Goal: Transaction & Acquisition: Purchase product/service

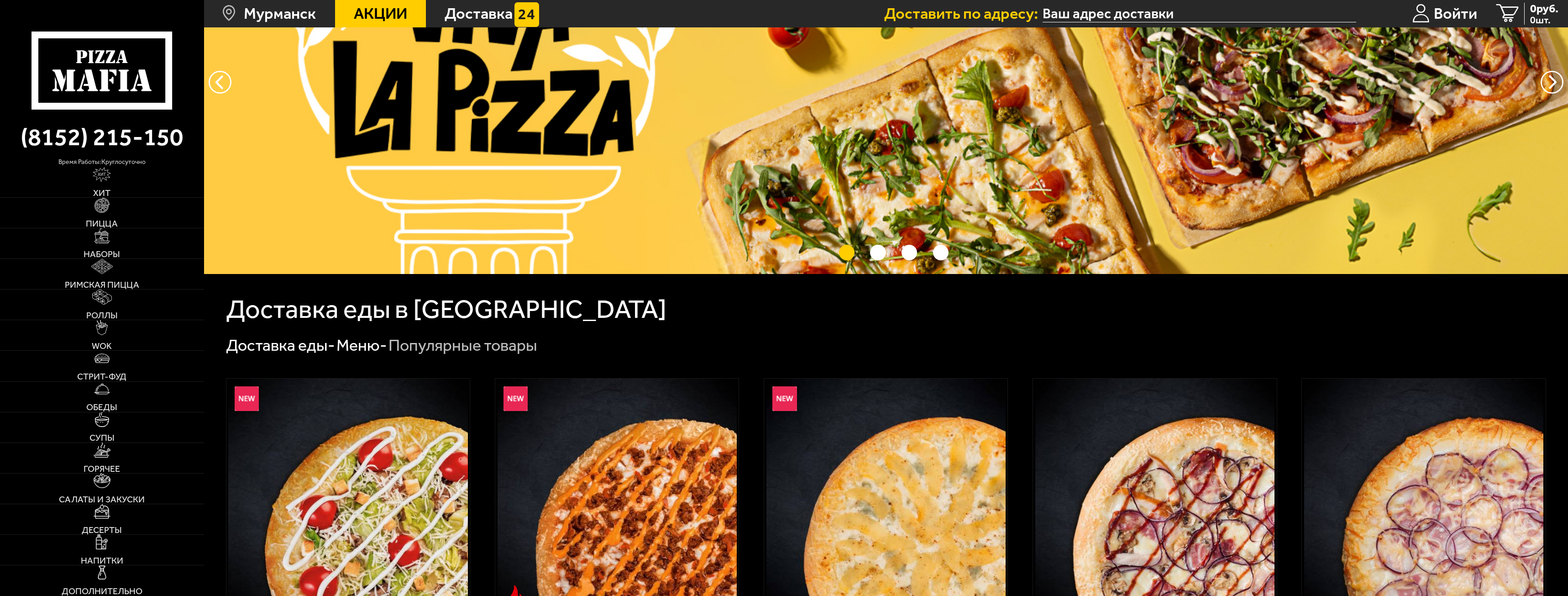
click at [1088, 350] on div "Доставка еды - Меню - Популярные товары" at bounding box center [886, 345] width 1320 height 21
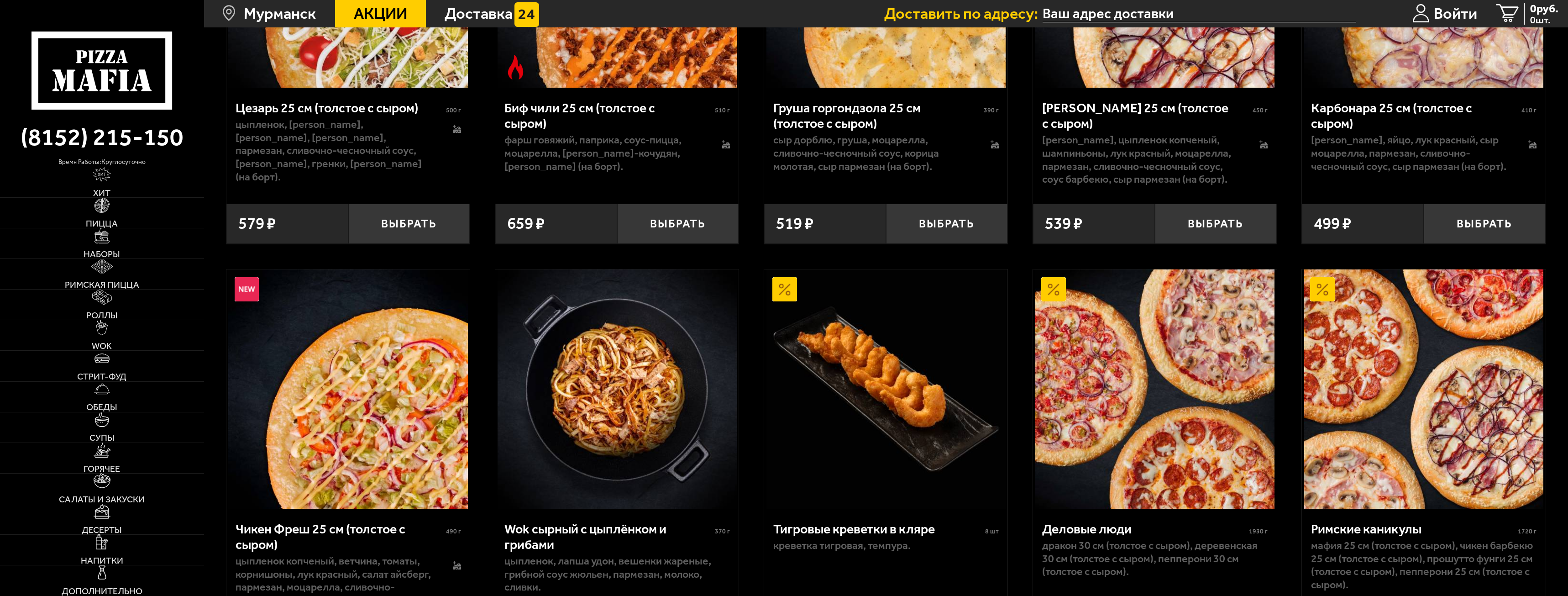
scroll to position [685, 0]
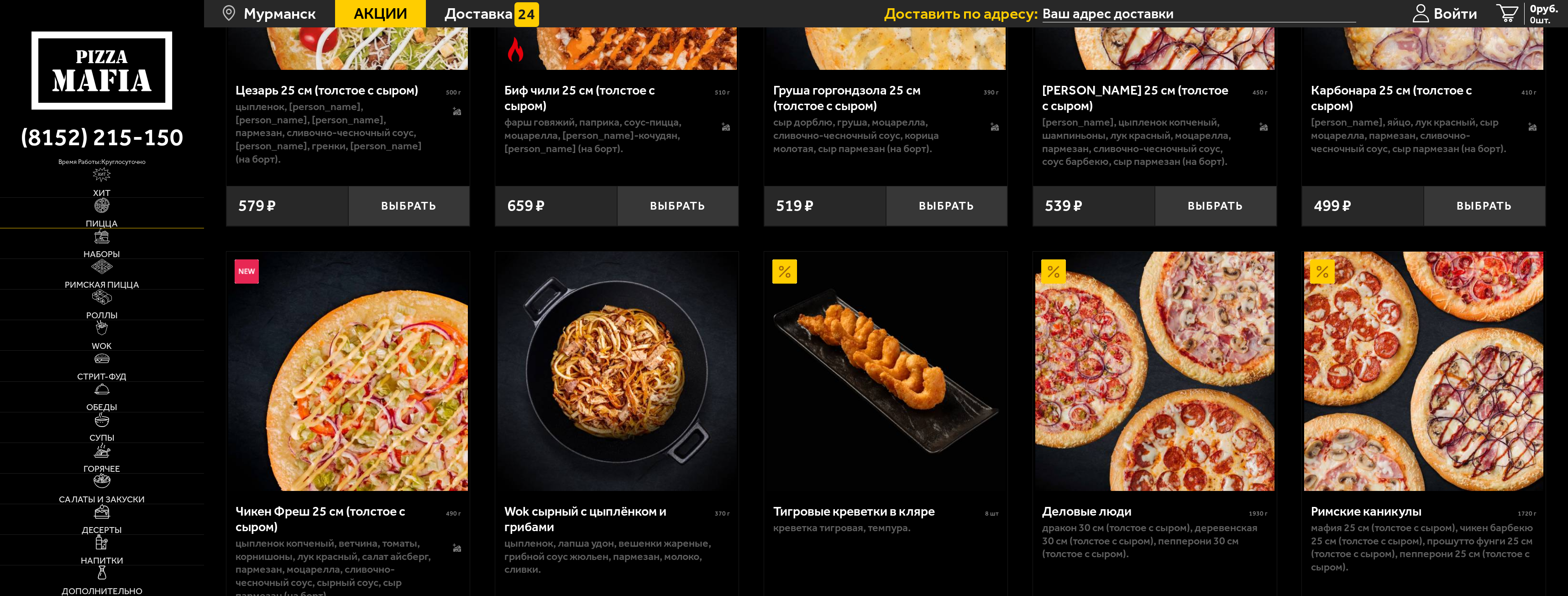
click at [112, 217] on link "Пицца" at bounding box center [102, 212] width 204 height 30
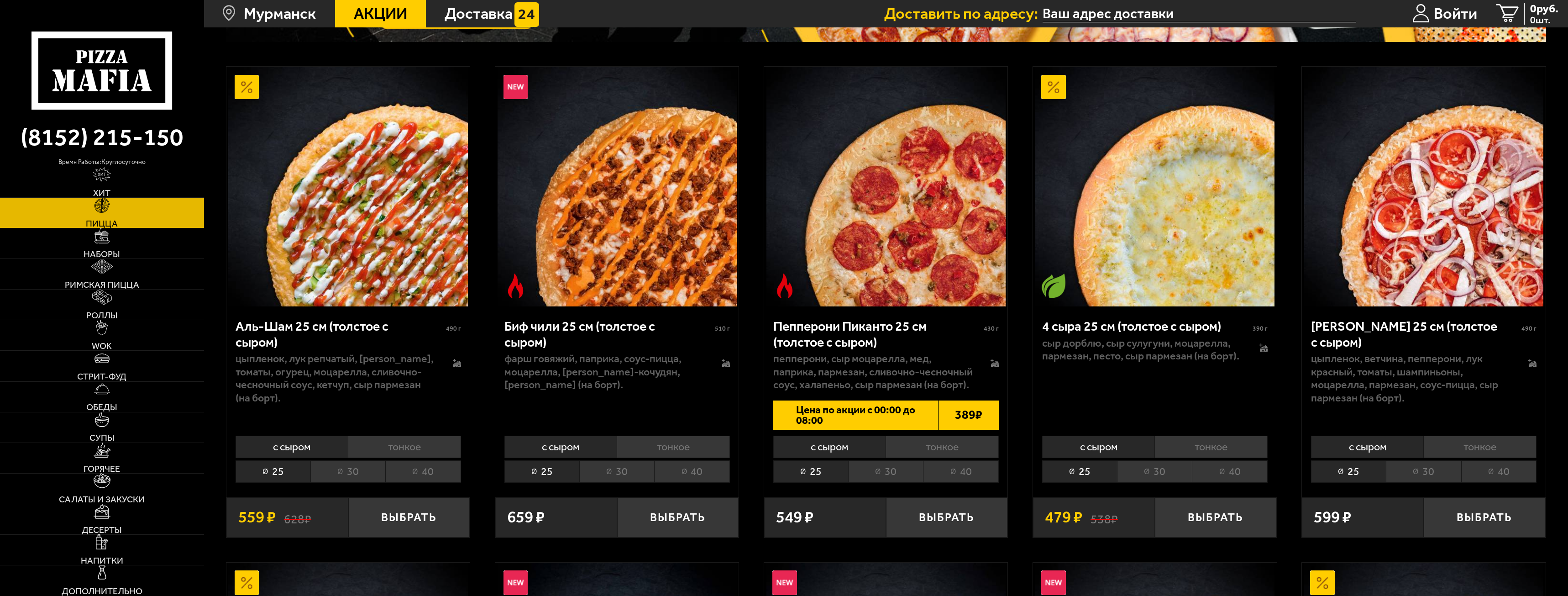
scroll to position [274, 0]
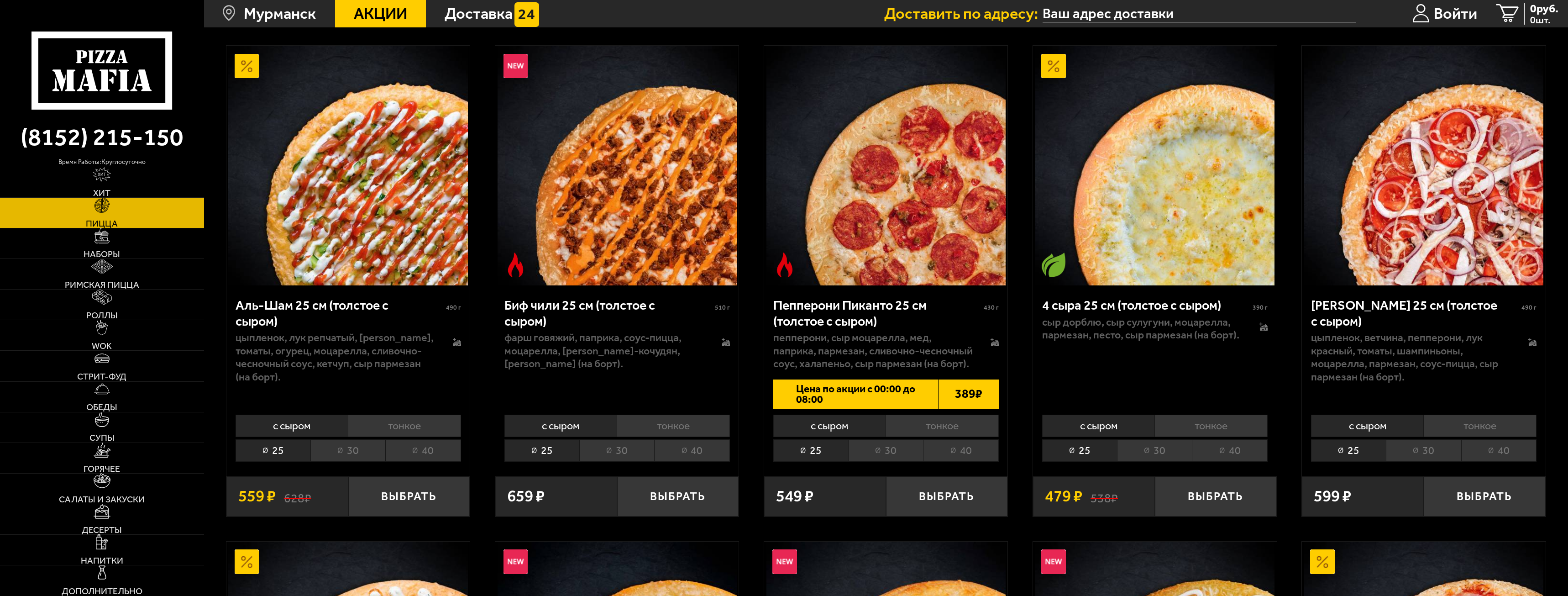
click at [356, 447] on li "30" at bounding box center [347, 450] width 75 height 23
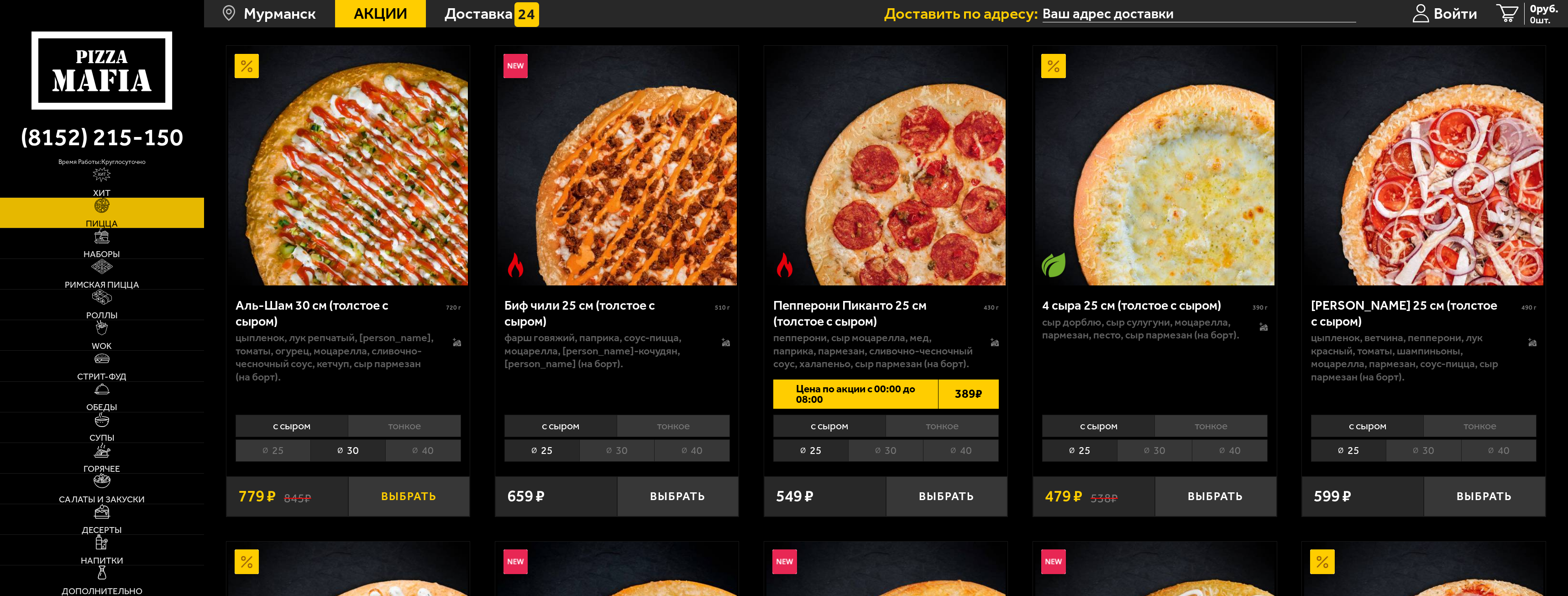
click at [414, 490] on button "Выбрать" at bounding box center [409, 497] width 122 height 40
click at [1544, 15] on span "1 шт." at bounding box center [1538, 20] width 41 height 10
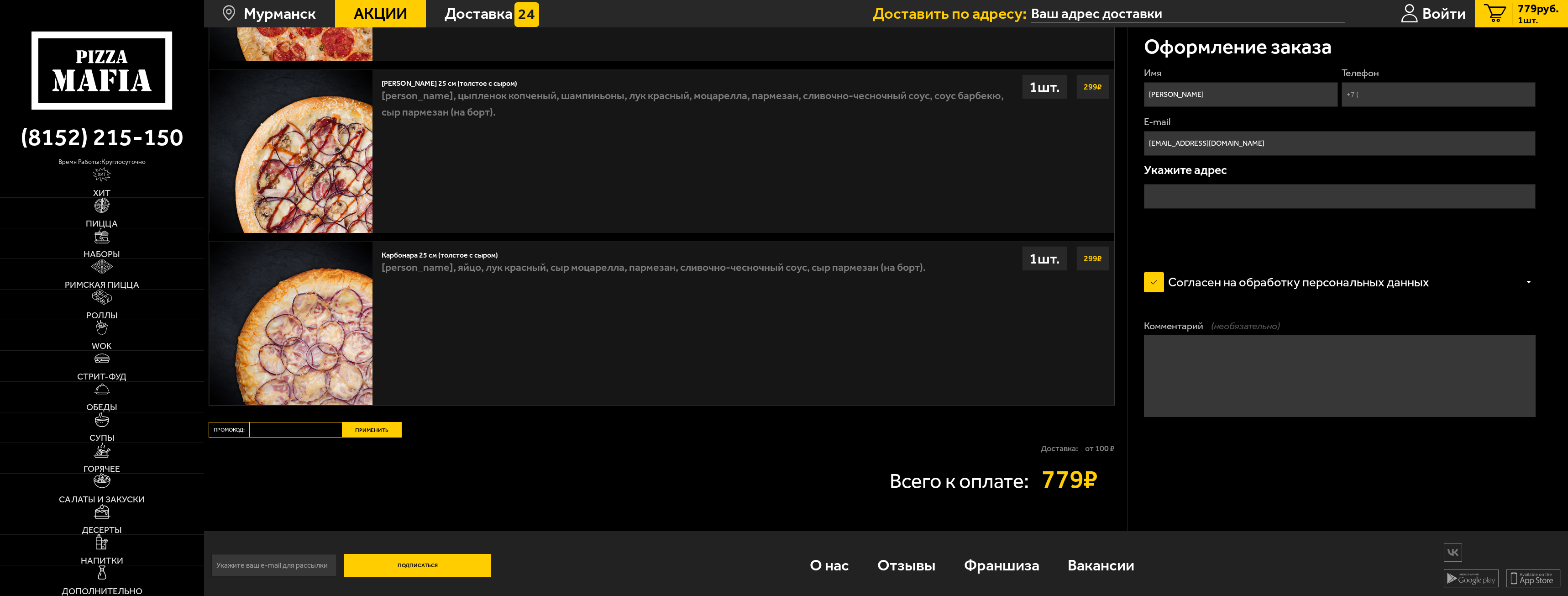
scroll to position [514, 0]
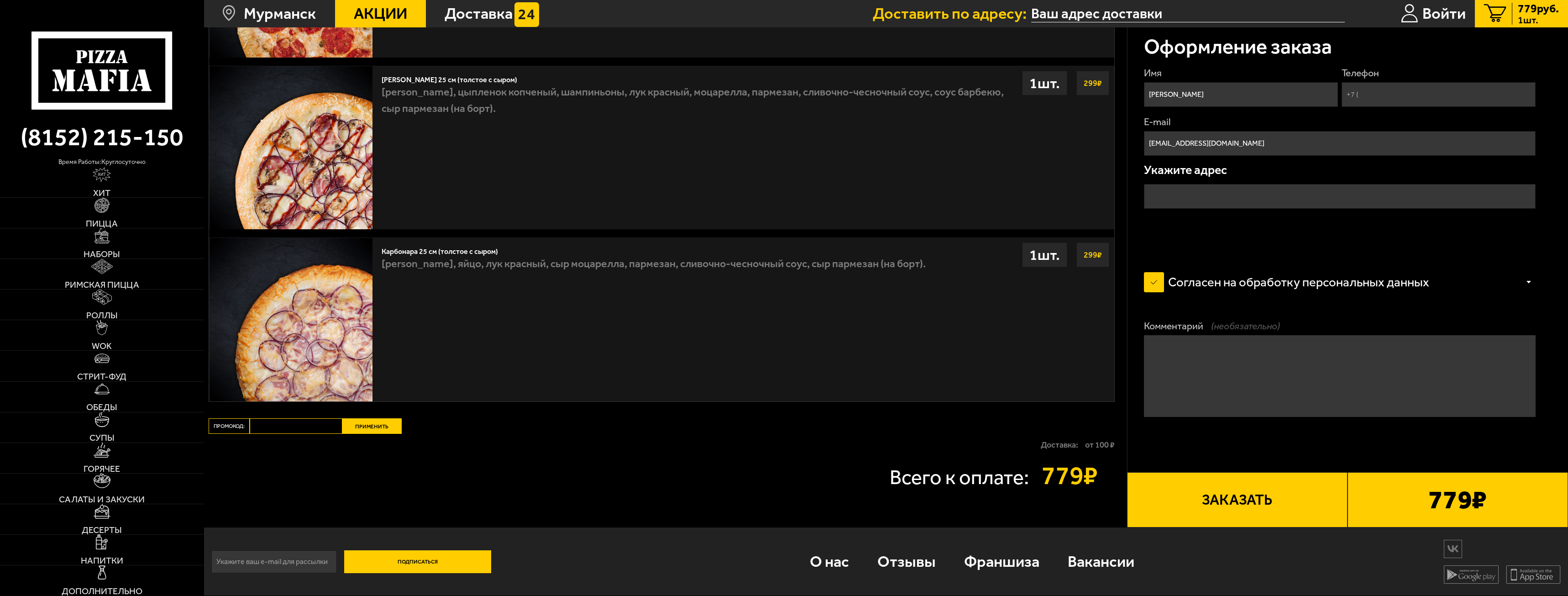
click at [1097, 445] on strong "от 100 ₽" at bounding box center [1100, 445] width 30 height 8
click at [1392, 104] on input "Телефон" at bounding box center [1439, 95] width 194 height 24
type input "+7 (909) 559-80-40"
click at [1294, 196] on input "text" at bounding box center [1340, 196] width 392 height 24
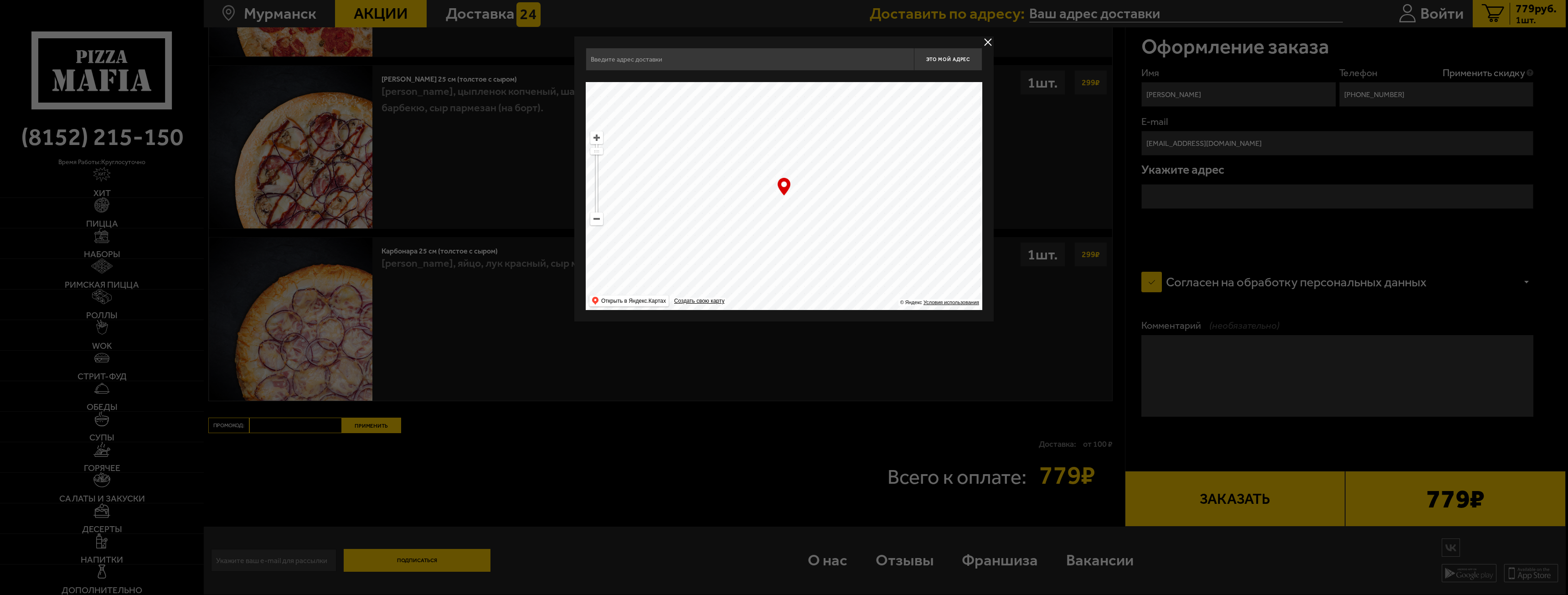
click at [704, 60] on input "text" at bounding box center [749, 59] width 328 height 23
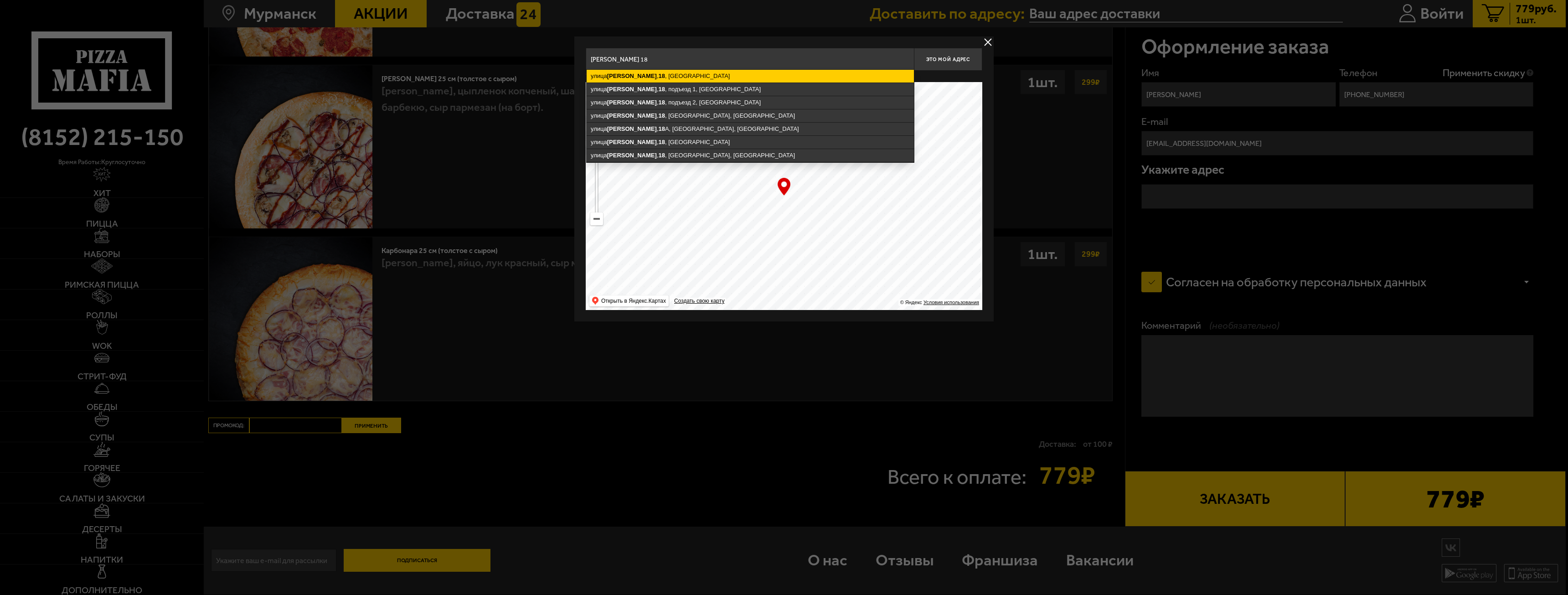
click at [688, 76] on ymaps "улица Александрова , 18 , Мурманск" at bounding box center [751, 76] width 327 height 13
type input "Мурманск, улица Александрова, 18"
type input "улица Александрова, 18"
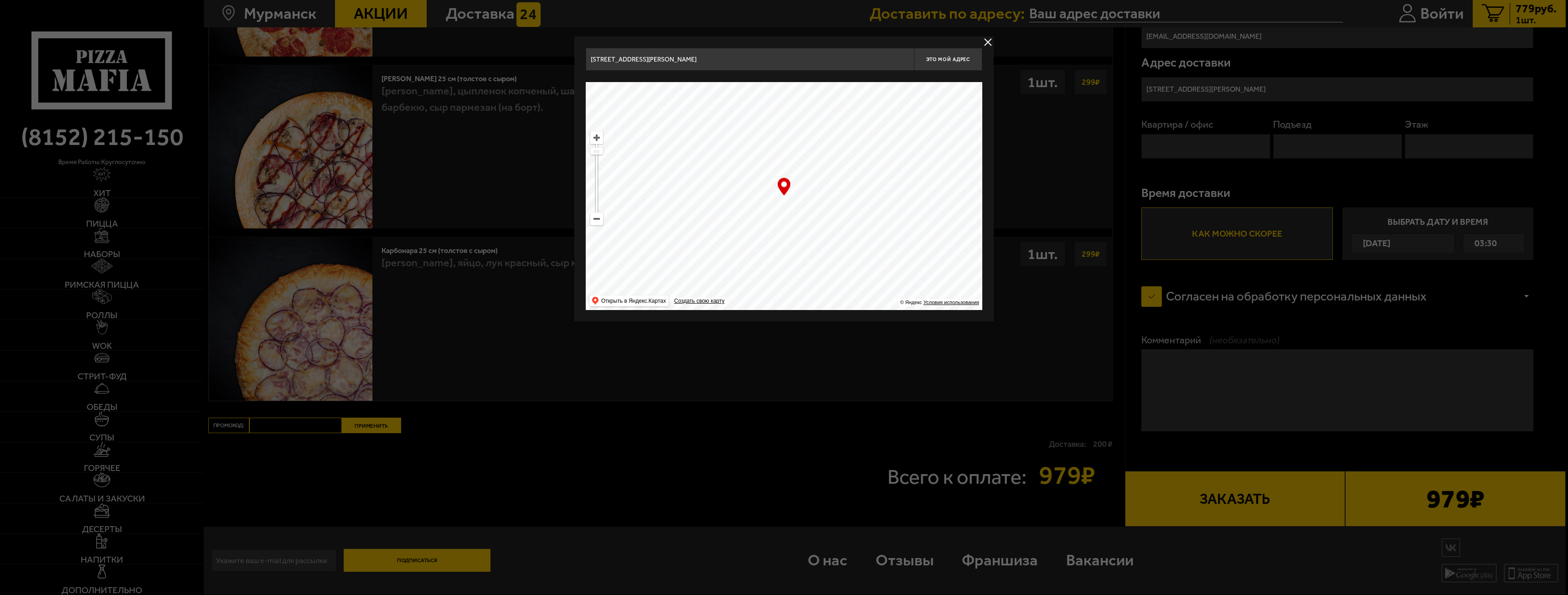
click at [989, 41] on button "delivery type" at bounding box center [988, 42] width 12 height 12
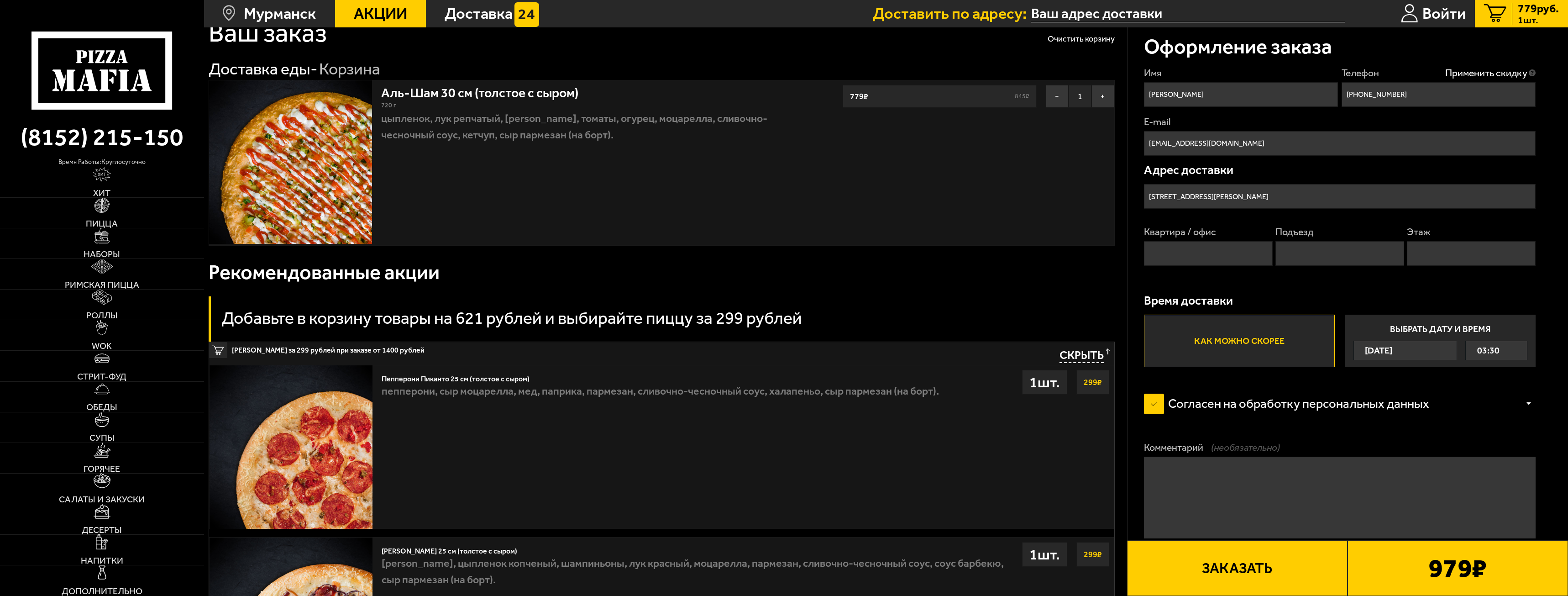
scroll to position [0, 0]
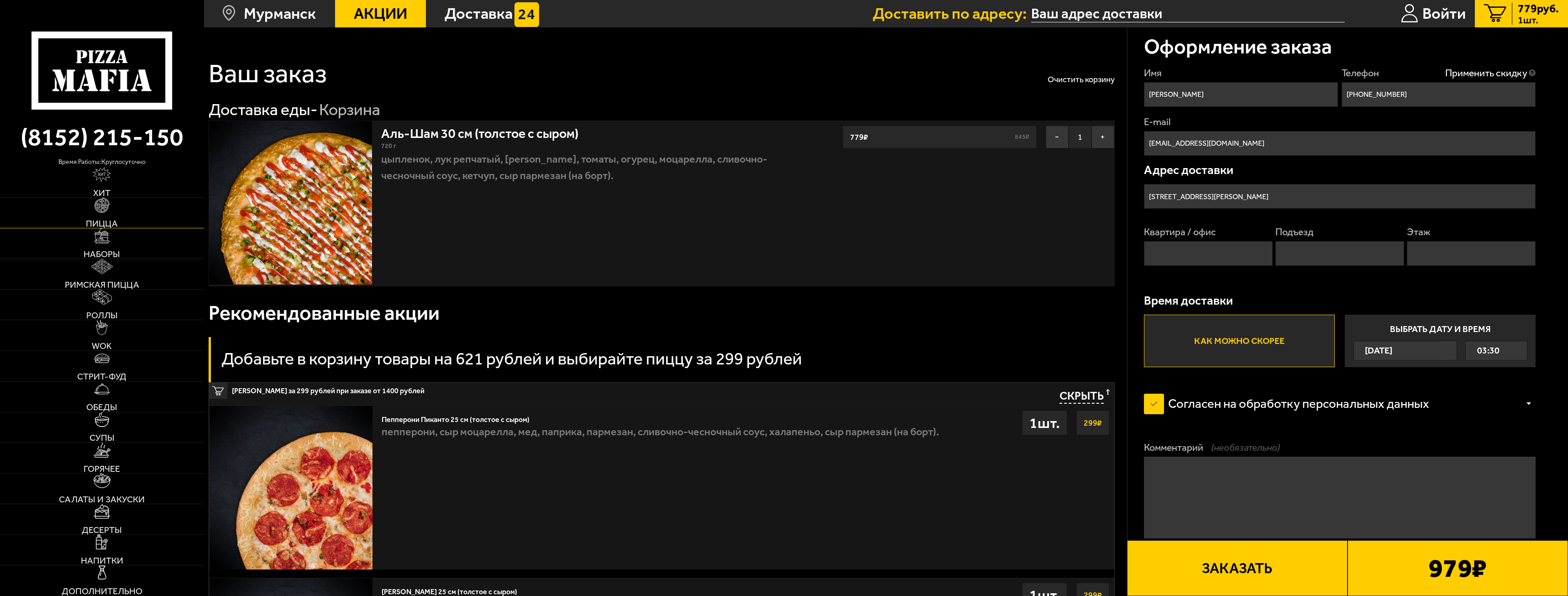
click at [113, 212] on link "Пицца" at bounding box center [102, 212] width 204 height 30
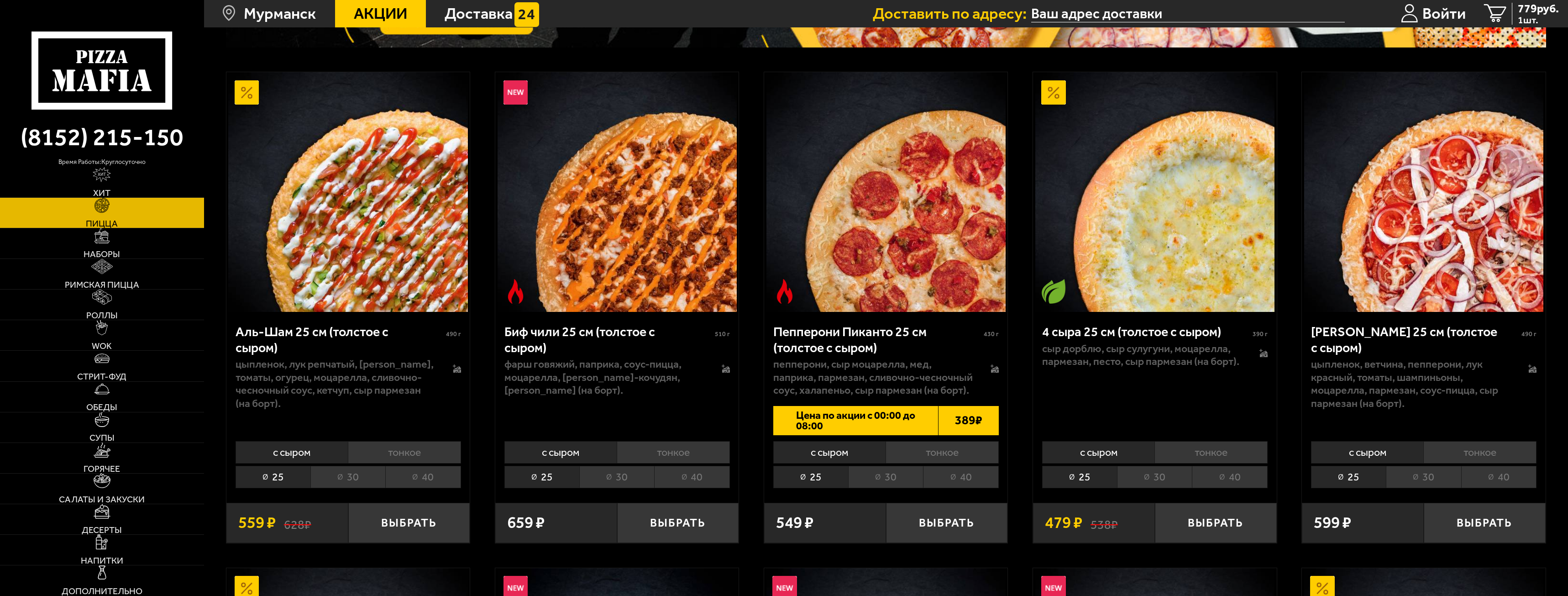
scroll to position [274, 0]
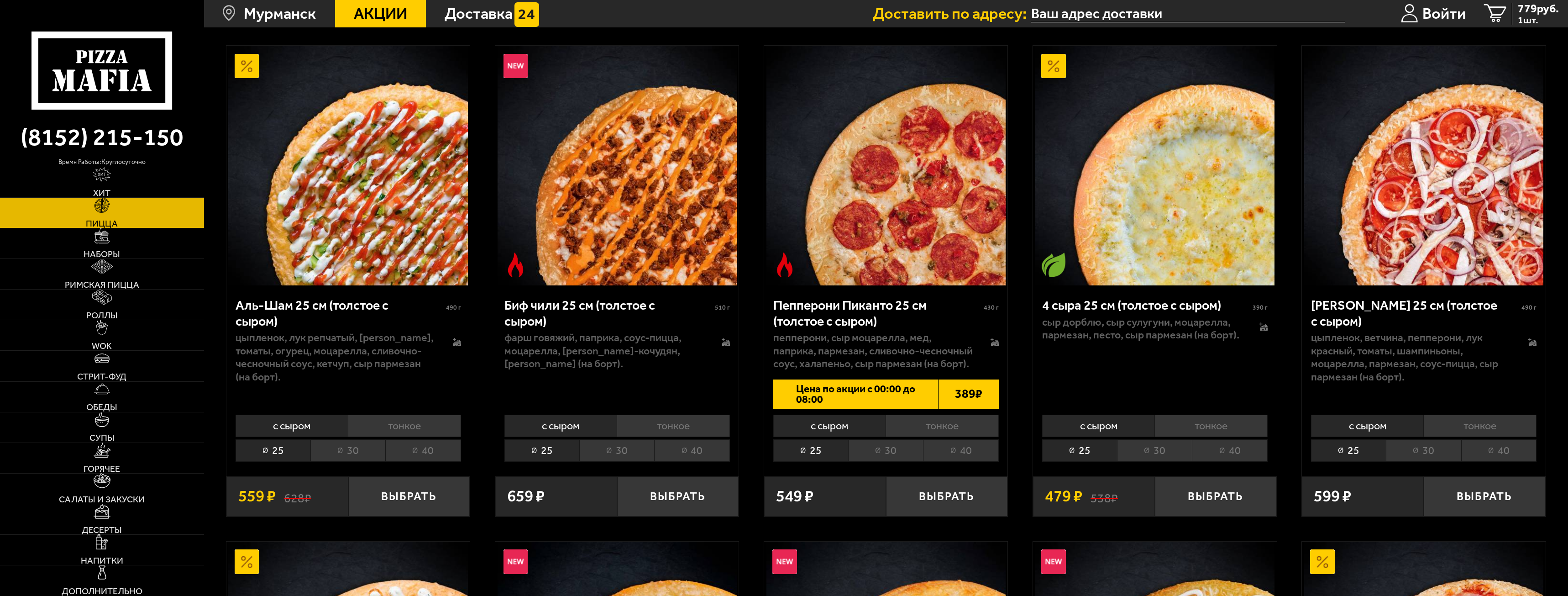
click at [316, 456] on li "30" at bounding box center [347, 450] width 75 height 23
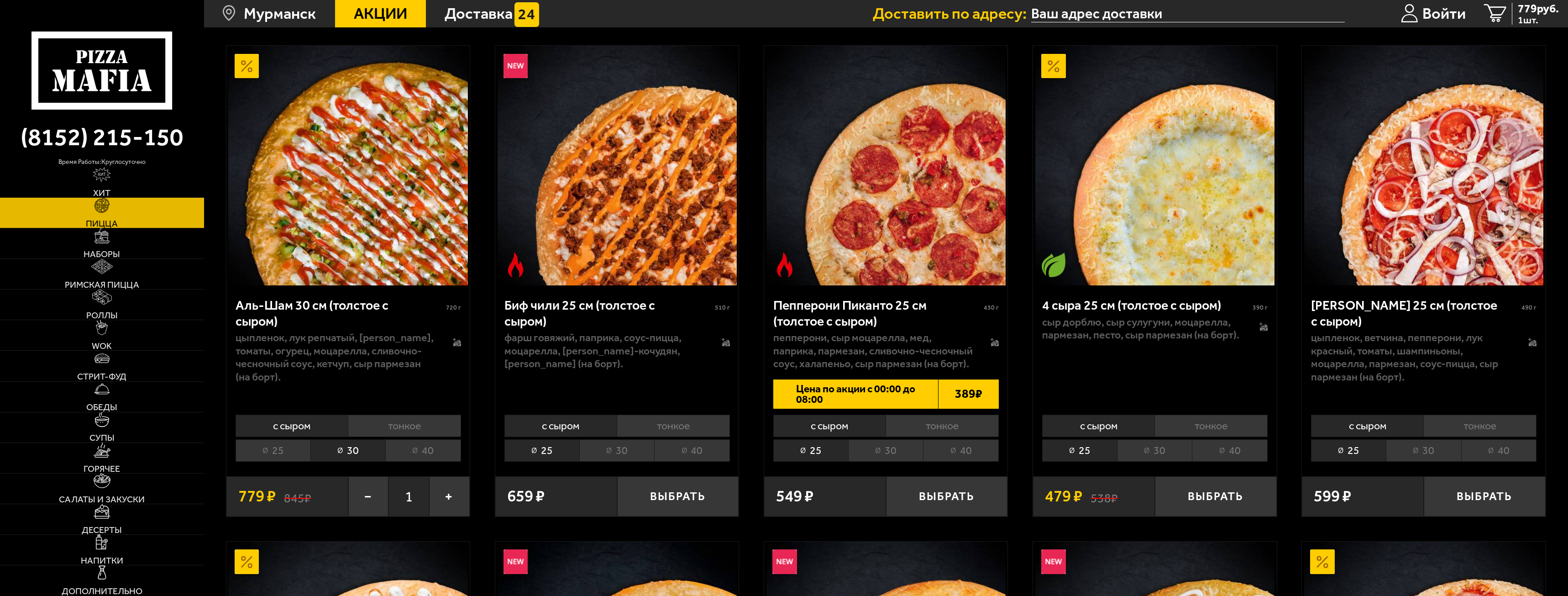
click at [285, 453] on li "25" at bounding box center [273, 450] width 75 height 23
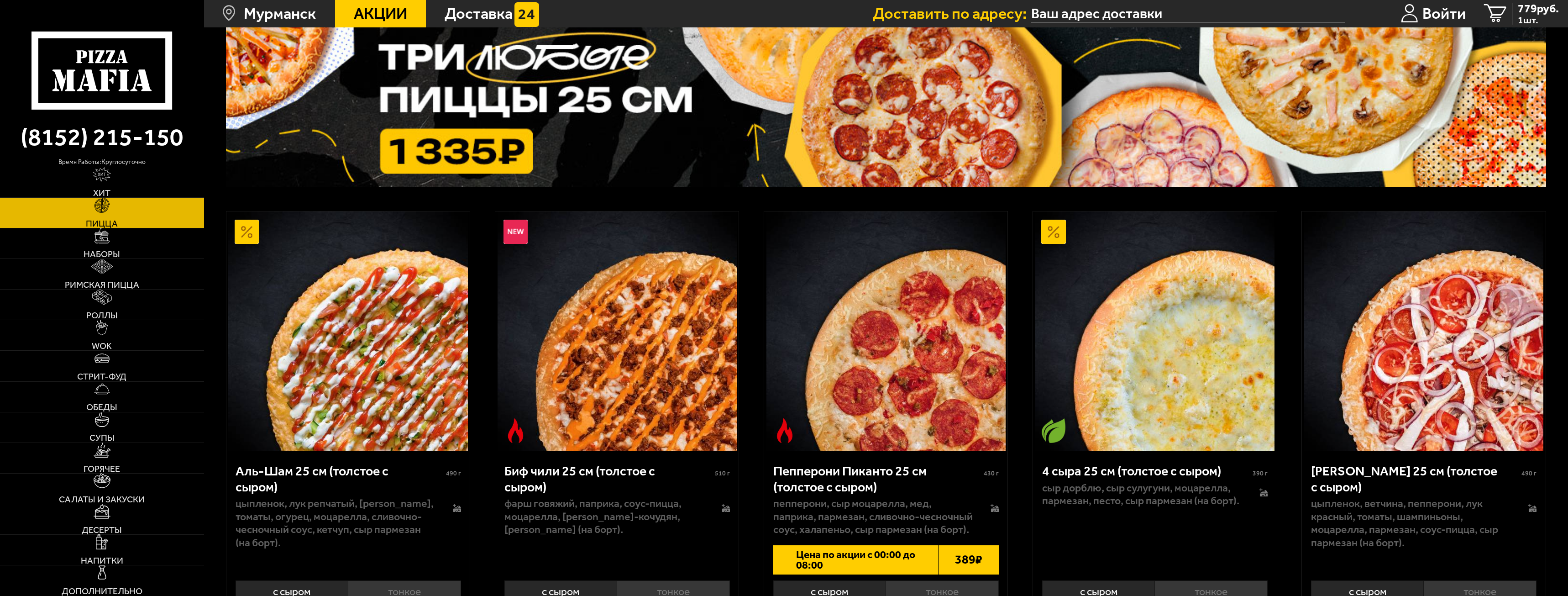
scroll to position [0, 0]
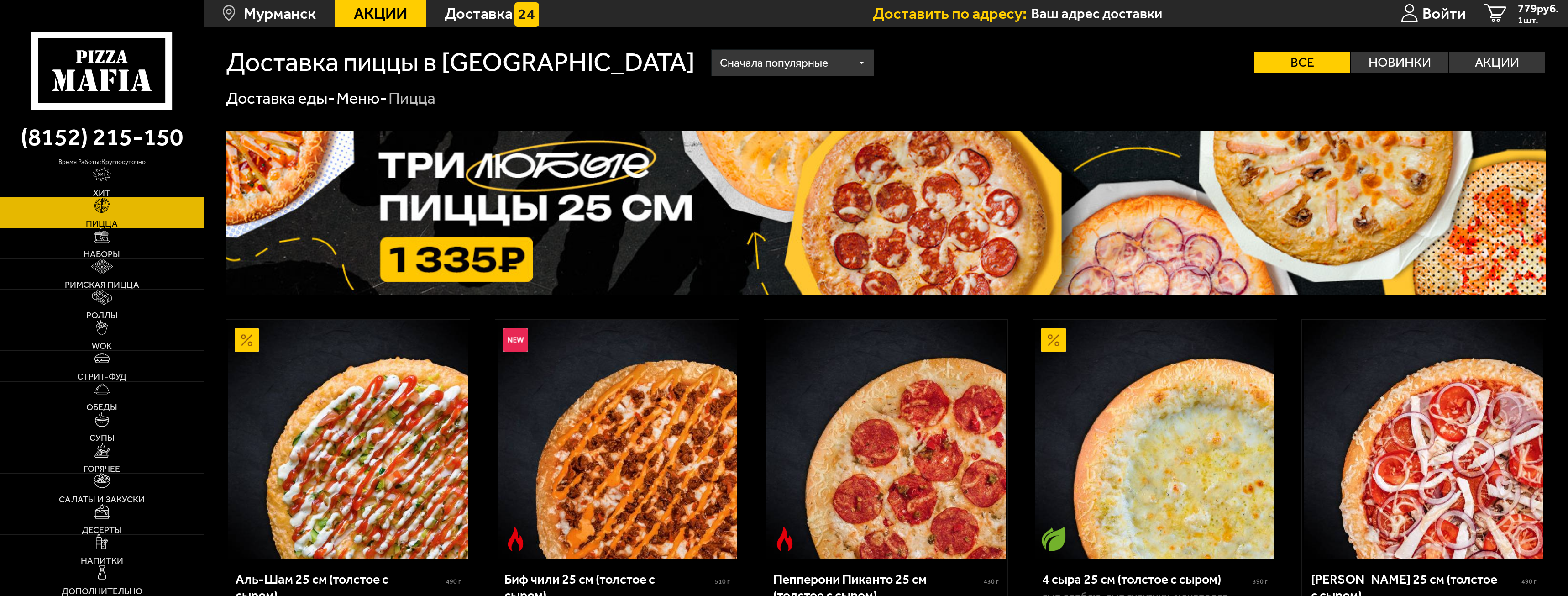
click at [108, 168] on img at bounding box center [102, 174] width 18 height 15
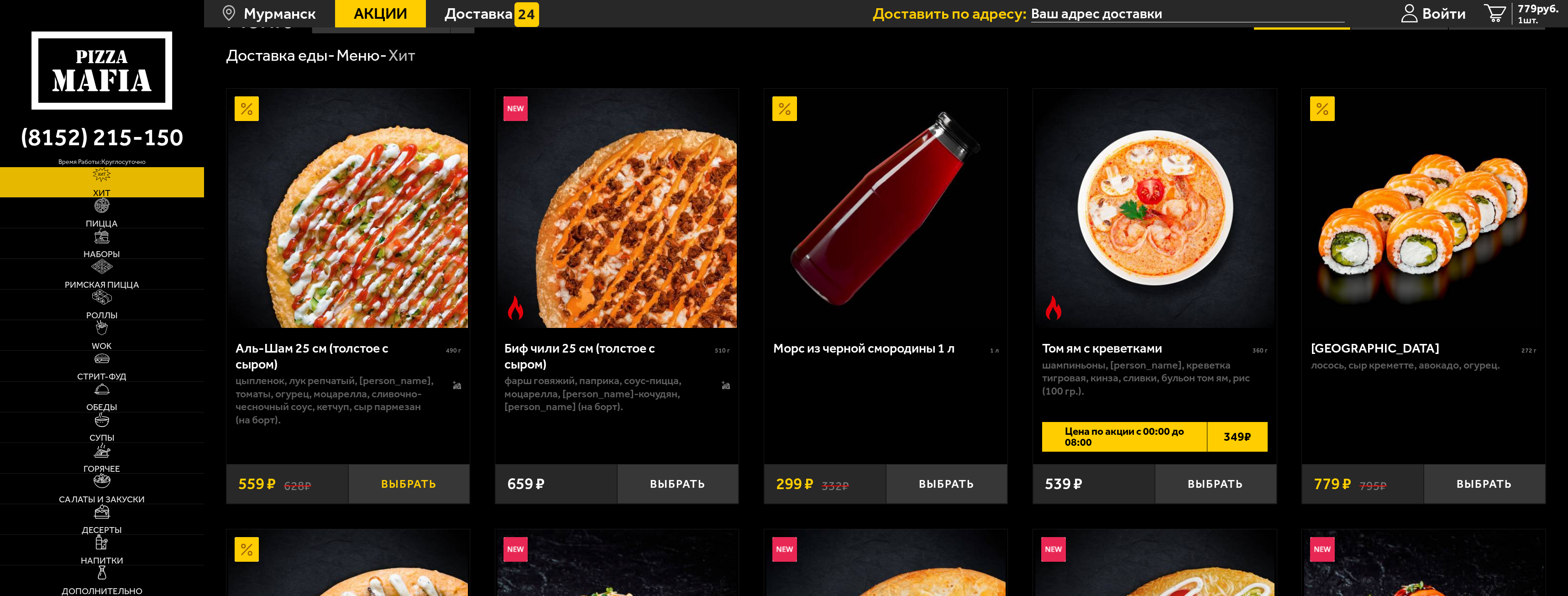
scroll to position [46, 0]
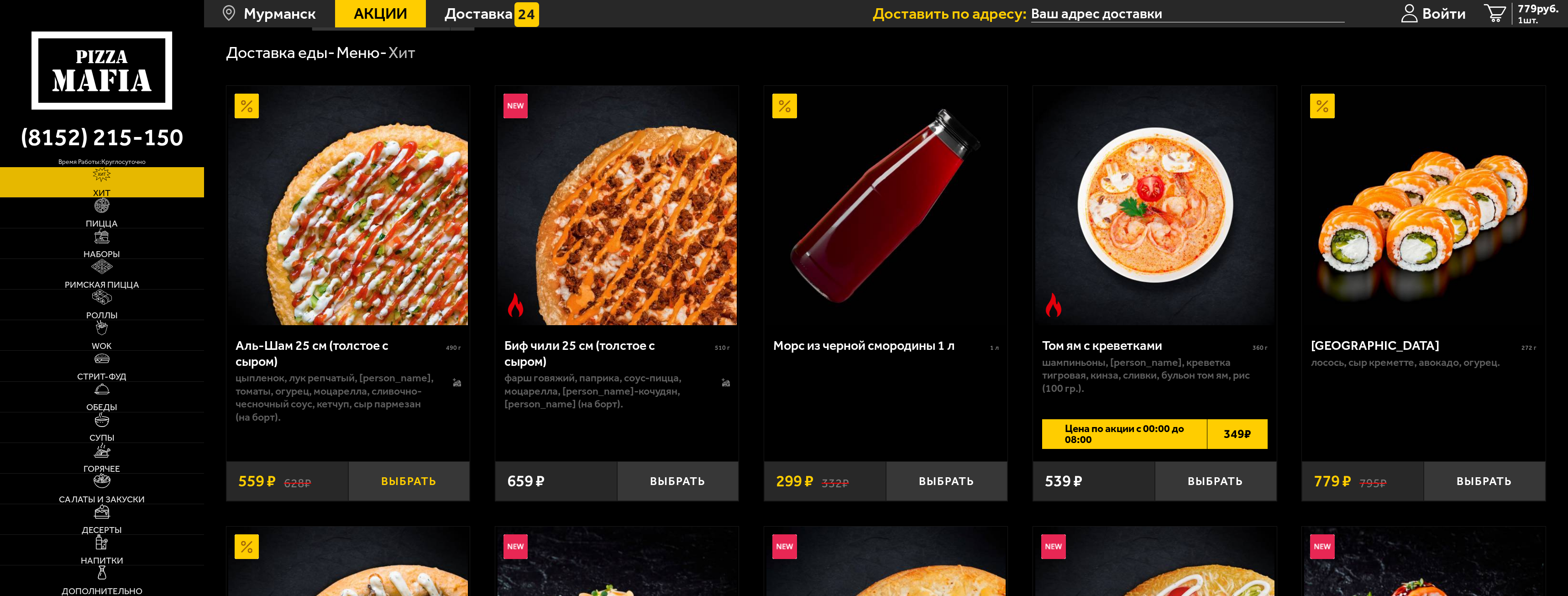
click at [413, 483] on button "Выбрать" at bounding box center [409, 481] width 122 height 40
click at [1502, 6] on link "2 1338 руб. 2 шт." at bounding box center [1518, 13] width 99 height 27
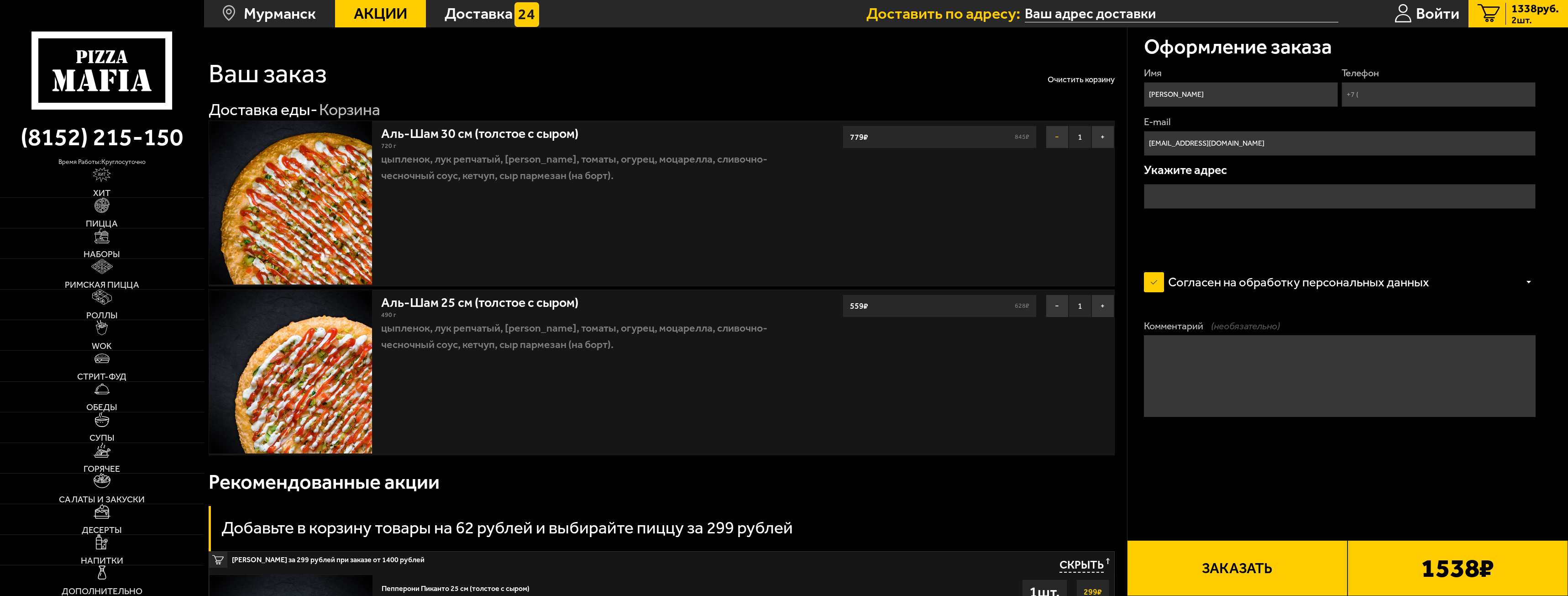
click at [1058, 137] on button "−" at bounding box center [1057, 137] width 23 height 23
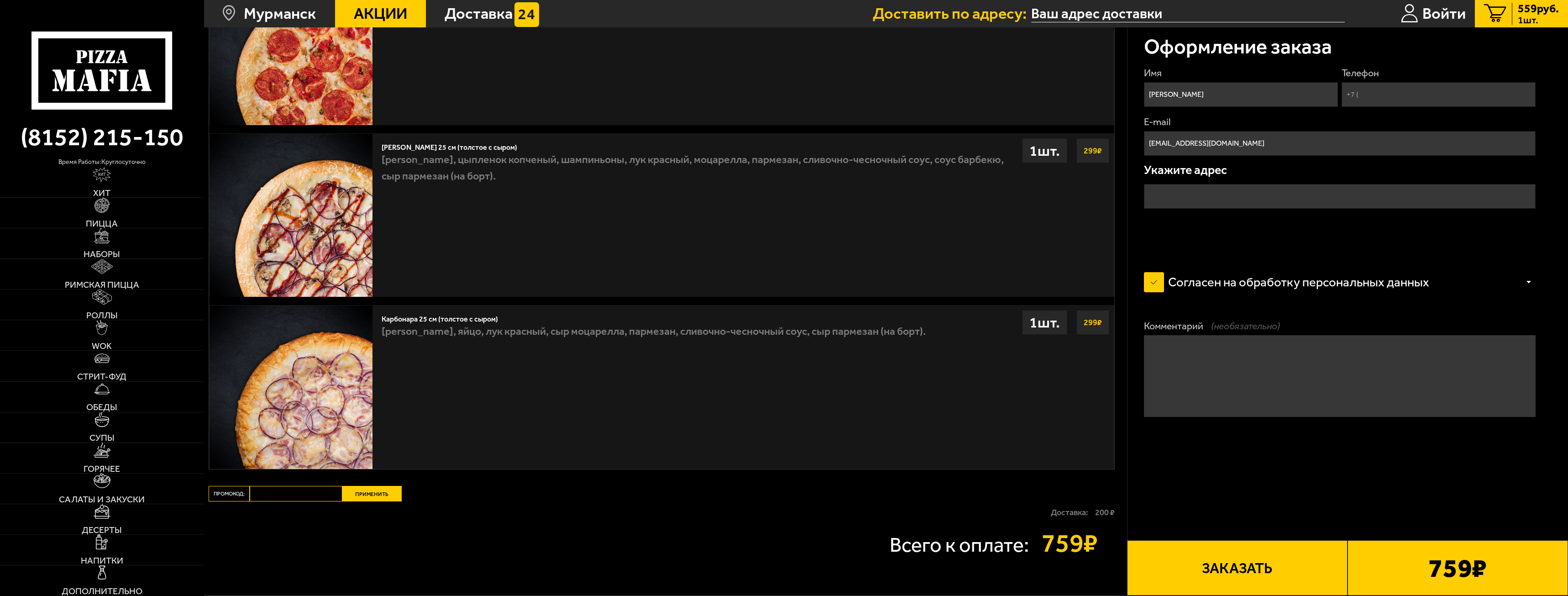
scroll to position [514, 0]
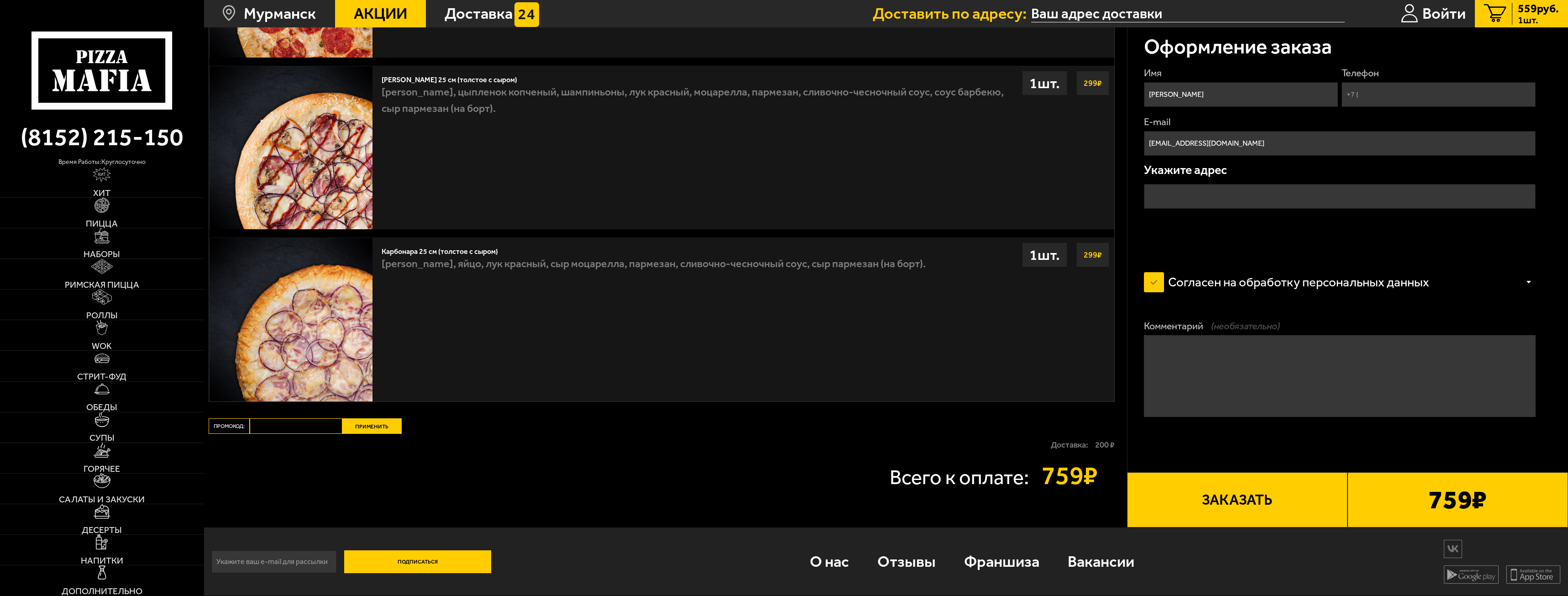
click at [613, 372] on div "Карбонара 25 см (толстое с сыром) бекон, яйцо, лук красный, сыр Моцарелла, парм…" at bounding box center [746, 320] width 737 height 163
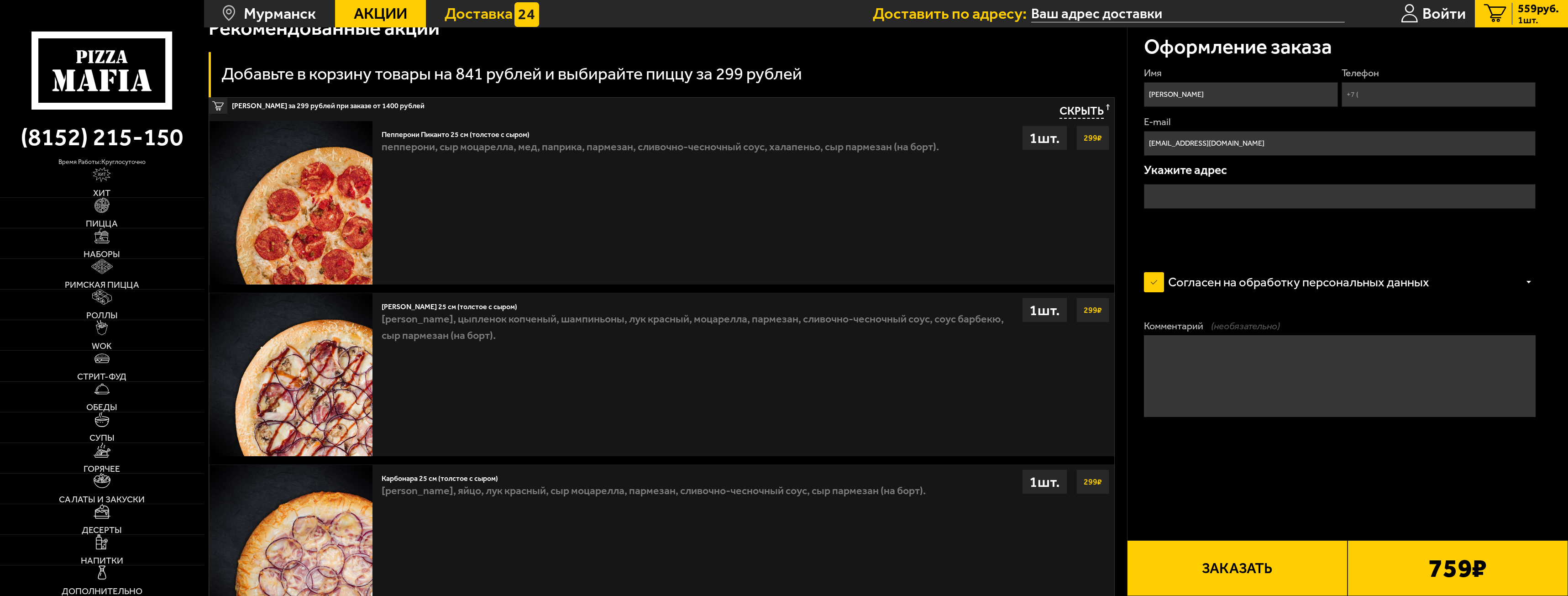
click at [466, 11] on span "Доставка" at bounding box center [479, 13] width 68 height 15
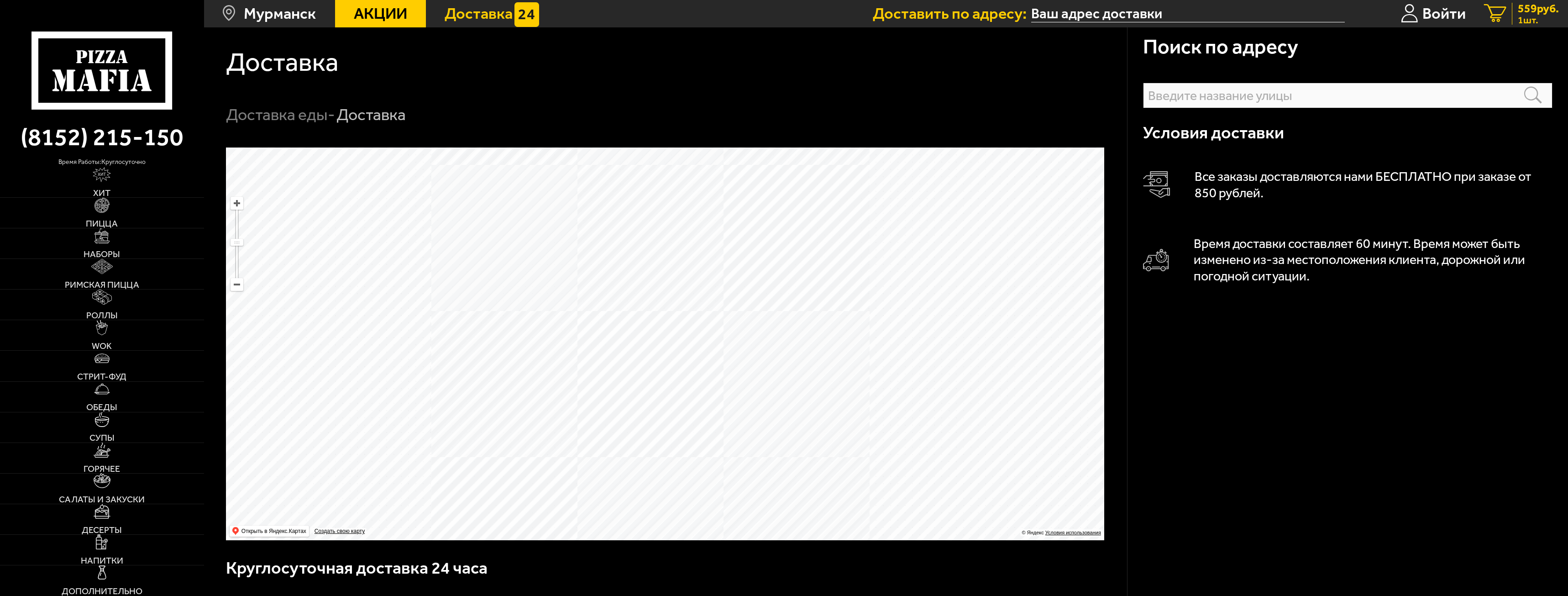
click at [1504, 21] on icon "1" at bounding box center [1495, 13] width 23 height 19
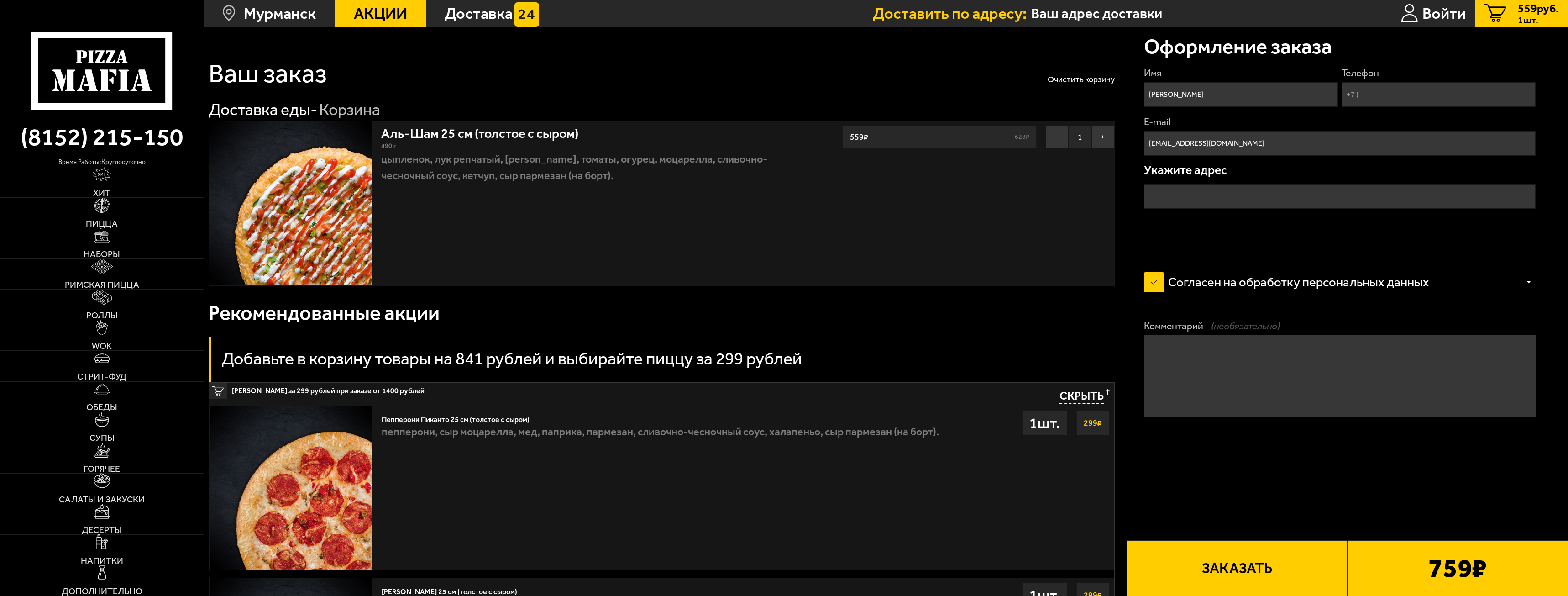
click at [1060, 134] on button "−" at bounding box center [1057, 137] width 23 height 23
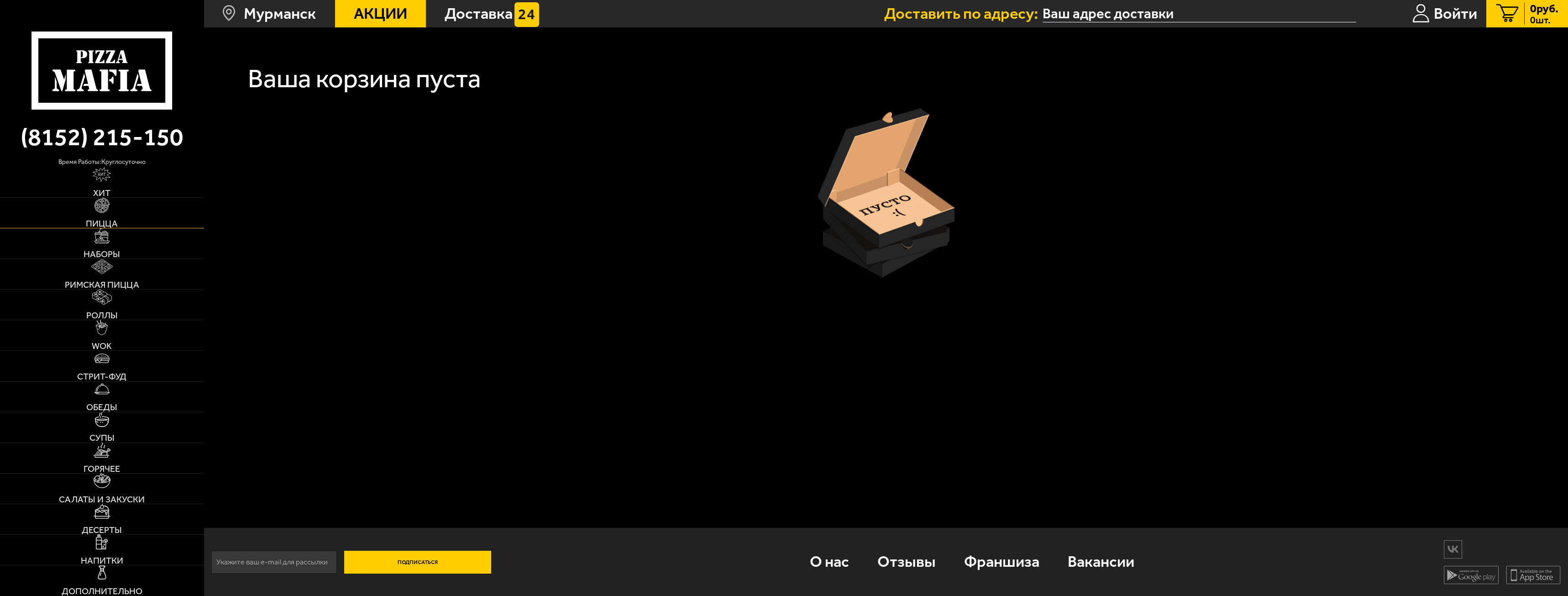
click at [98, 210] on img at bounding box center [102, 205] width 15 height 15
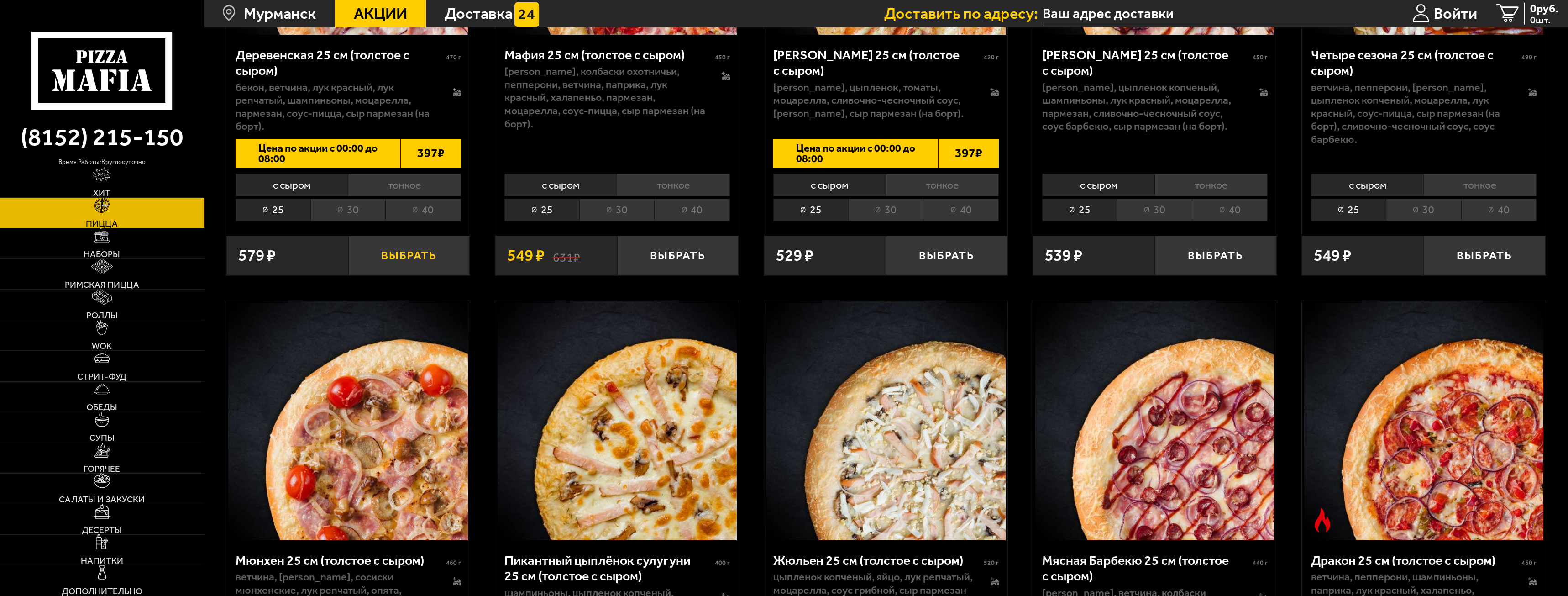
scroll to position [2010, 0]
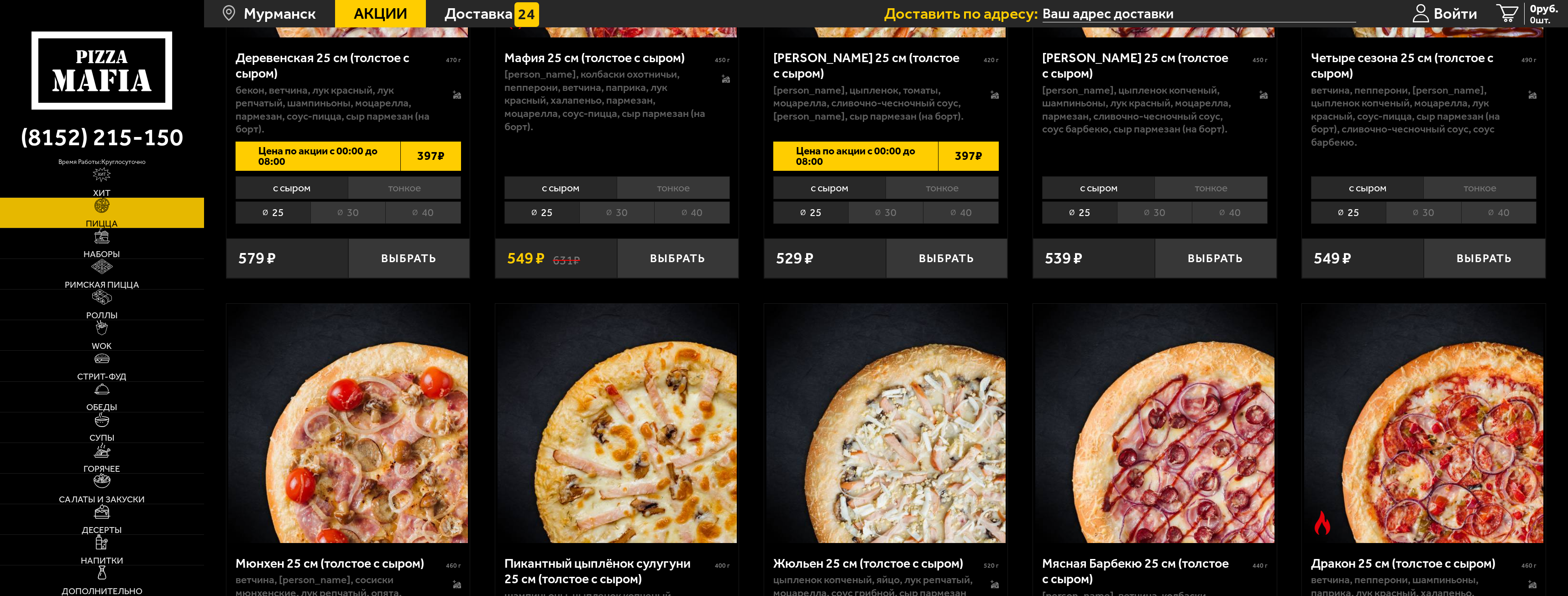
click at [383, 212] on li "30" at bounding box center [347, 212] width 75 height 23
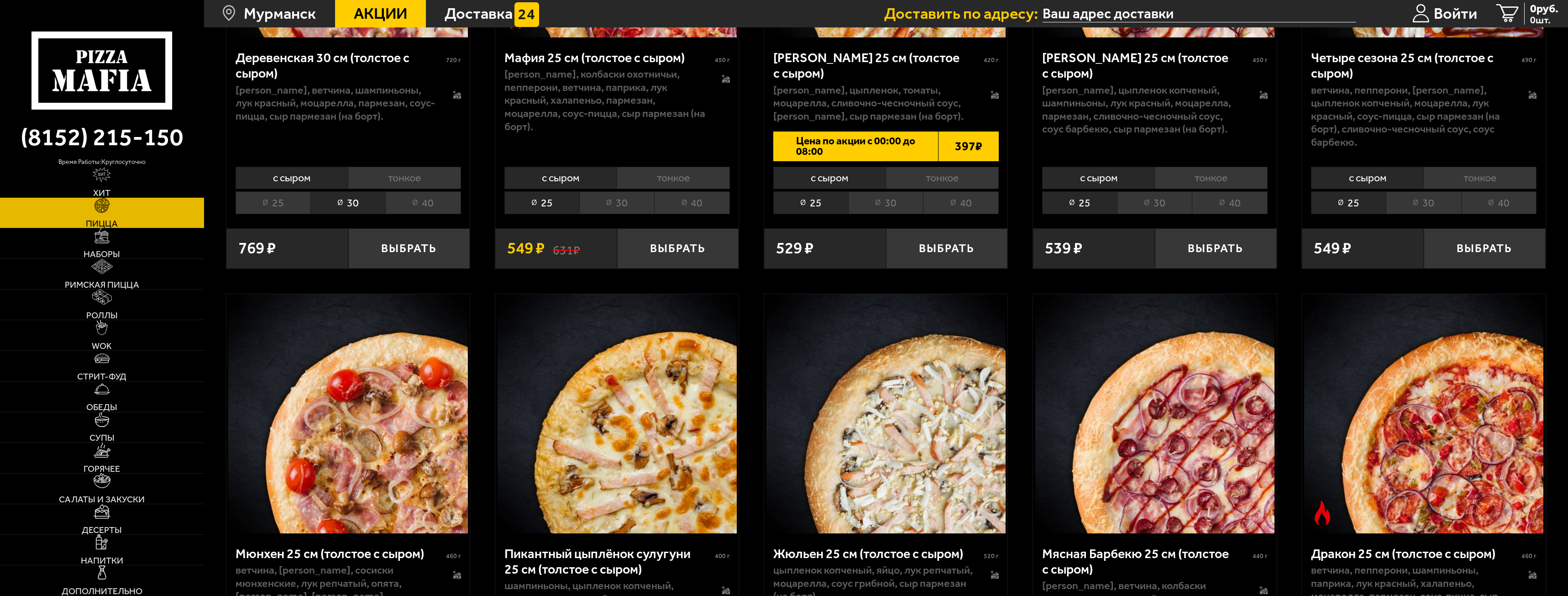
click at [608, 201] on li "30" at bounding box center [616, 203] width 75 height 23
click at [882, 196] on li "30" at bounding box center [885, 203] width 75 height 23
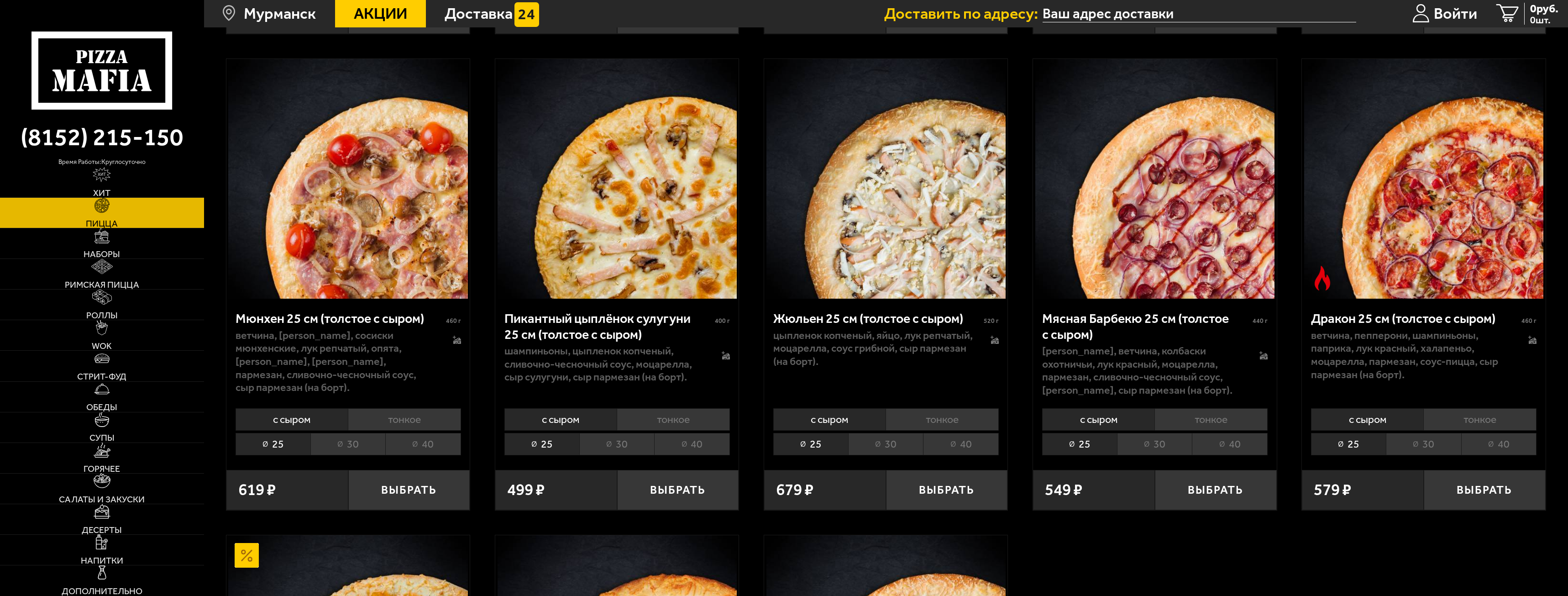
click at [885, 443] on li "30" at bounding box center [885, 444] width 75 height 23
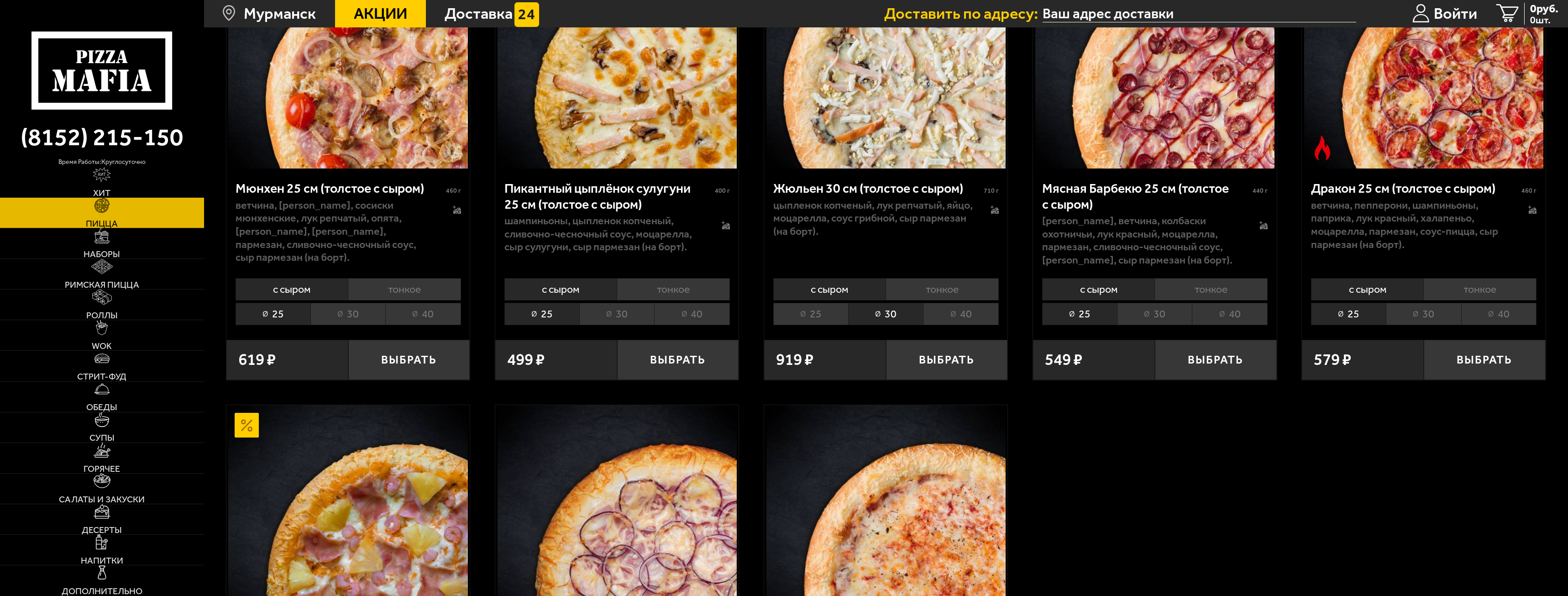
scroll to position [2330, 0]
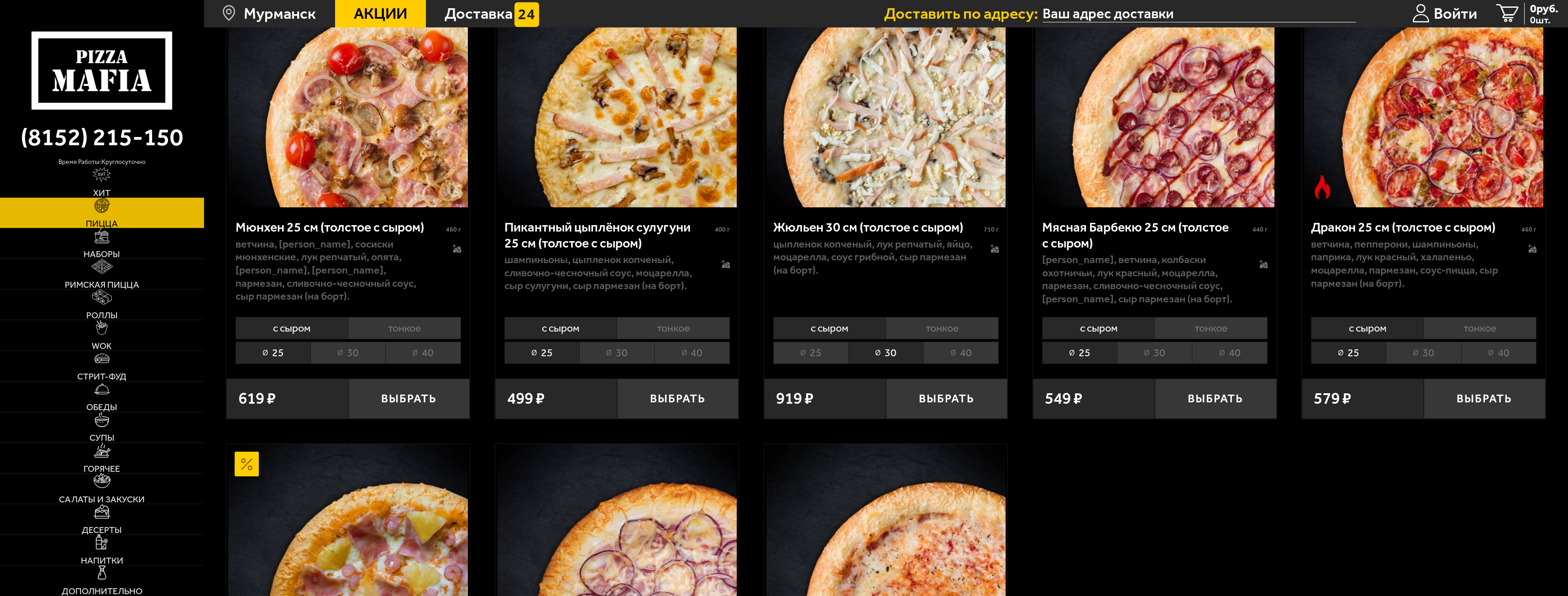
click at [632, 359] on li "30" at bounding box center [616, 353] width 75 height 23
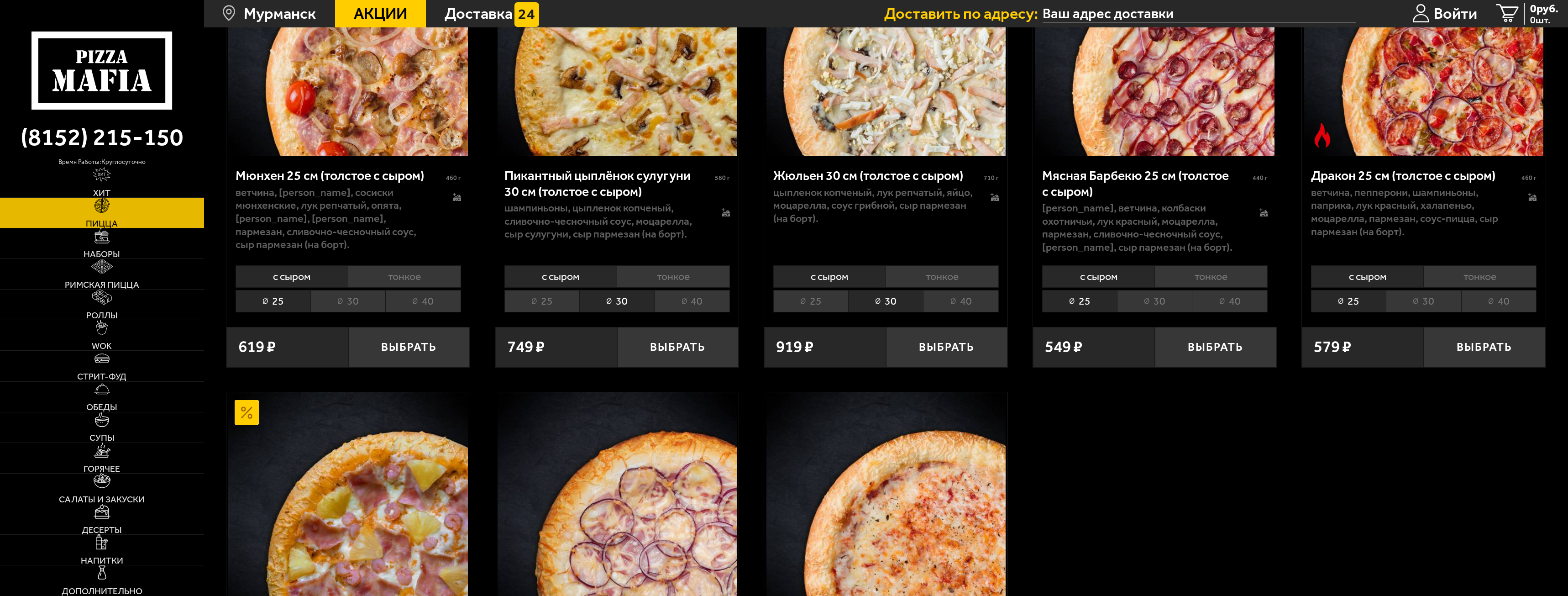
scroll to position [2649, 0]
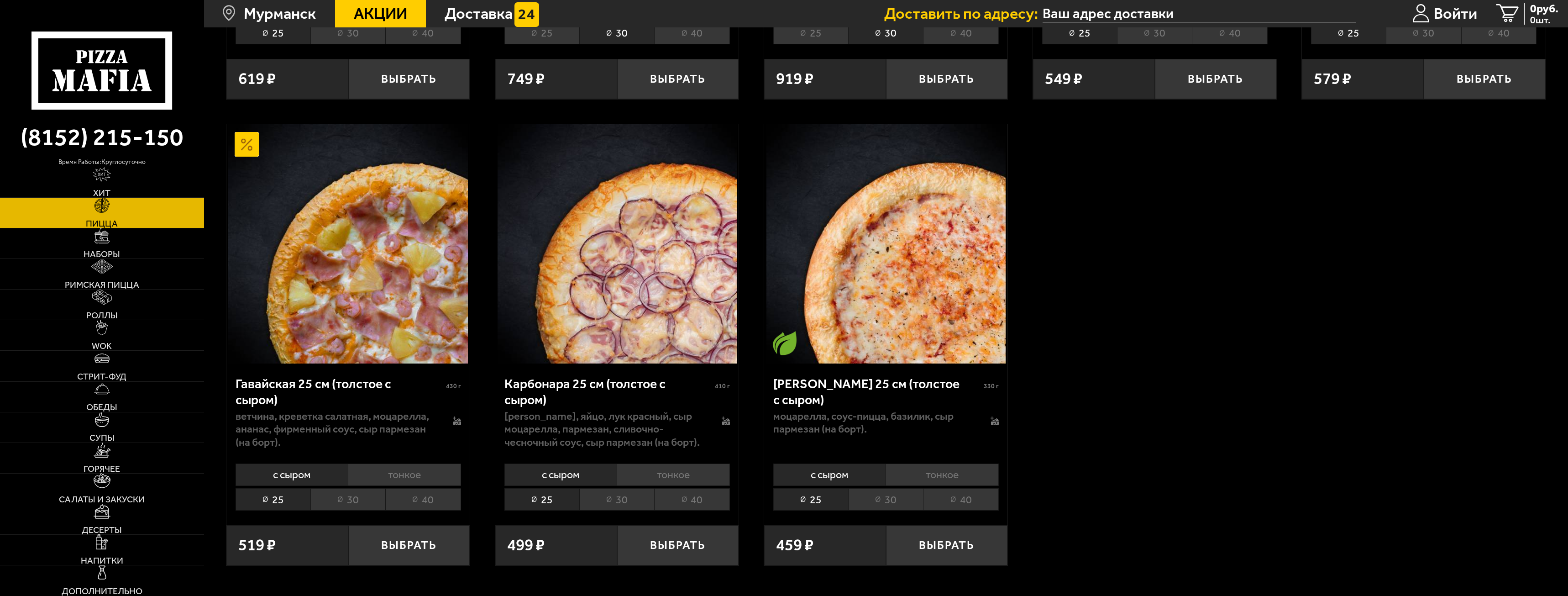
click at [622, 499] on li "30" at bounding box center [616, 500] width 75 height 23
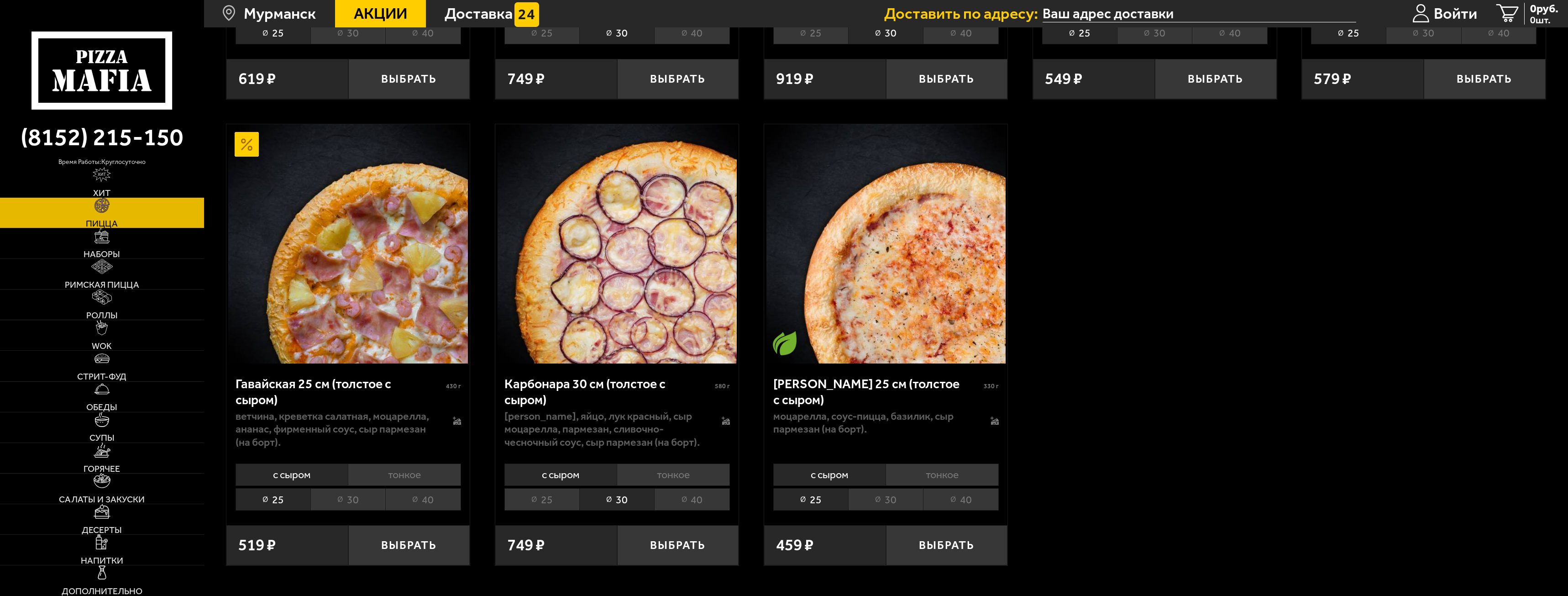
click at [663, 509] on li "40" at bounding box center [692, 500] width 76 height 23
click at [631, 504] on li "30" at bounding box center [616, 500] width 75 height 23
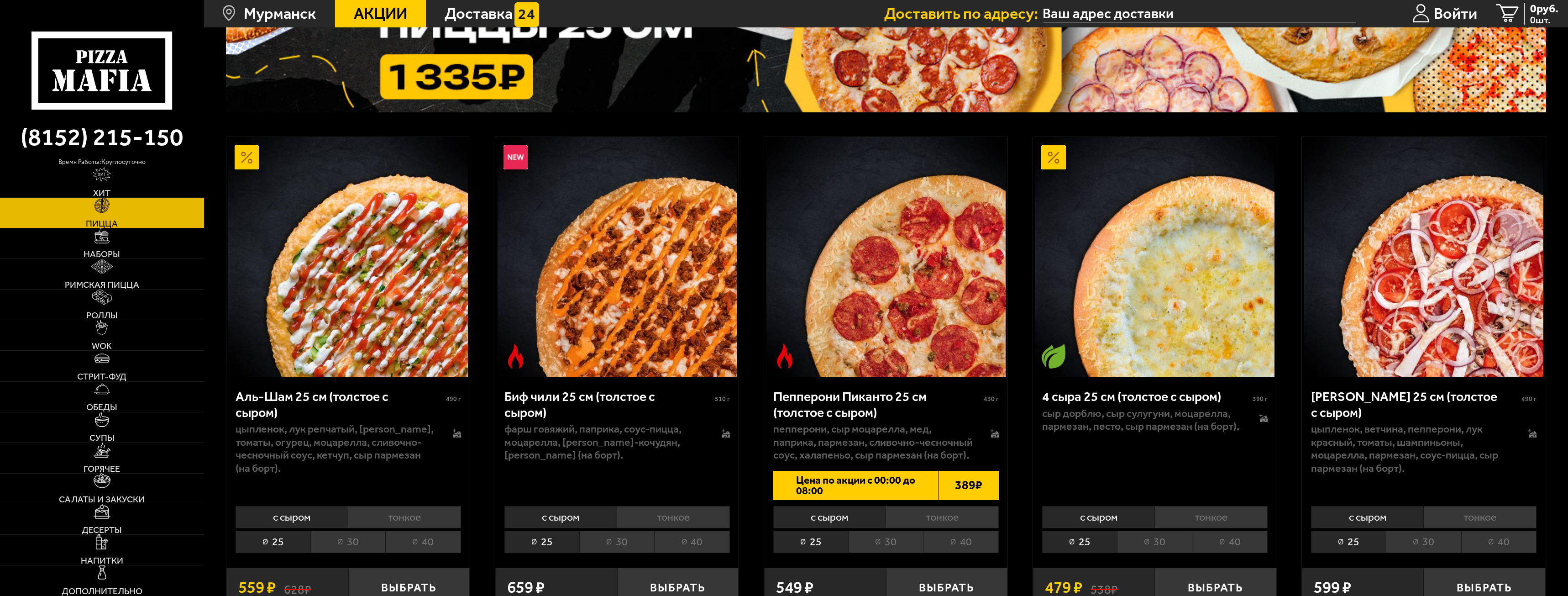
click at [347, 536] on li "30" at bounding box center [347, 542] width 75 height 23
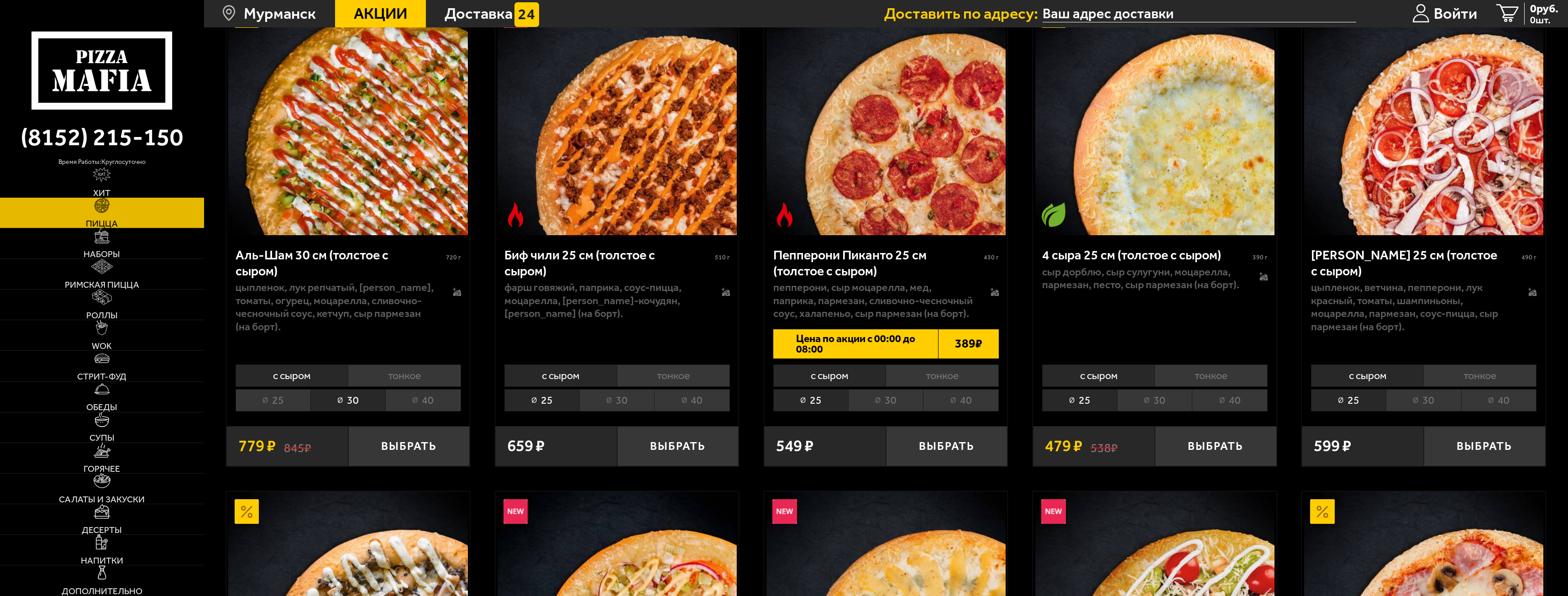
scroll to position [365, 0]
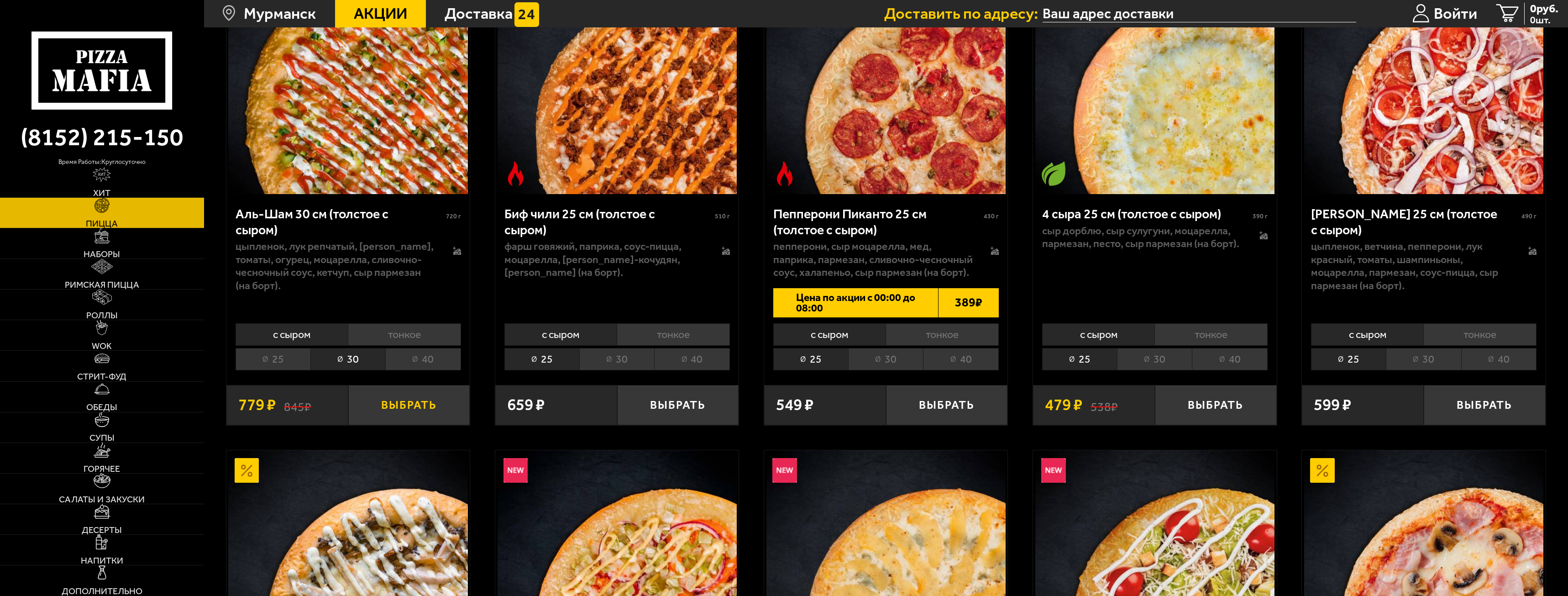
click at [397, 390] on button "Выбрать" at bounding box center [409, 405] width 122 height 40
click at [114, 257] on span "Наборы" at bounding box center [102, 254] width 37 height 9
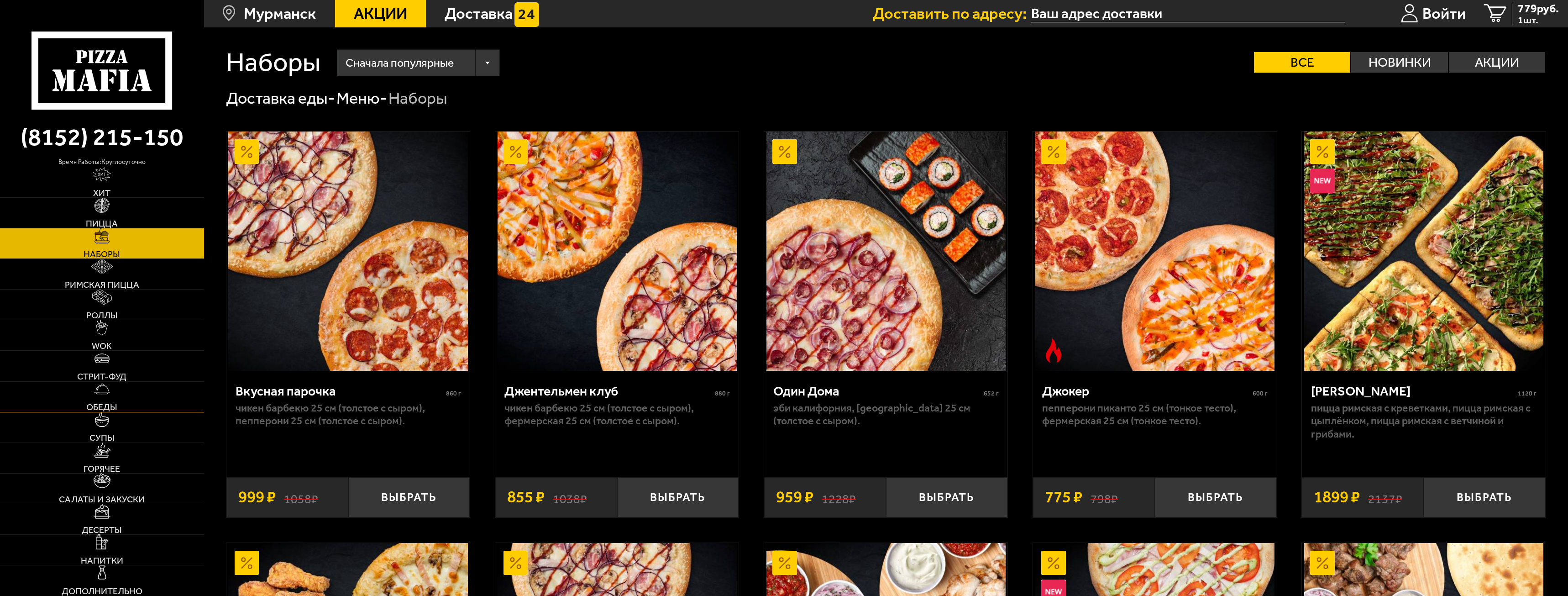
click at [132, 397] on link "Обеды" at bounding box center [102, 397] width 204 height 30
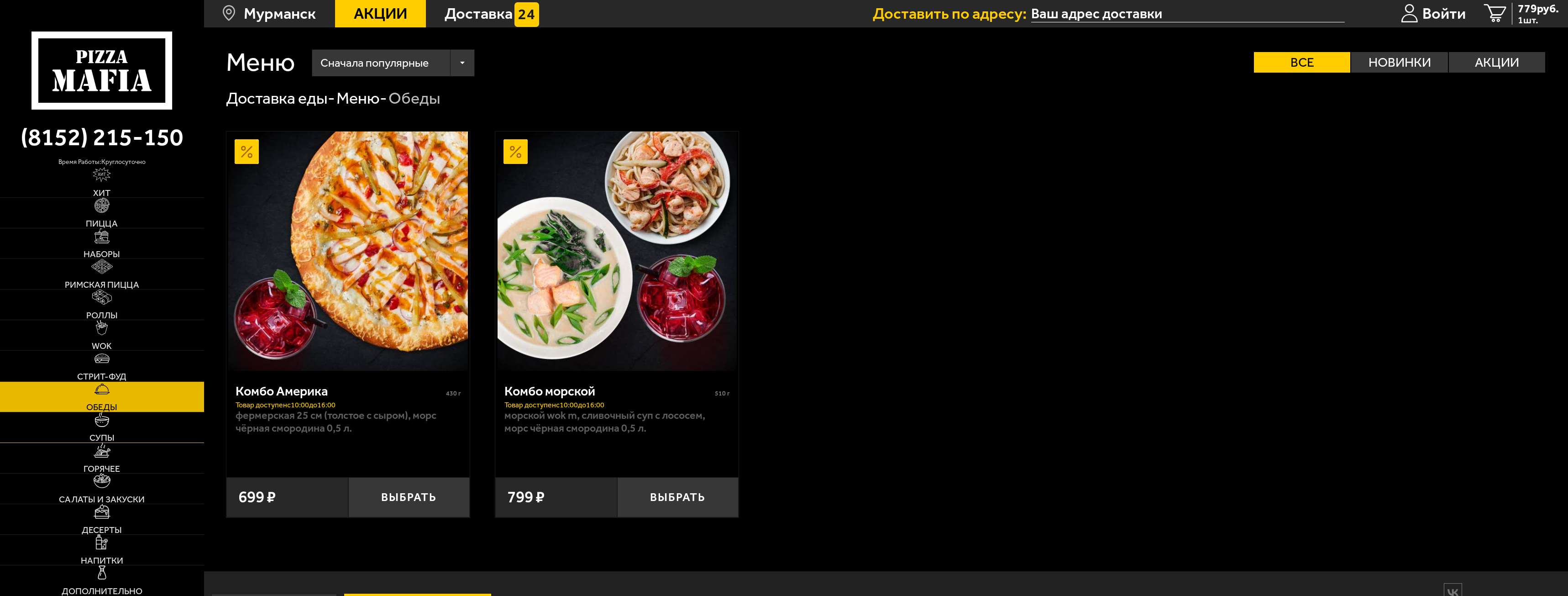
click at [140, 433] on link "Супы" at bounding box center [102, 427] width 204 height 30
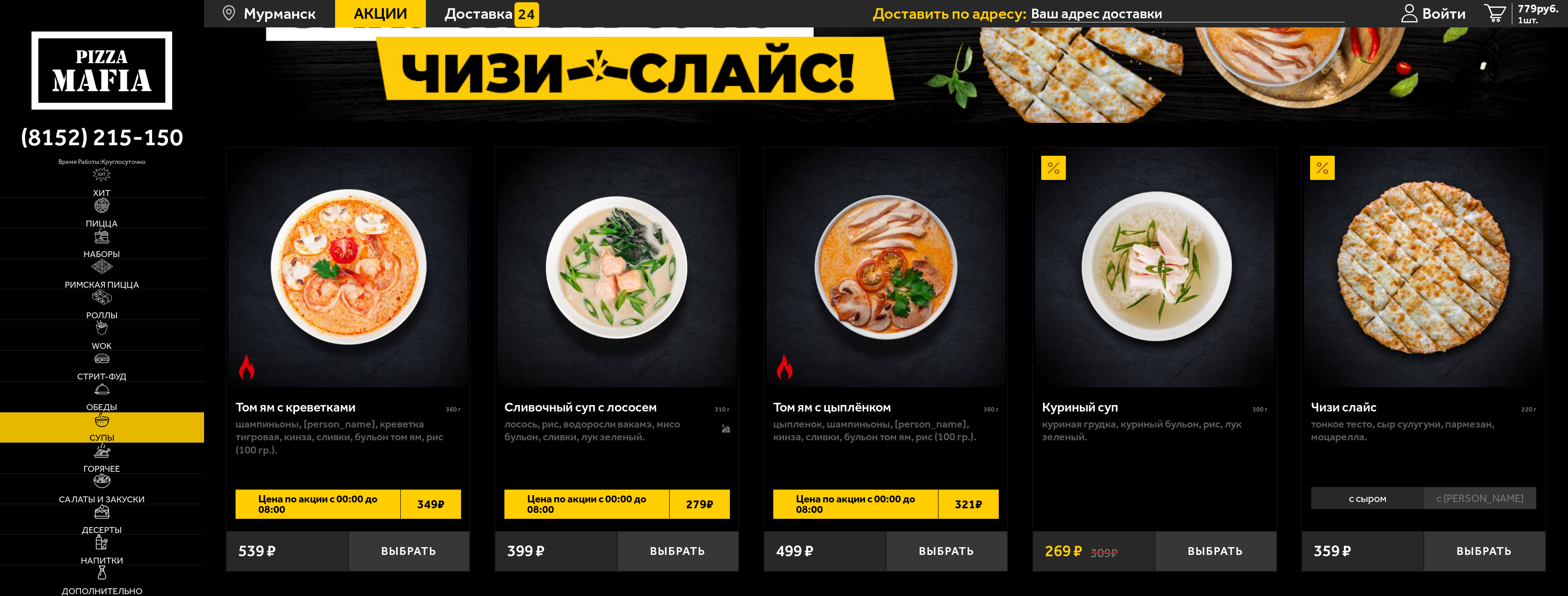
scroll to position [228, 0]
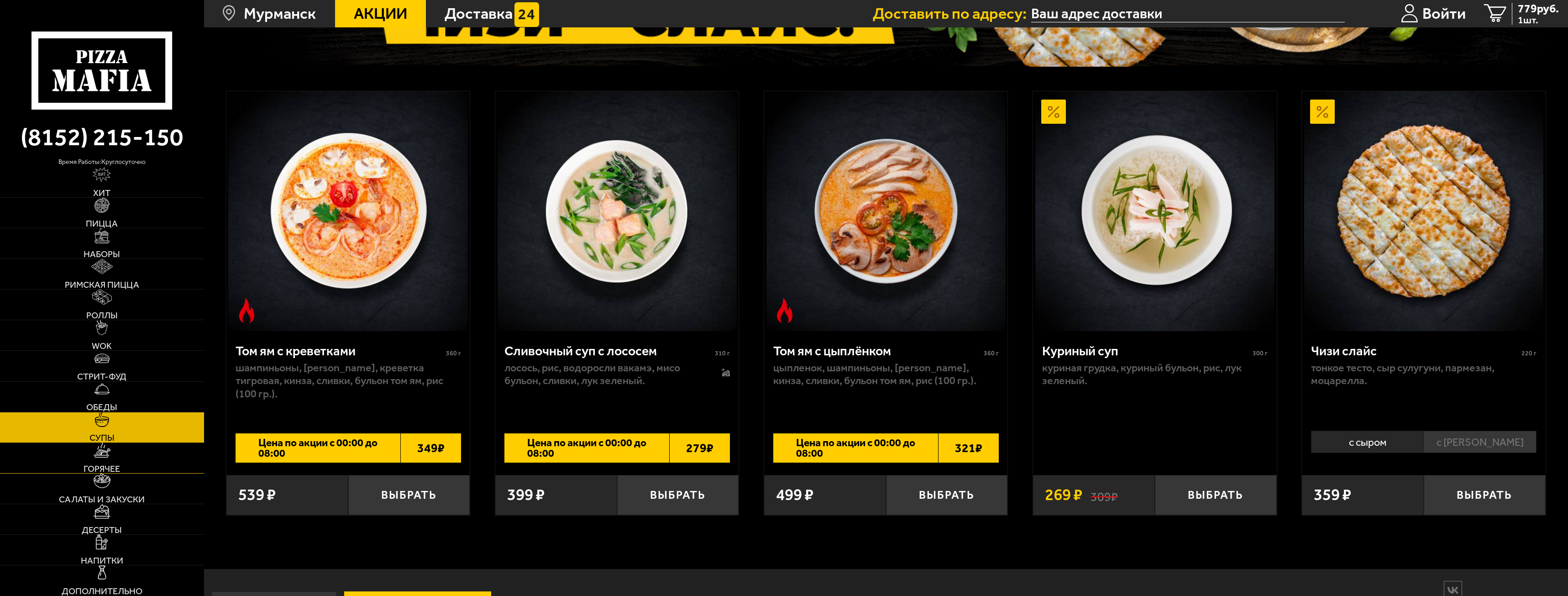
click at [134, 456] on link "Горячее" at bounding box center [102, 458] width 204 height 30
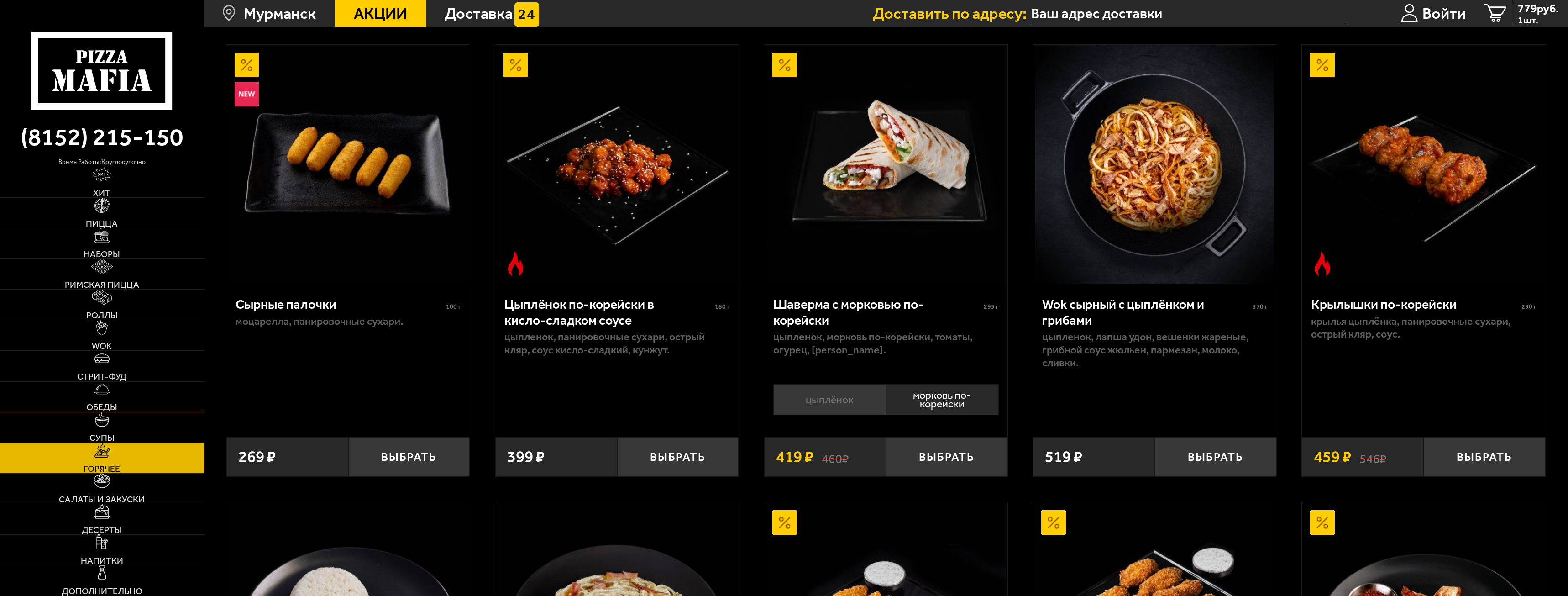
scroll to position [92, 0]
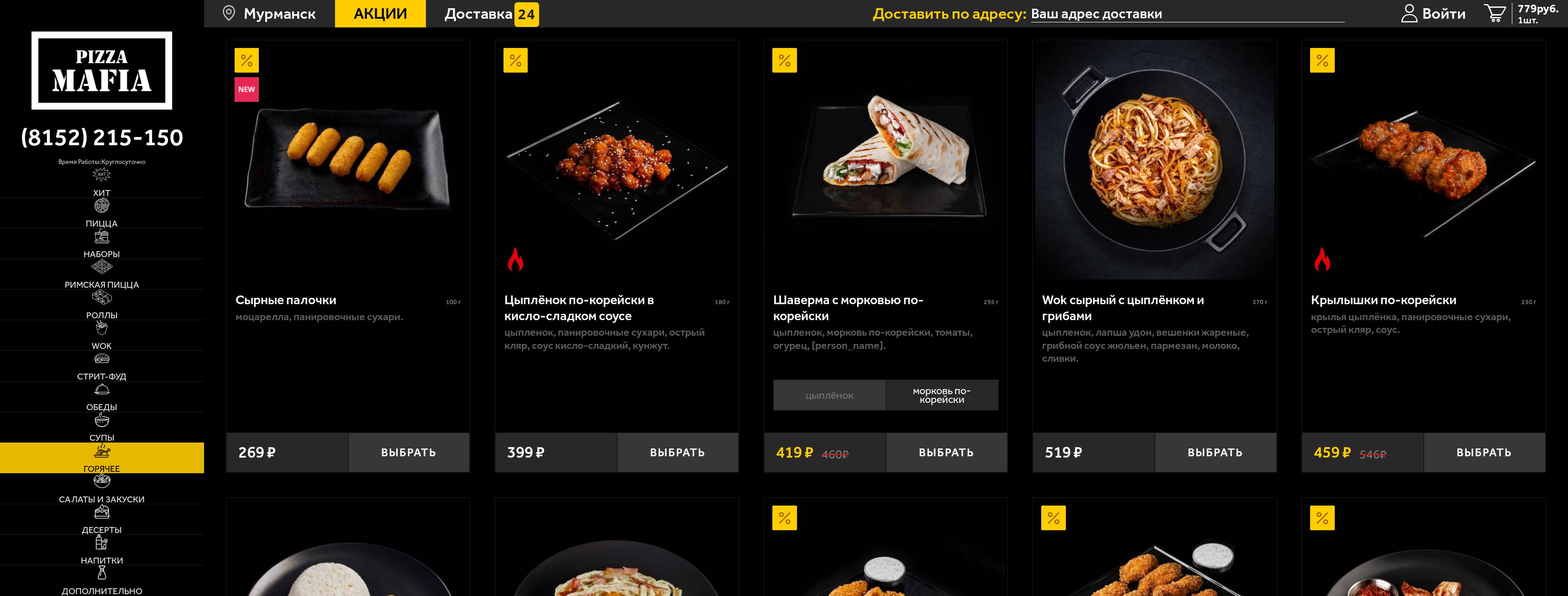
click at [110, 427] on img at bounding box center [102, 419] width 15 height 15
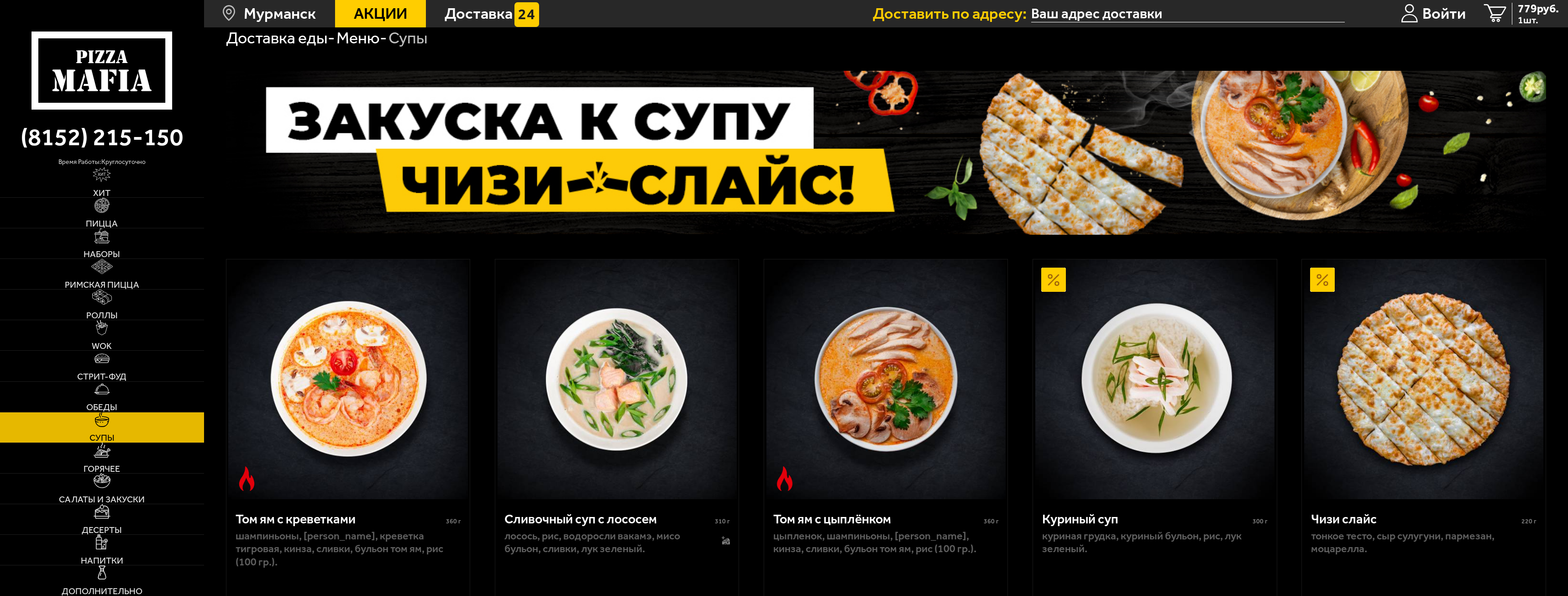
scroll to position [271, 0]
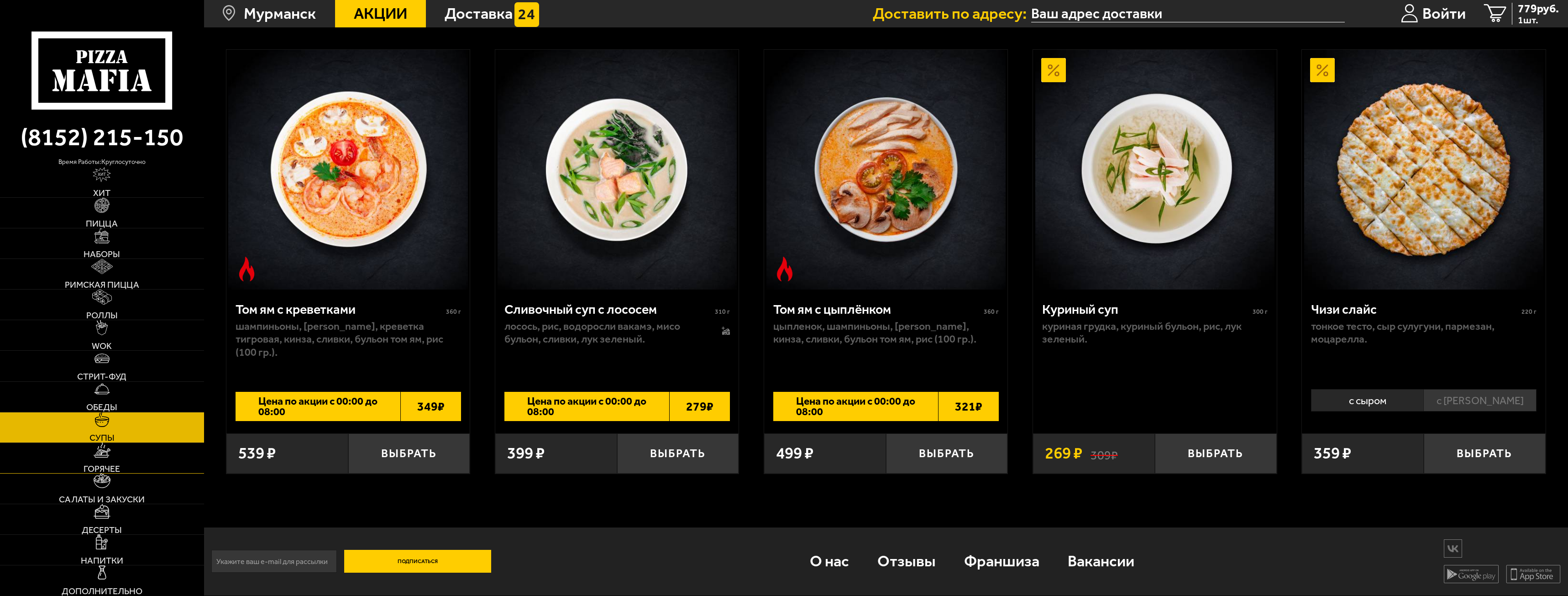
click at [99, 461] on link "Горячее" at bounding box center [102, 458] width 204 height 30
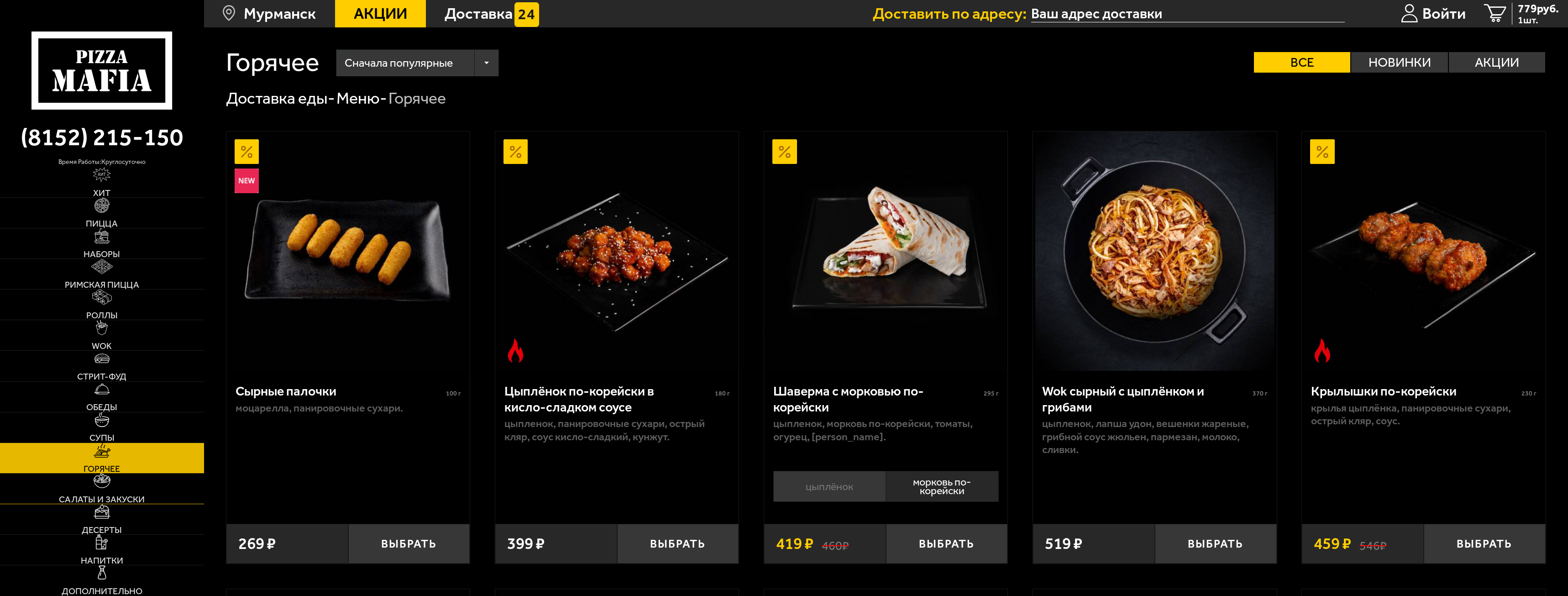
click at [104, 492] on link "Салаты и закуски" at bounding box center [102, 489] width 204 height 30
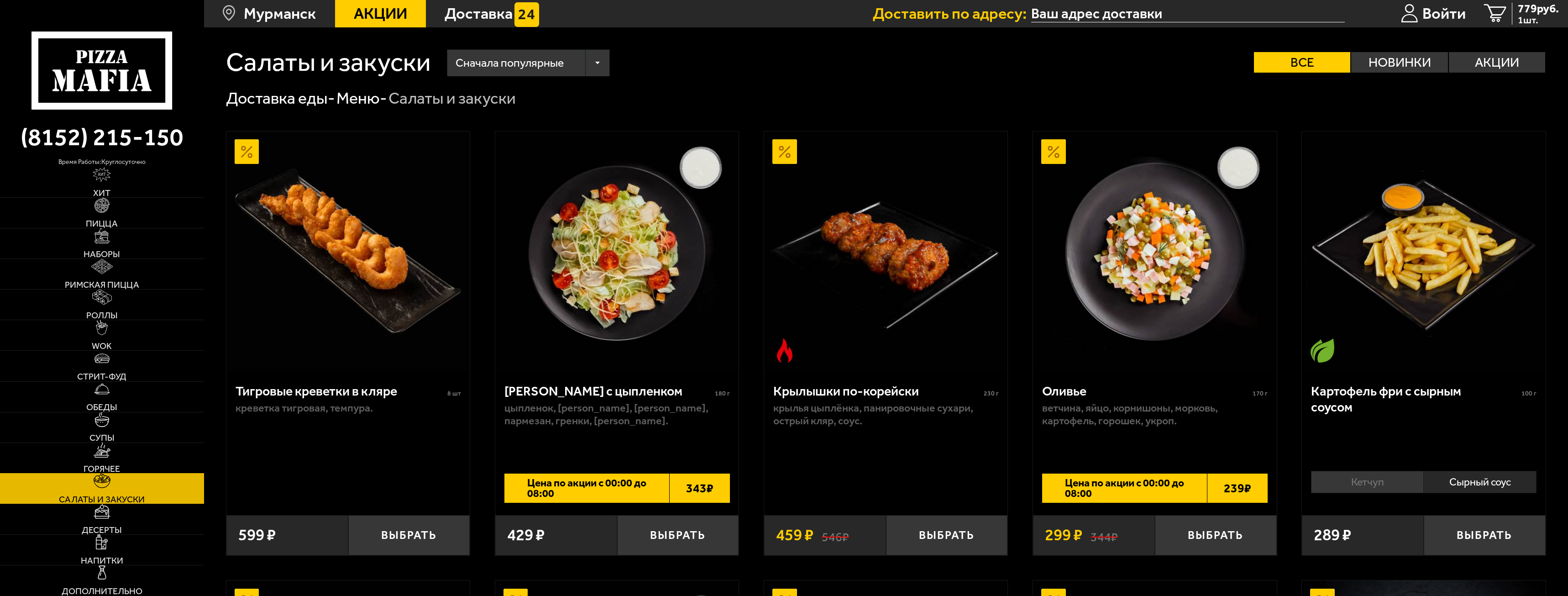
click at [102, 450] on img at bounding box center [102, 450] width 17 height 15
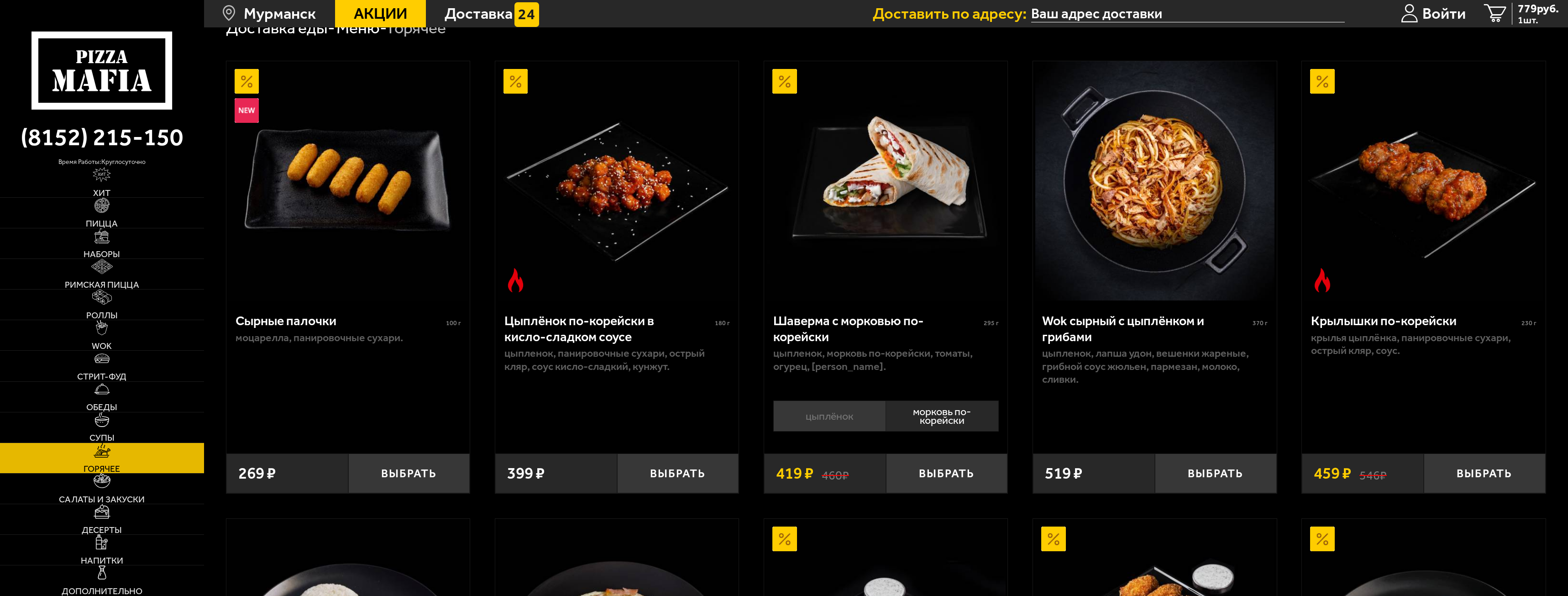
scroll to position [92, 0]
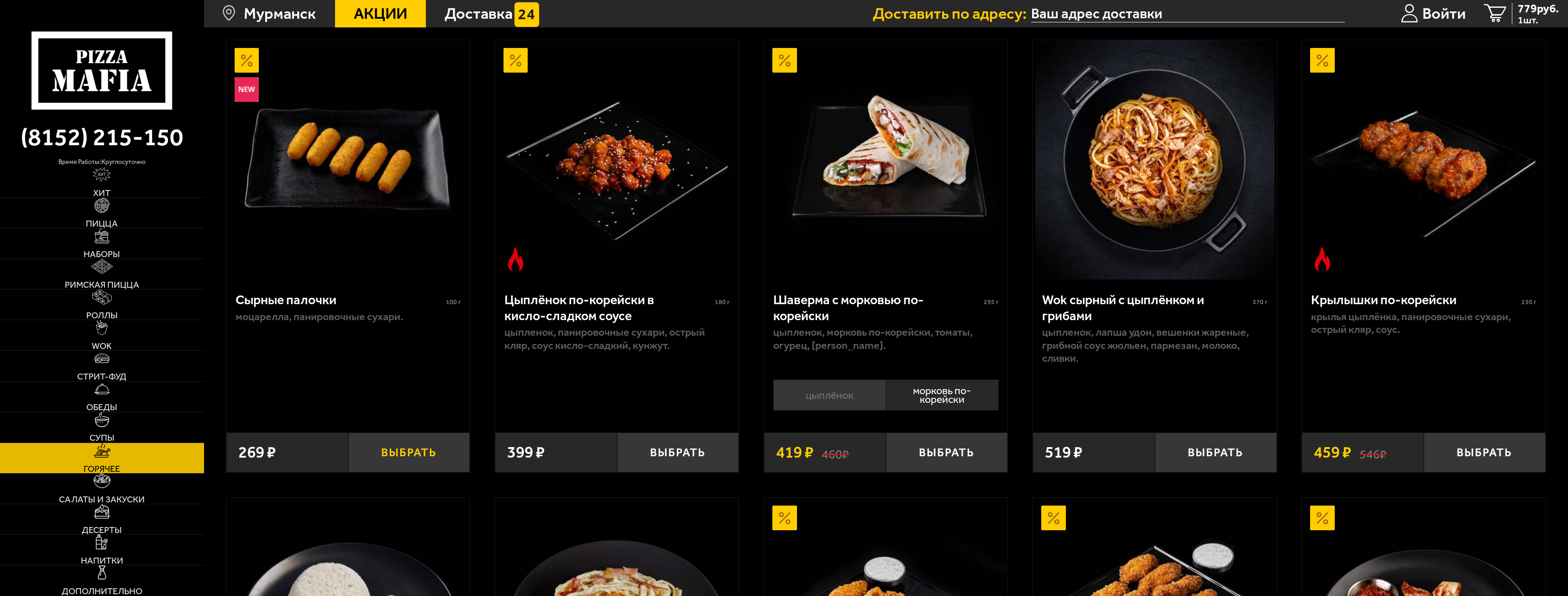
click at [413, 455] on button "Выбрать" at bounding box center [409, 453] width 122 height 40
click at [1506, 11] on div "1048 руб. 2 шт." at bounding box center [1533, 13] width 54 height 23
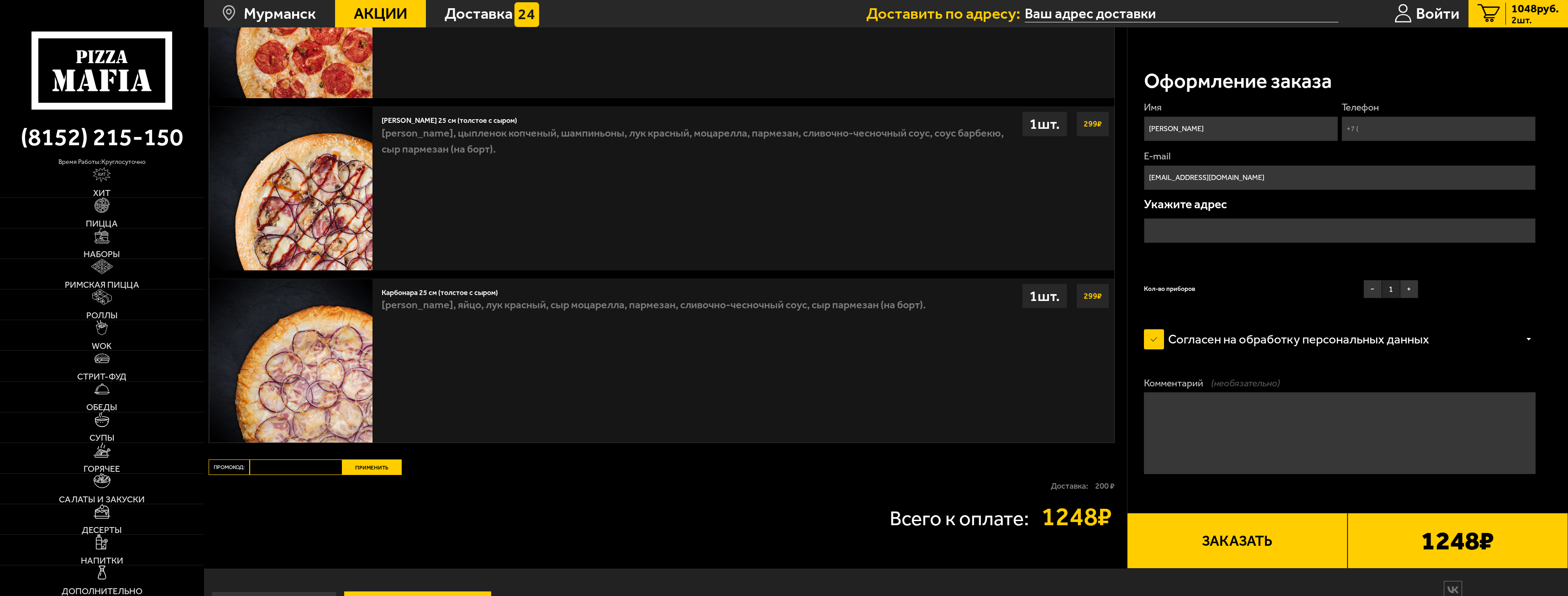
scroll to position [637, 0]
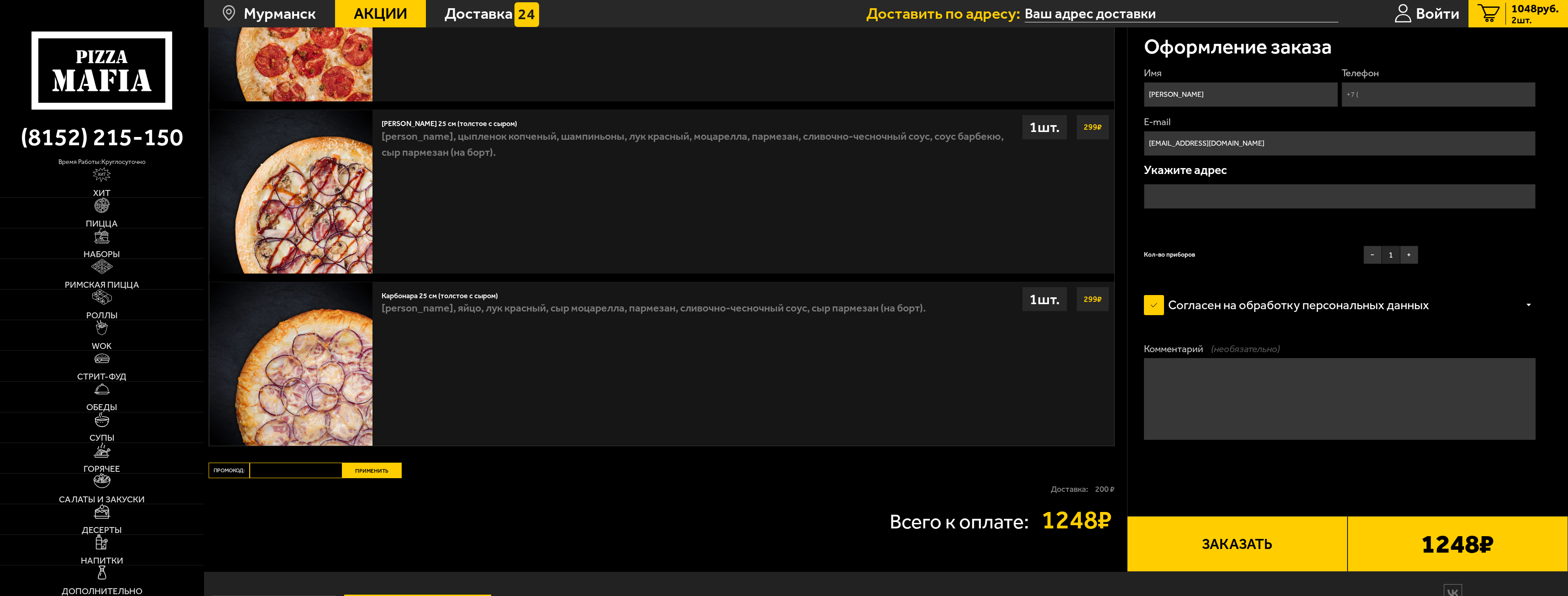
click at [1189, 196] on input "text" at bounding box center [1340, 196] width 392 height 24
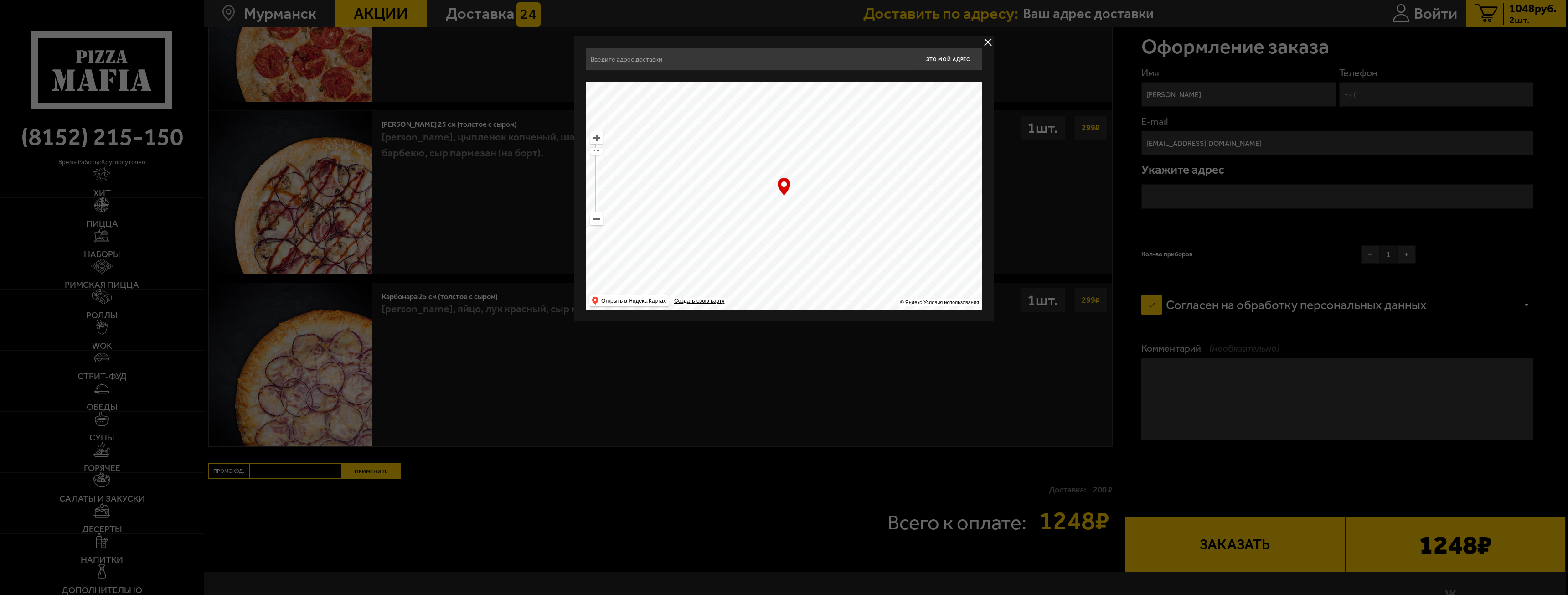
click at [787, 58] on input "text" at bounding box center [749, 59] width 328 height 23
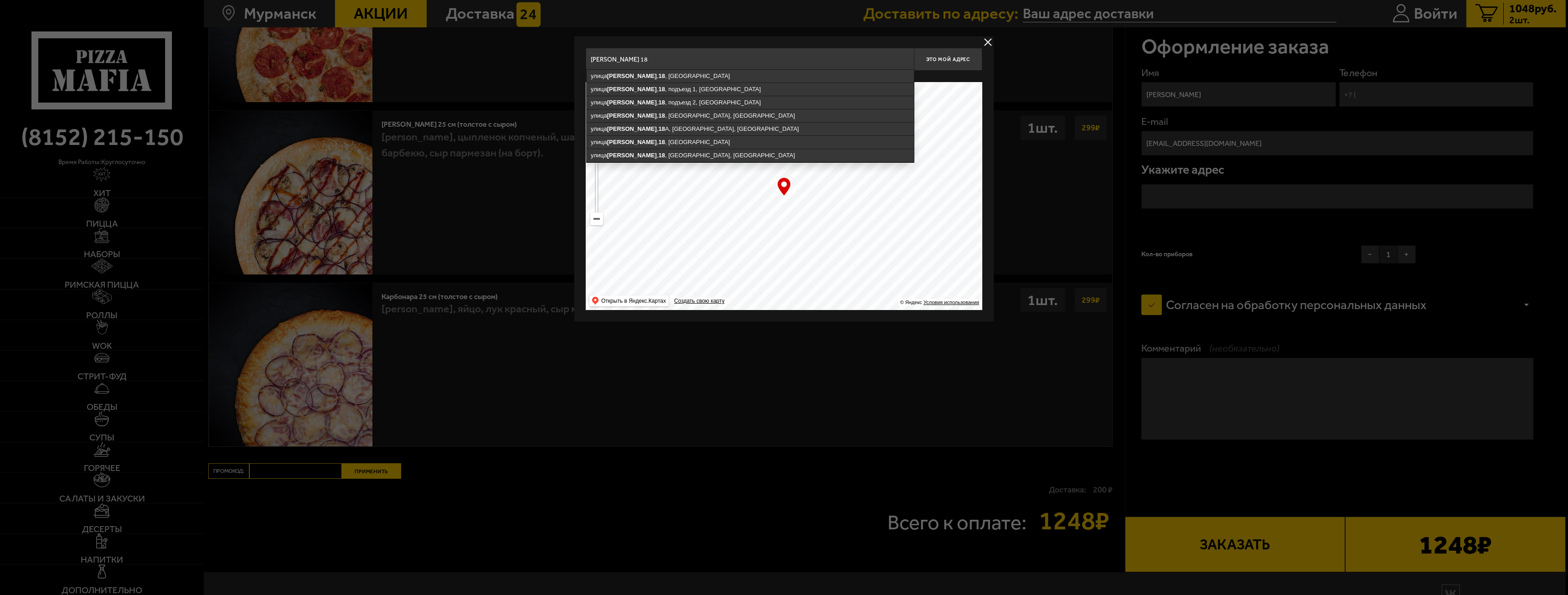
click at [765, 86] on ymaps "улица Александрова , 18 , подъезд 1, Мурманск" at bounding box center [751, 89] width 327 height 13
type input "Мурманск, улица Александрова, 18, подъезд 1"
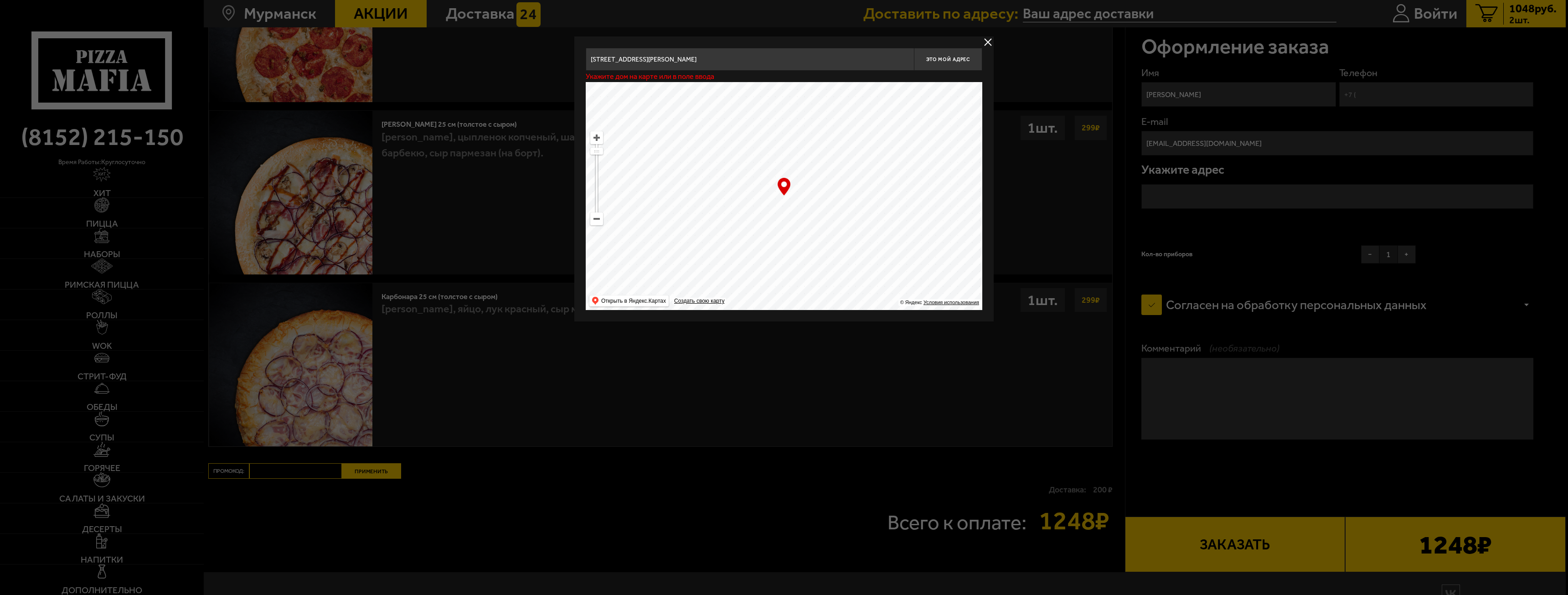
type input "улица Александрова, 18, подъезд 1"
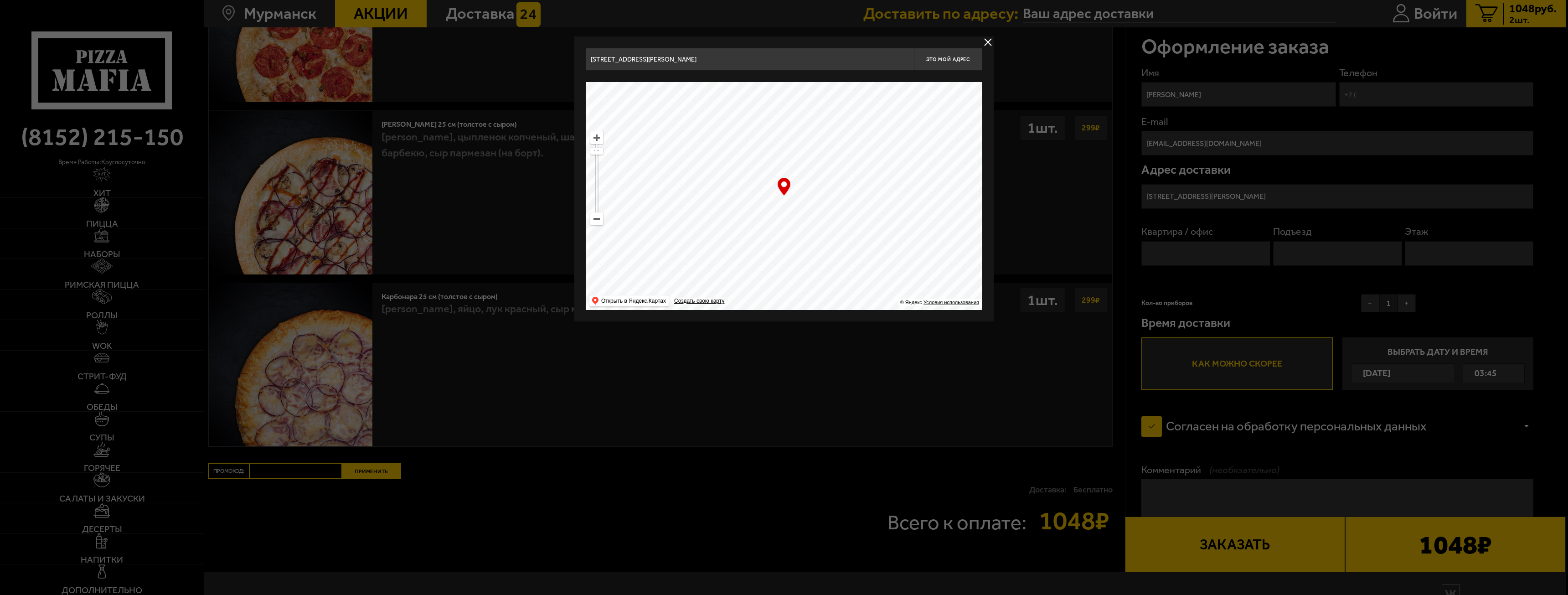
click at [1250, 217] on div at bounding box center [784, 297] width 1568 height 595
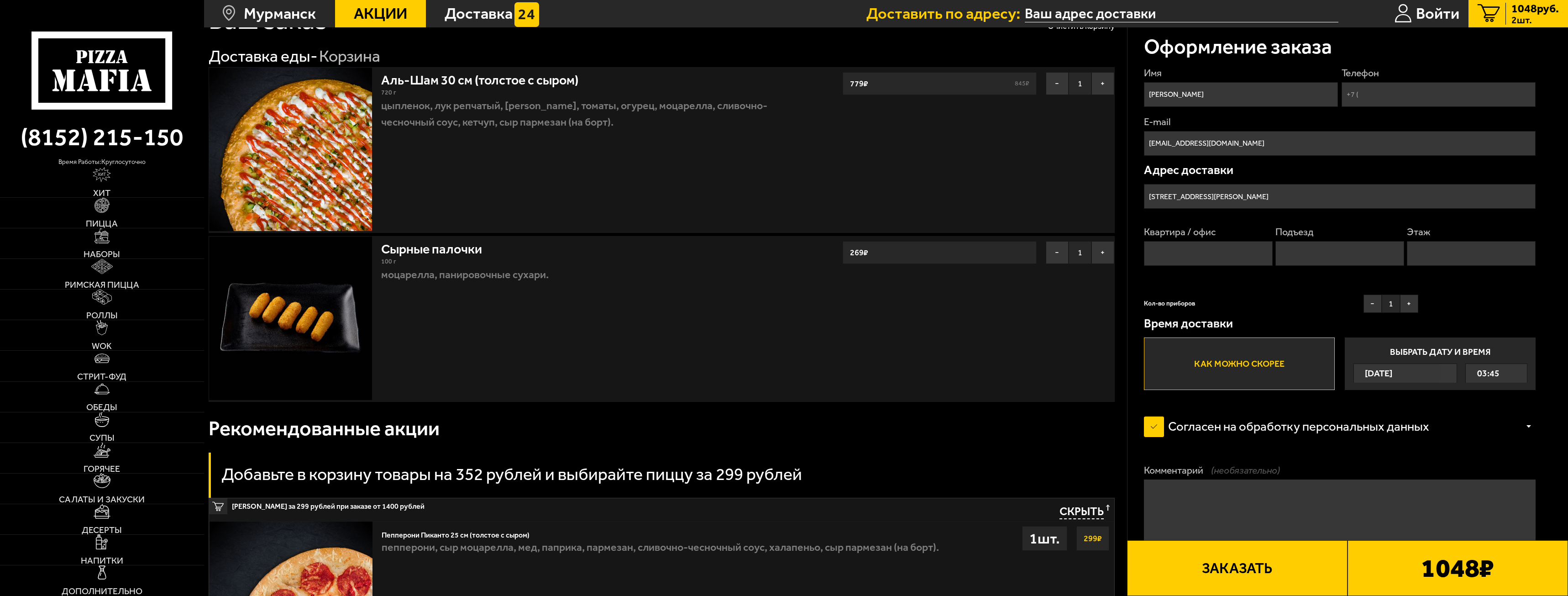
scroll to position [0, 0]
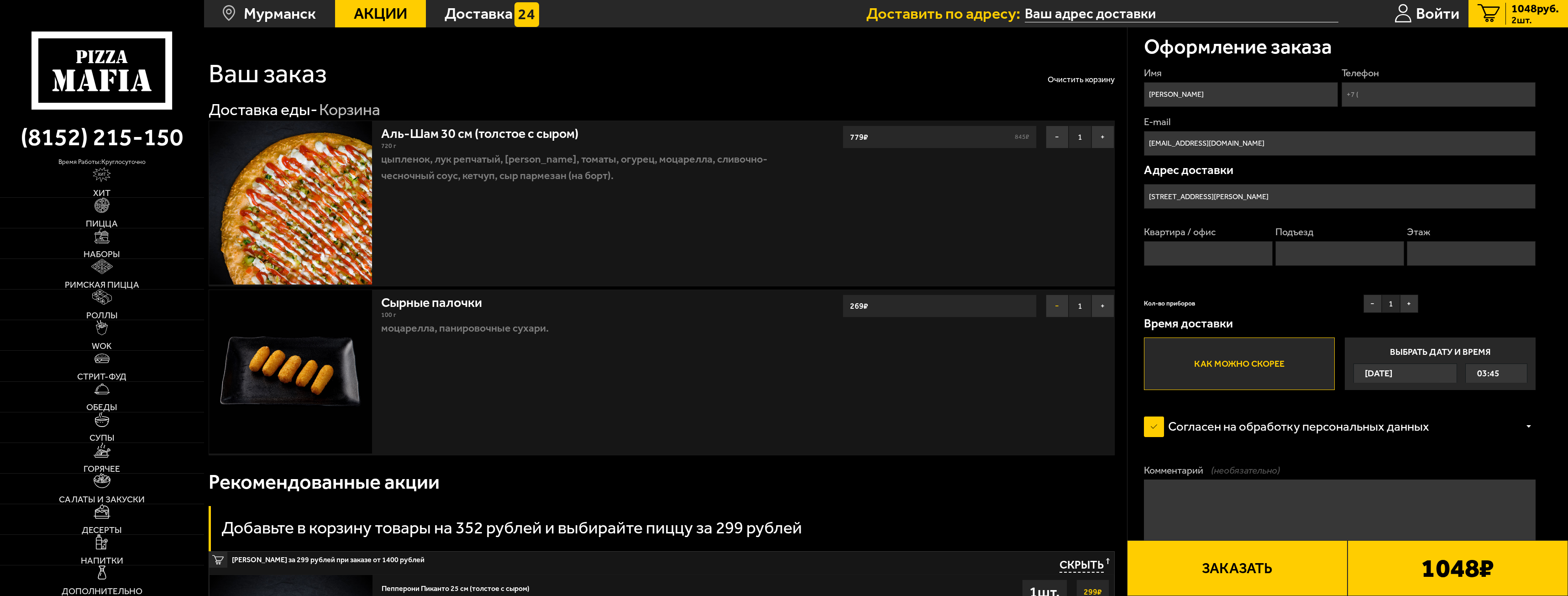
click at [1052, 307] on button "−" at bounding box center [1057, 306] width 23 height 23
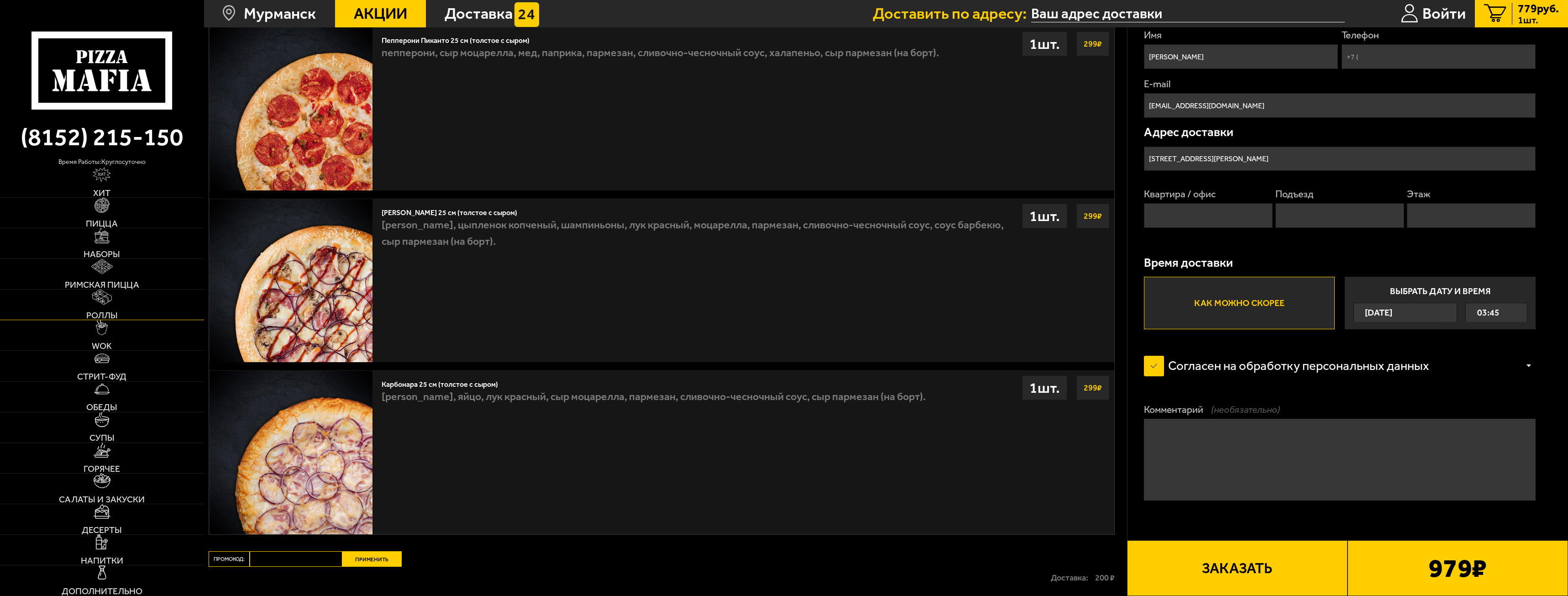
scroll to position [411, 0]
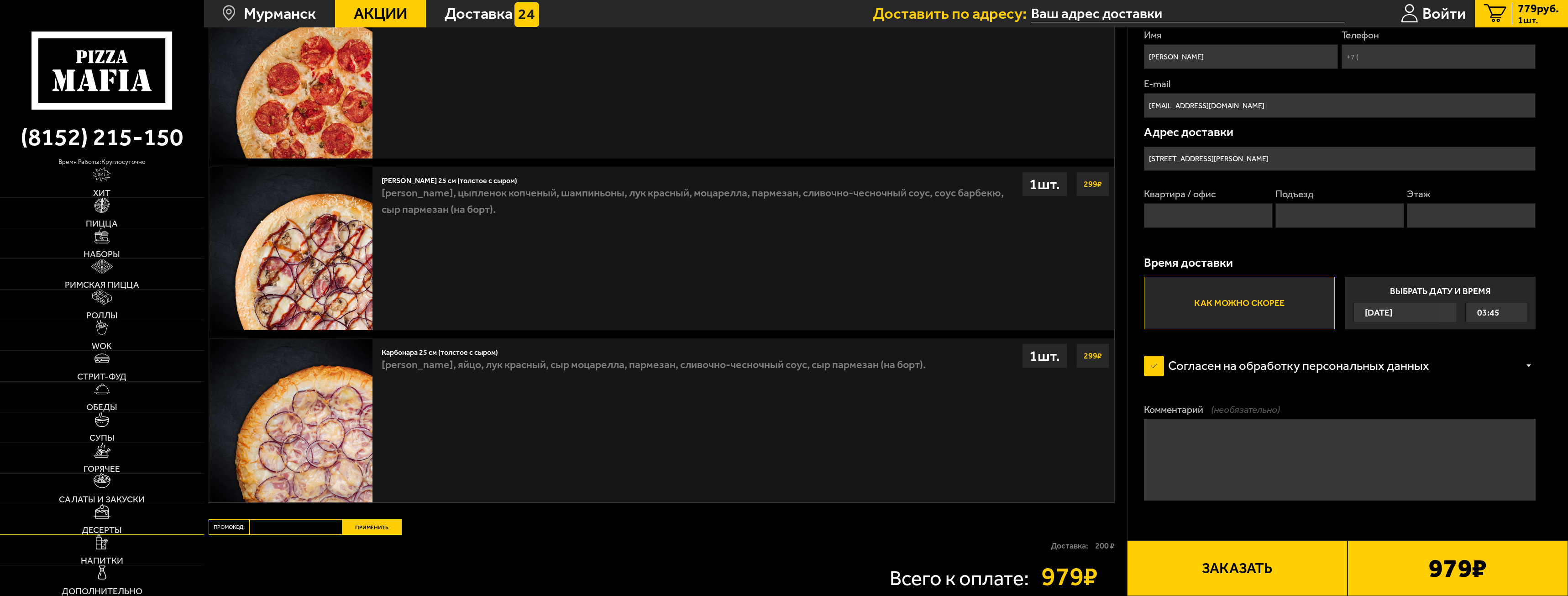
click at [111, 526] on span "Десерты" at bounding box center [102, 530] width 40 height 9
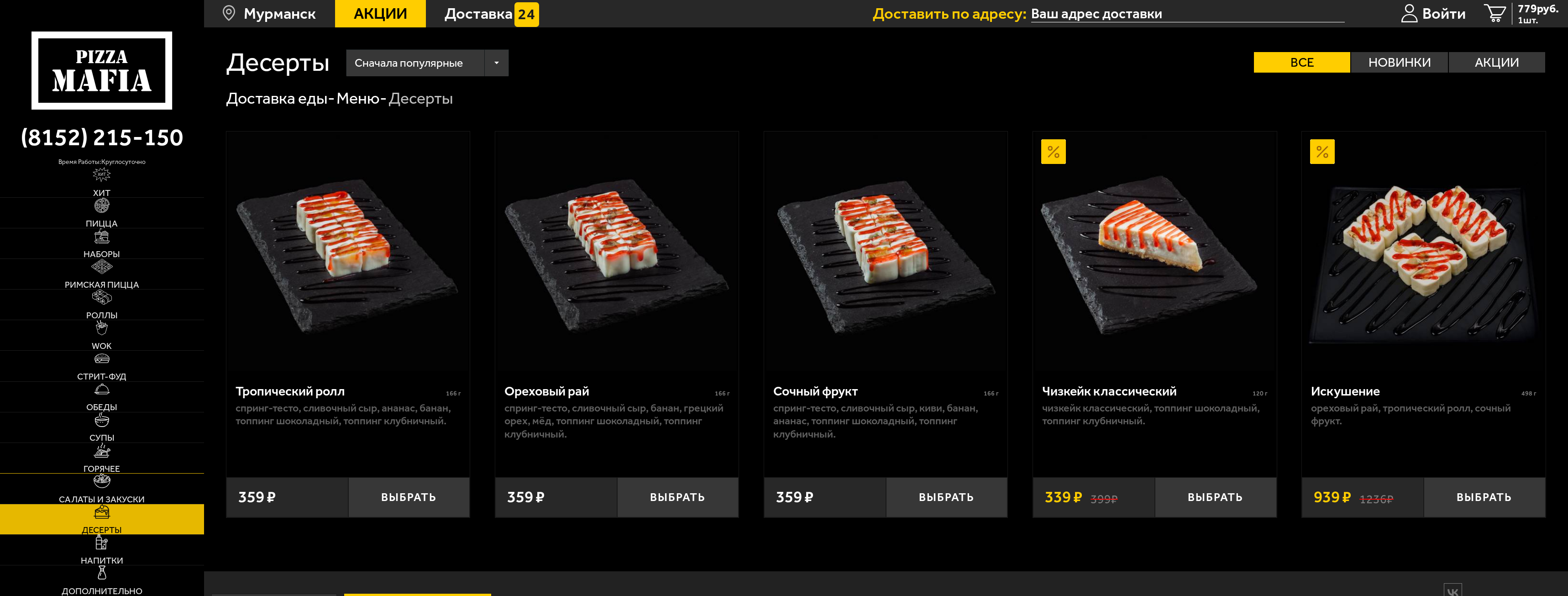
click at [112, 472] on span "Горячее" at bounding box center [102, 469] width 37 height 9
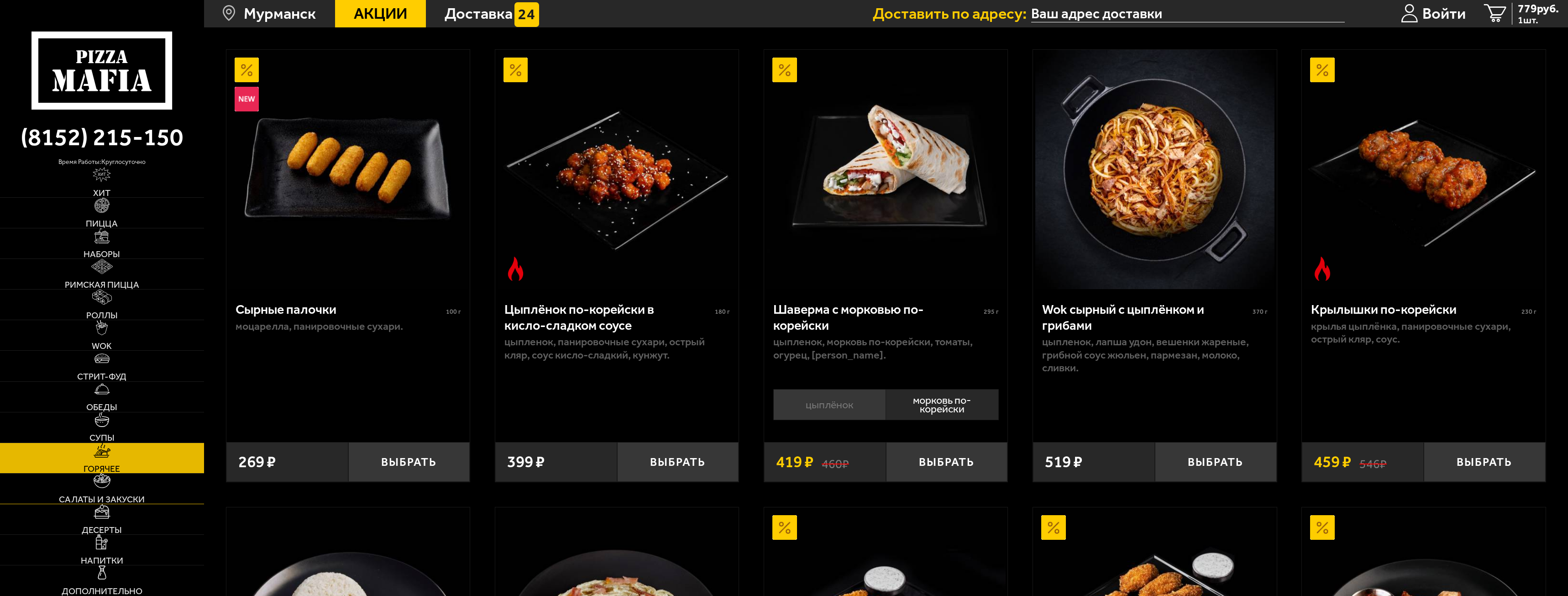
scroll to position [92, 0]
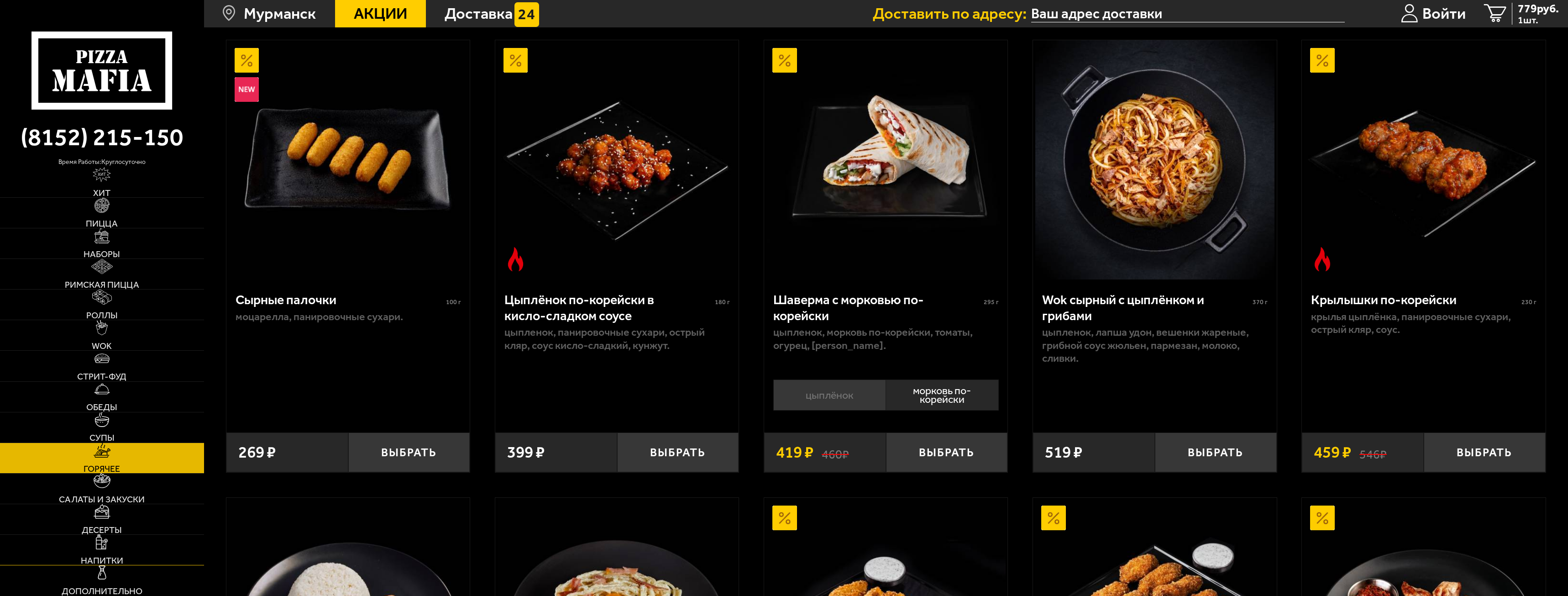
click at [123, 563] on link "Напитки" at bounding box center [102, 550] width 204 height 30
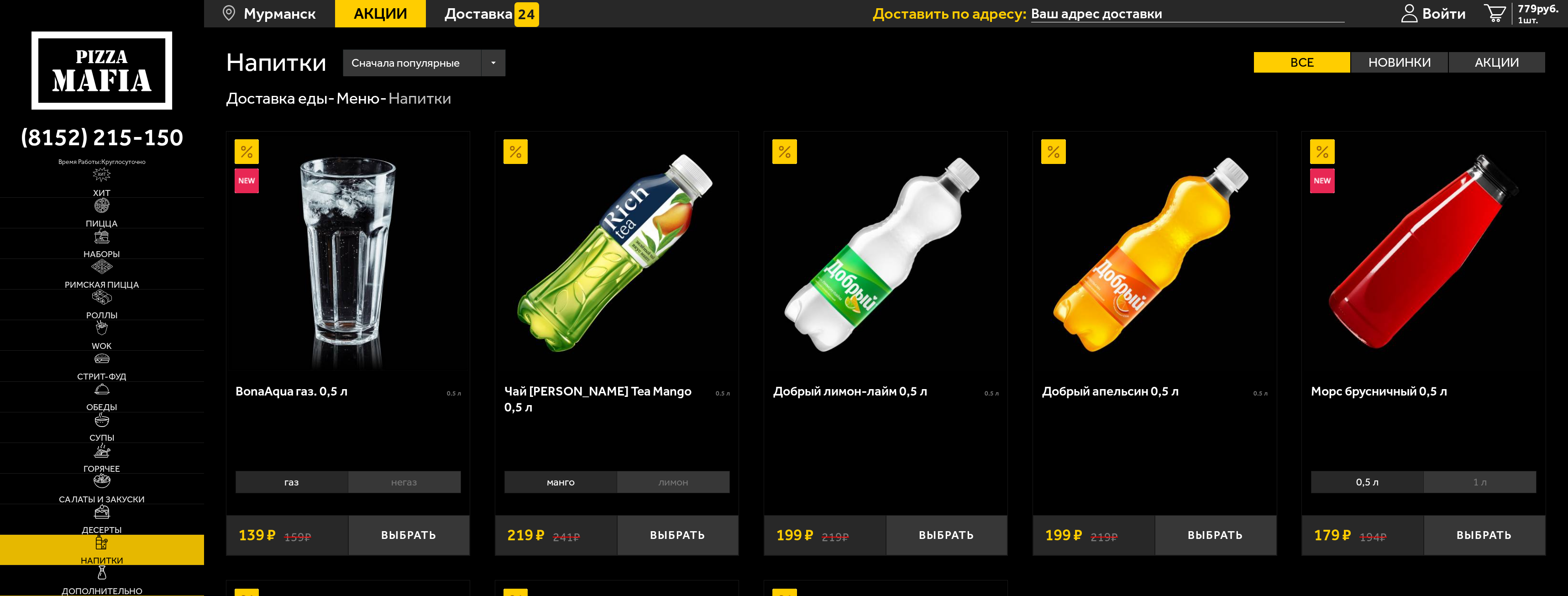
click at [128, 578] on link "Дополнительно" at bounding box center [102, 580] width 204 height 30
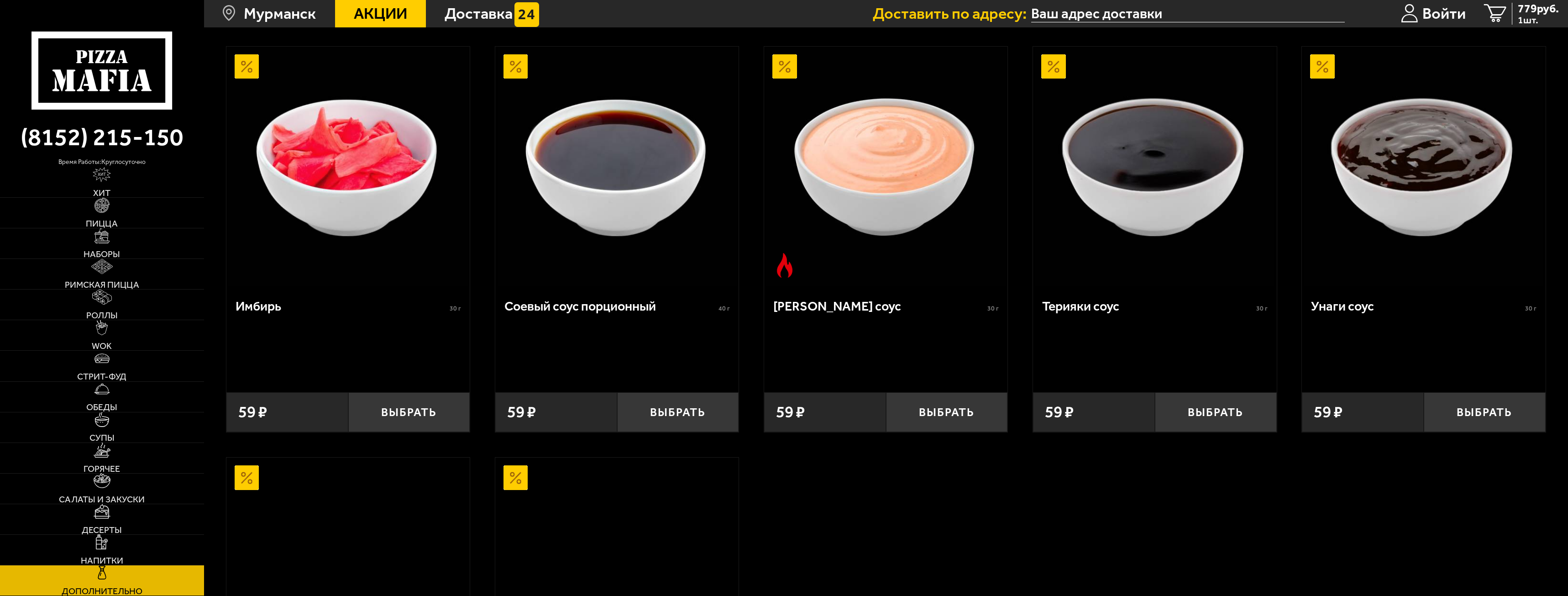
scroll to position [548, 0]
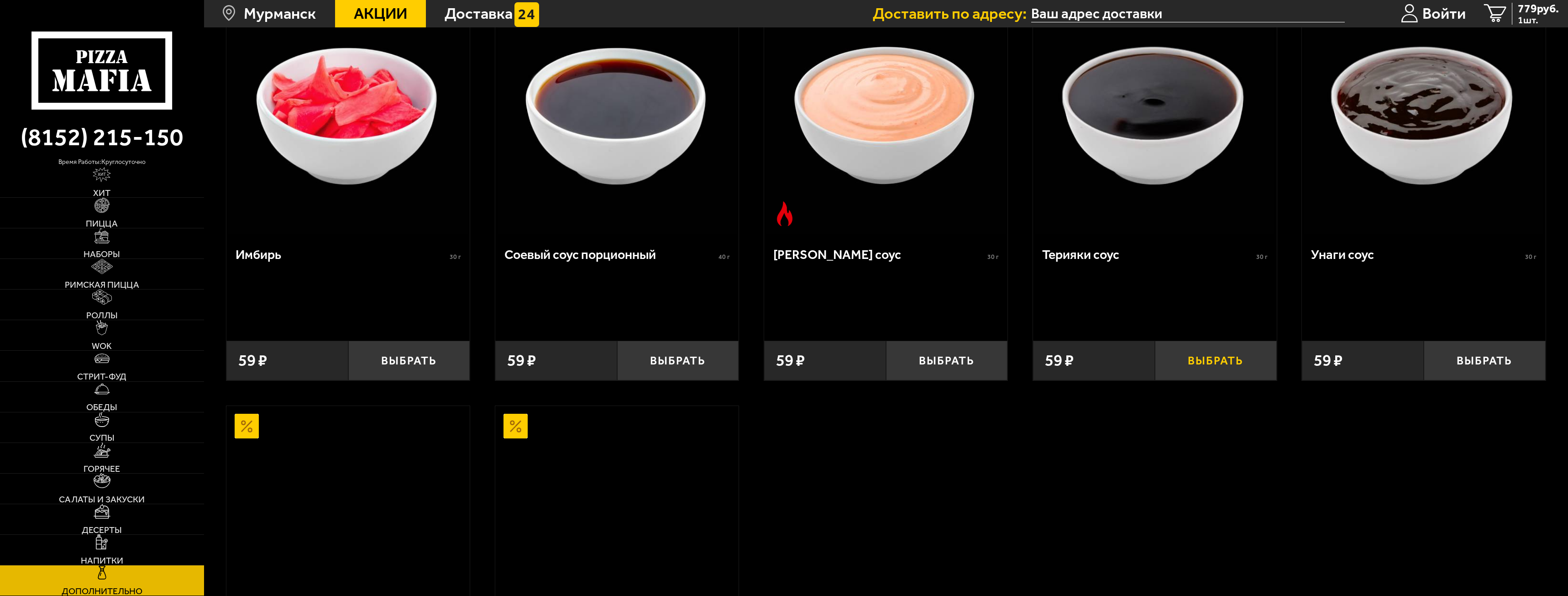
click at [1206, 376] on button "Выбрать" at bounding box center [1216, 361] width 122 height 40
click at [1257, 357] on button "+" at bounding box center [1256, 361] width 41 height 40
click at [1256, 357] on button "+" at bounding box center [1256, 361] width 41 height 40
click at [1512, 15] on div "956 руб. 4 шт." at bounding box center [1535, 13] width 47 height 23
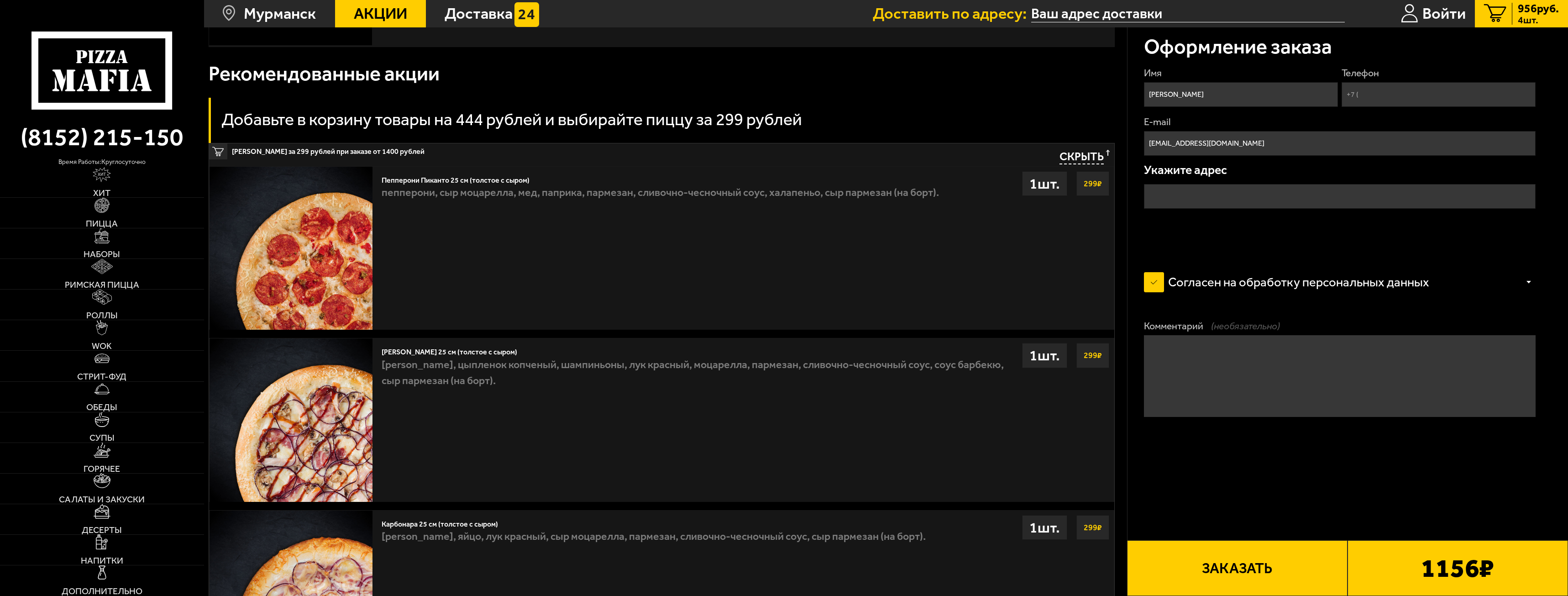
scroll to position [180, 0]
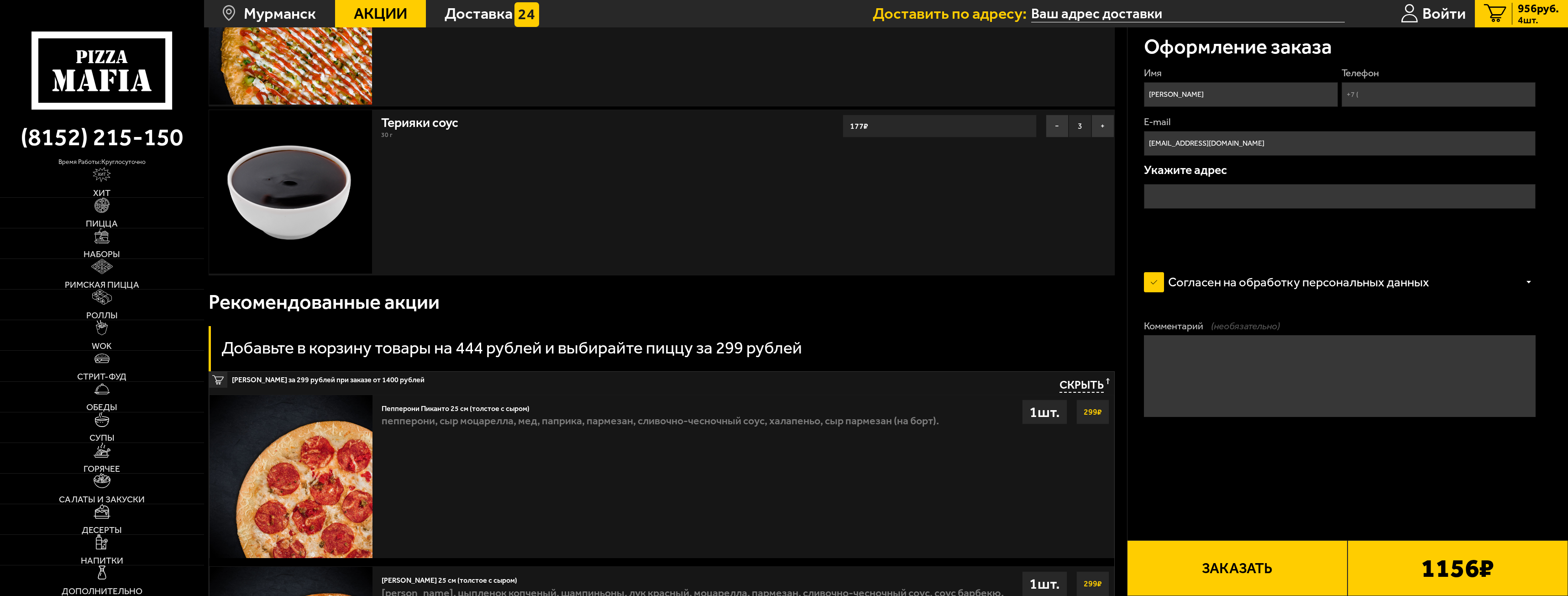
click at [1255, 197] on input "text" at bounding box center [1340, 196] width 392 height 24
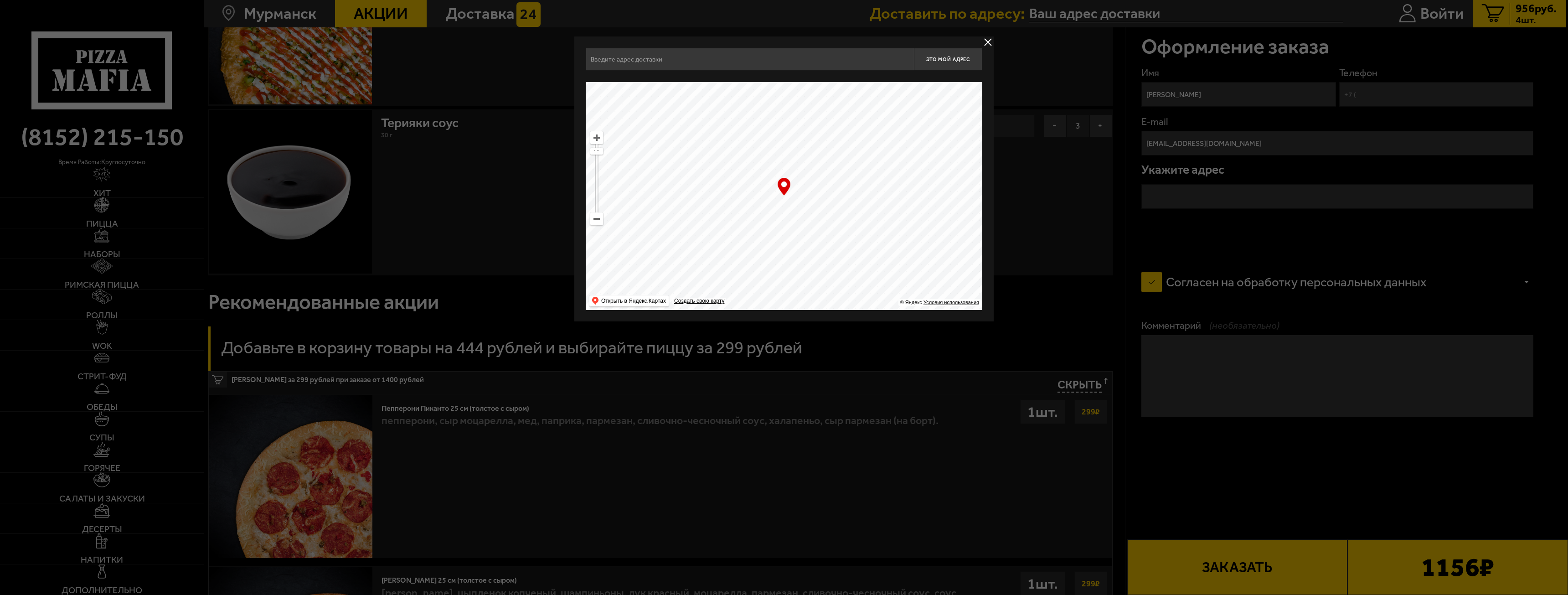
click at [794, 62] on input "text" at bounding box center [749, 59] width 328 height 23
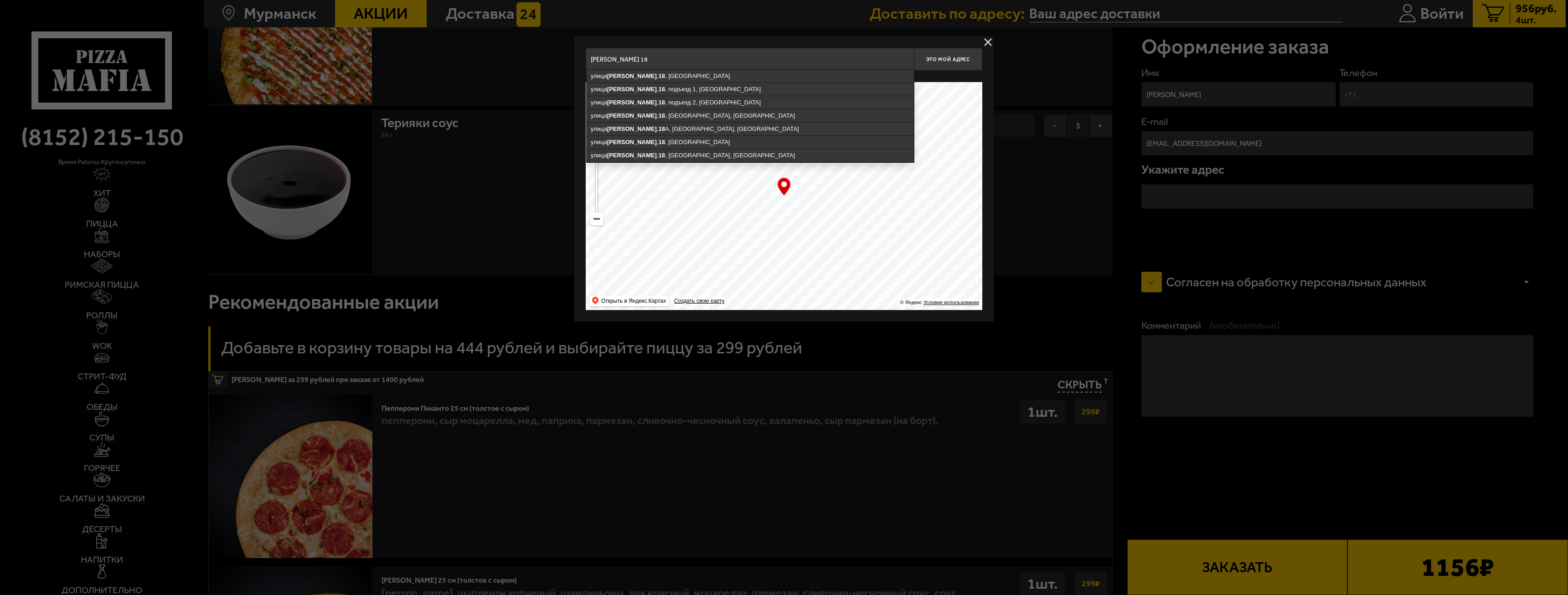
click at [761, 90] on ymaps "улица Александрова , 18 , подъезд 1, Мурманск" at bounding box center [751, 89] width 327 height 13
type input "Мурманск, улица Александрова, 18, подъезд 1"
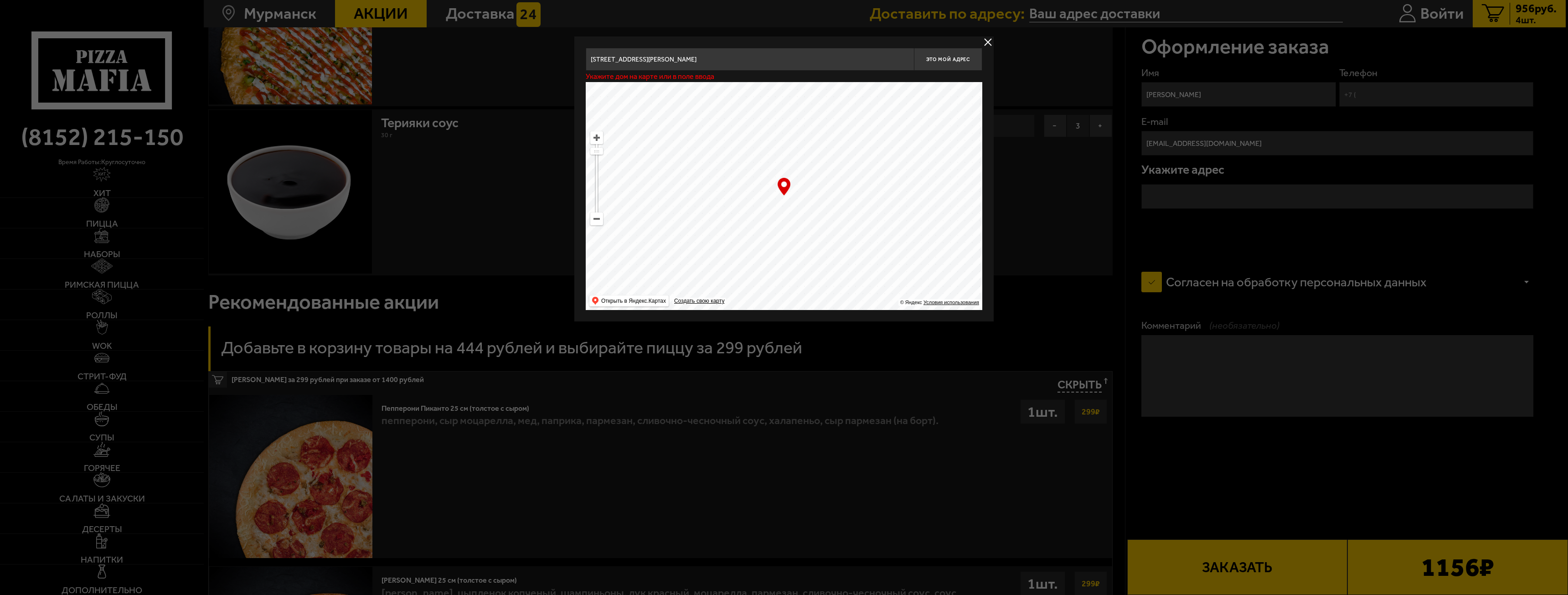
type input "улица Александрова, 18, подъезд 1"
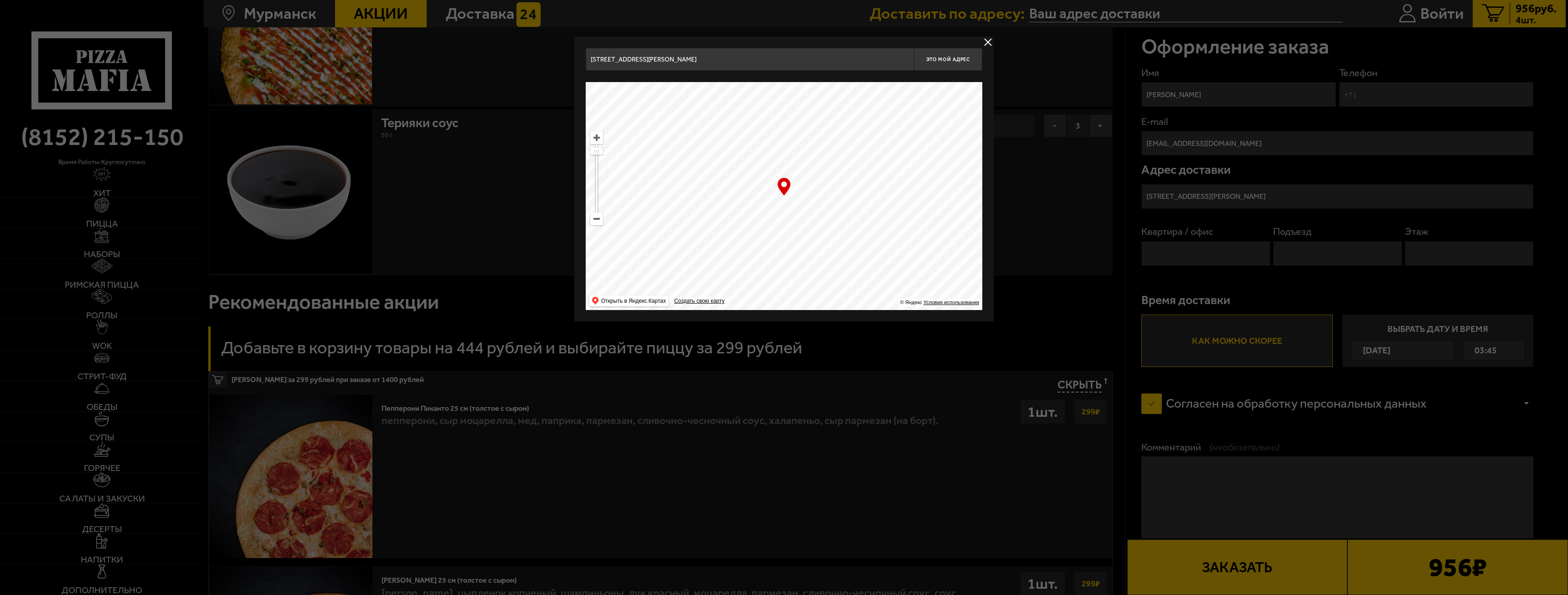
click at [1137, 268] on div at bounding box center [784, 297] width 1568 height 595
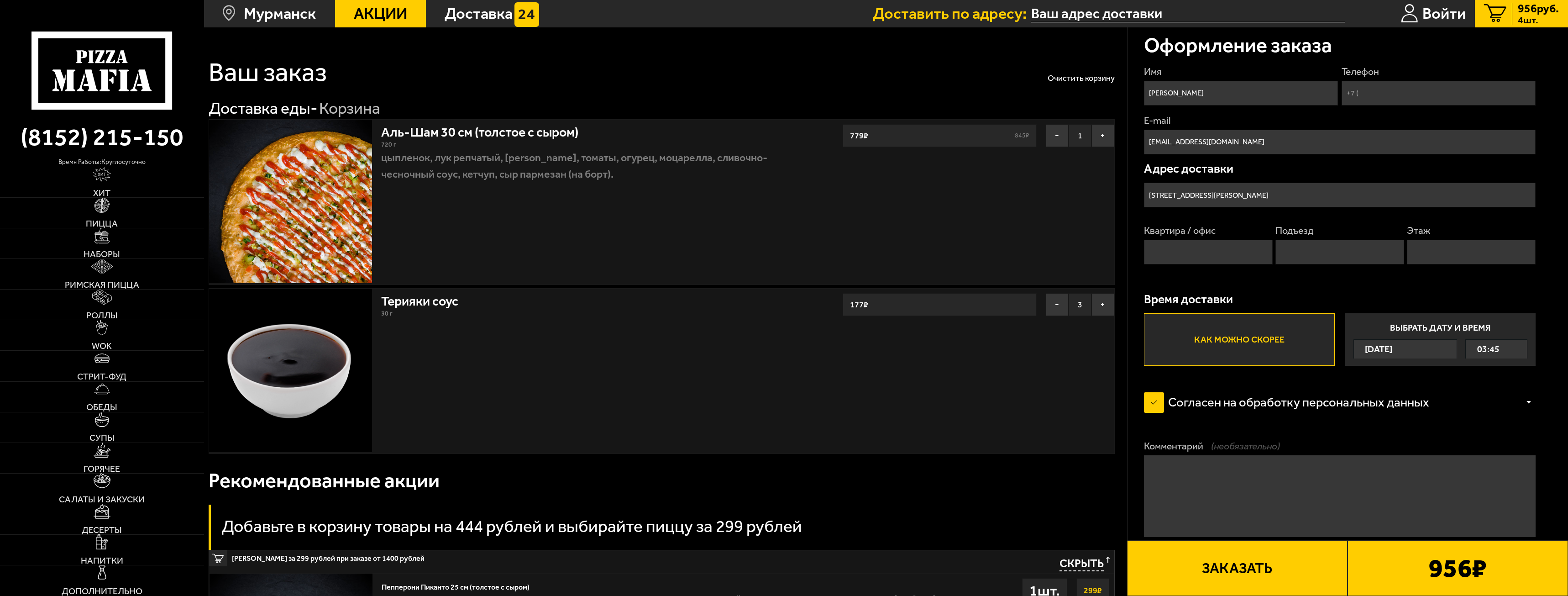
scroll to position [0, 0]
drag, startPoint x: 636, startPoint y: 419, endPoint x: 757, endPoint y: 389, distance: 124.7
click at [638, 418] on div "Терияки соус 30 г − 3 + 177 ₽" at bounding box center [580, 373] width 406 height 165
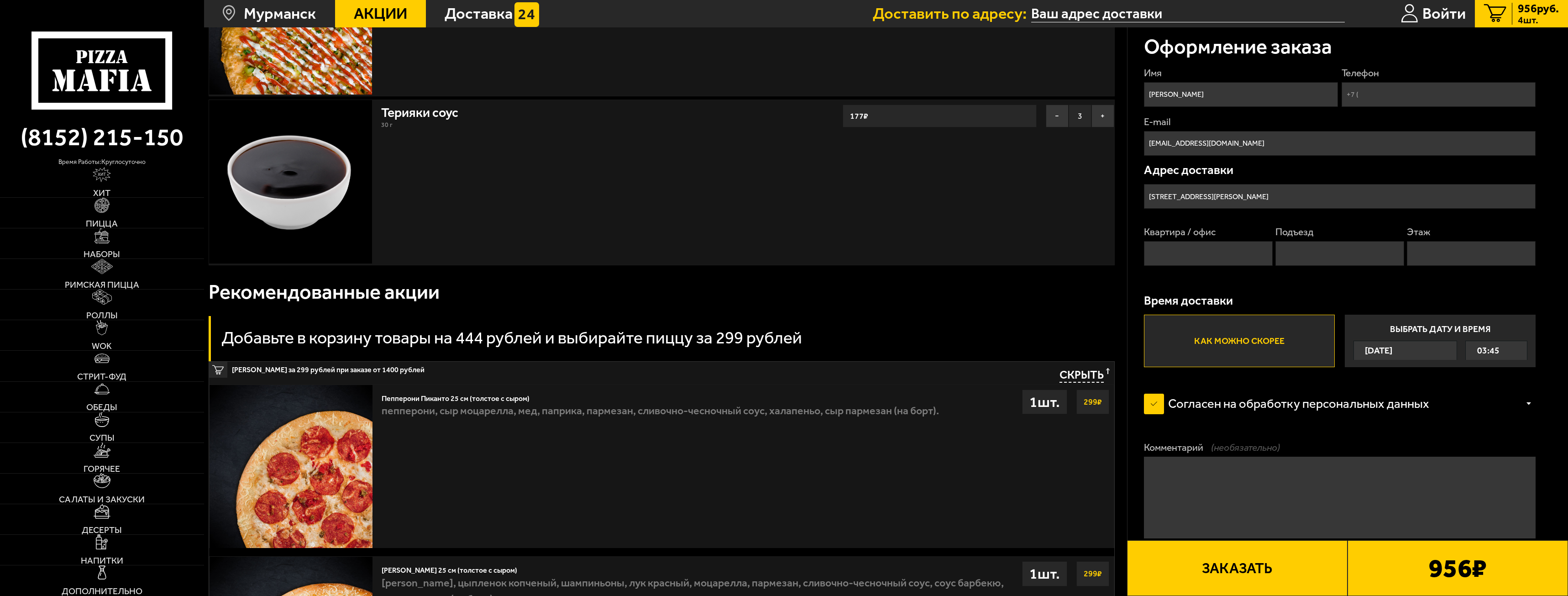
scroll to position [92, 0]
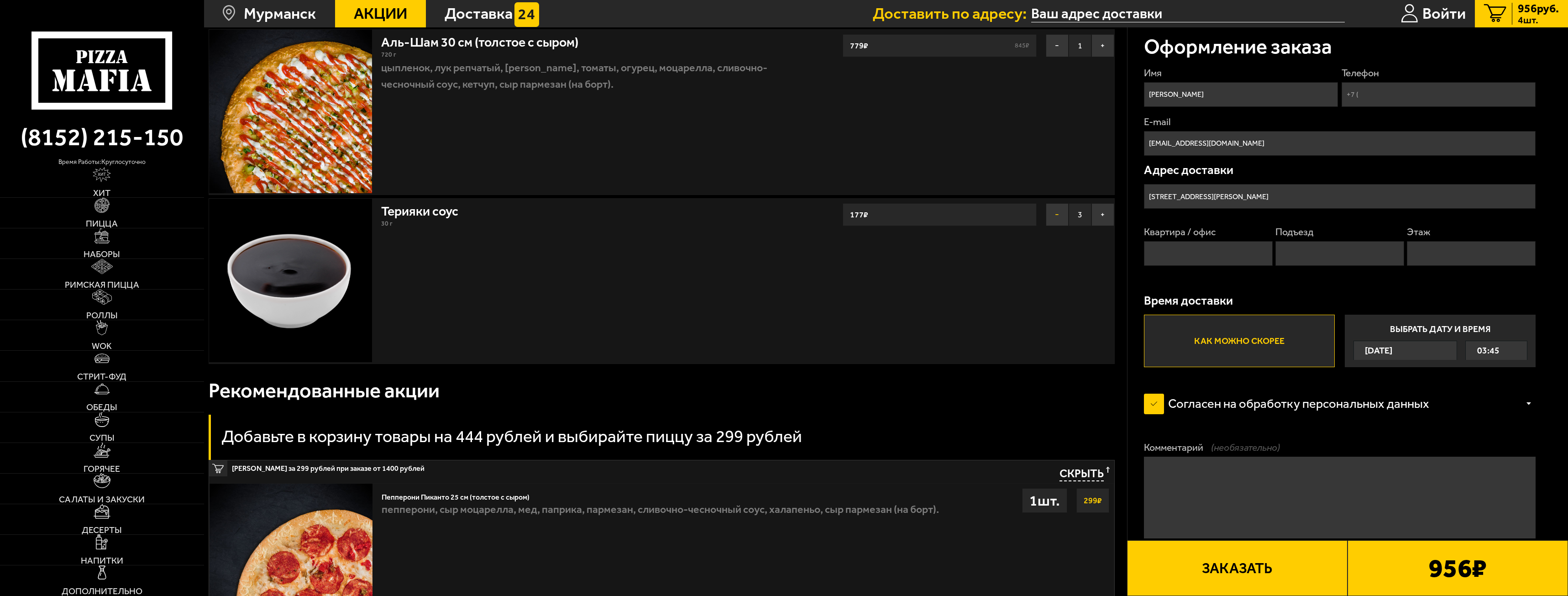
click at [1062, 219] on button "−" at bounding box center [1057, 214] width 23 height 23
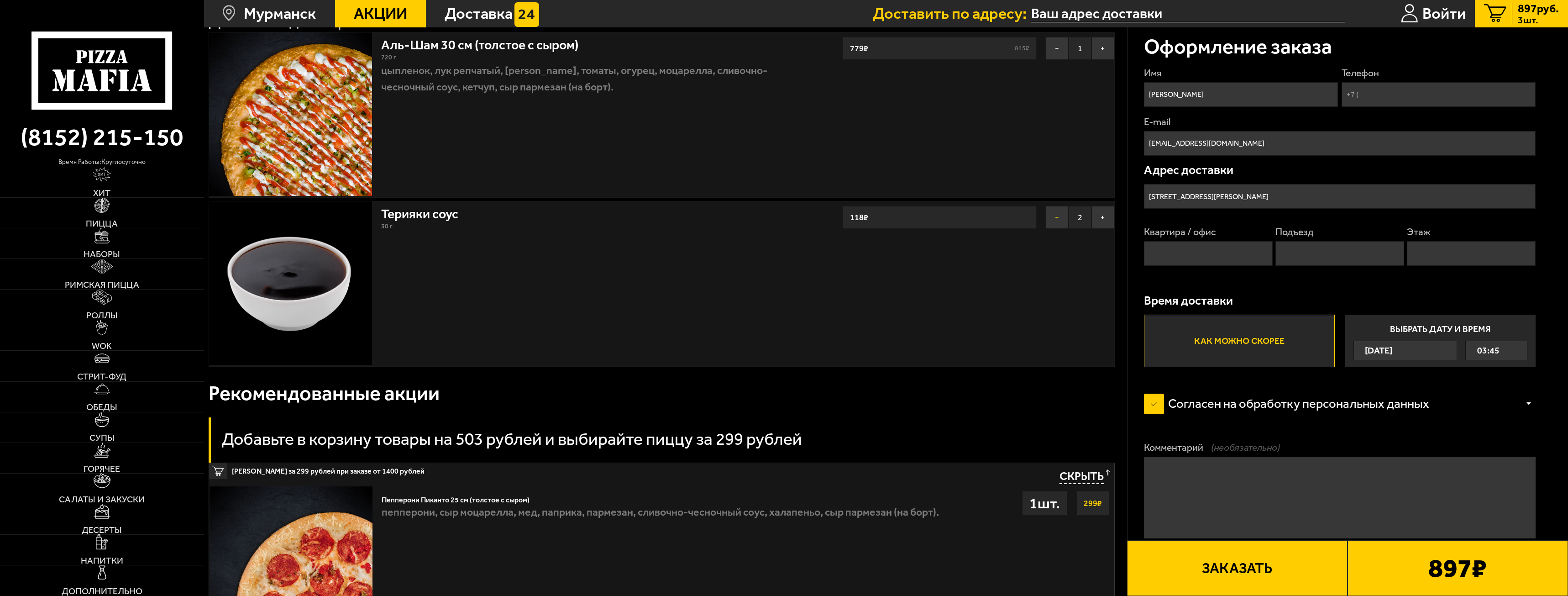
click at [1050, 212] on button "−" at bounding box center [1057, 217] width 23 height 23
drag, startPoint x: 104, startPoint y: 421, endPoint x: 104, endPoint y: 413, distance: 8.0
click at [104, 421] on img at bounding box center [102, 419] width 15 height 15
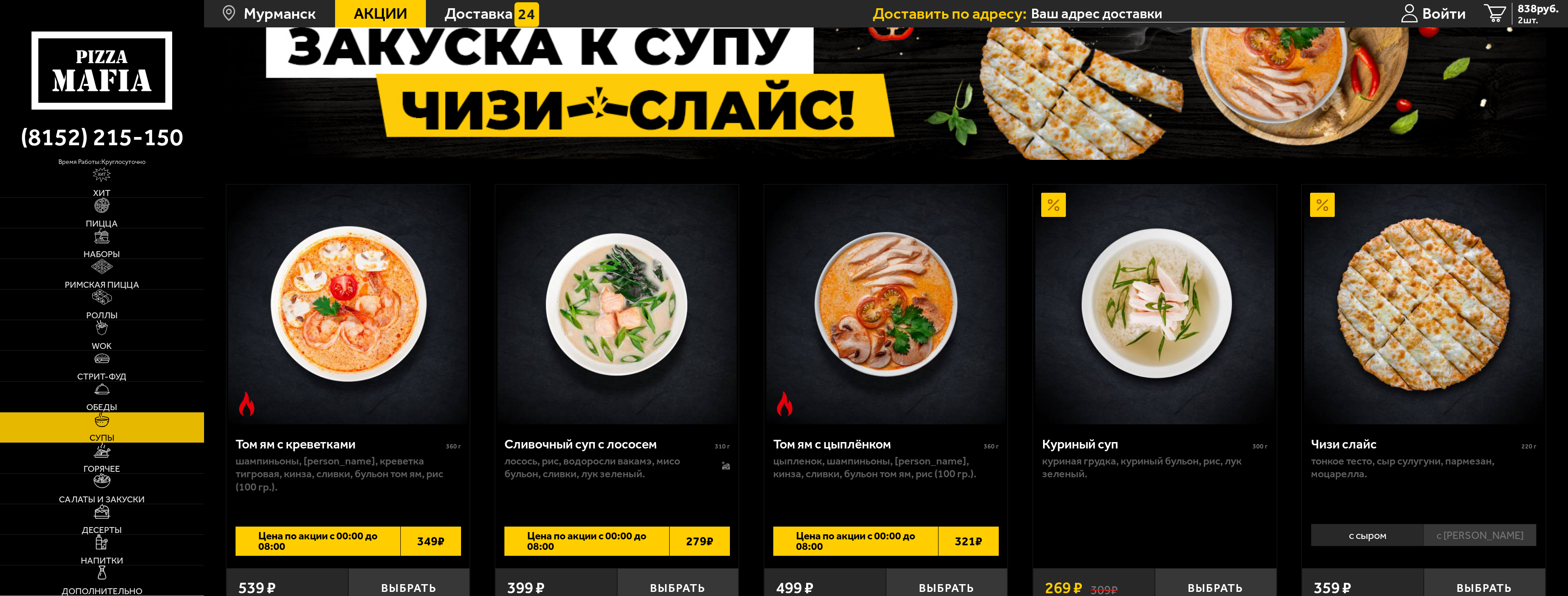
scroll to position [137, 0]
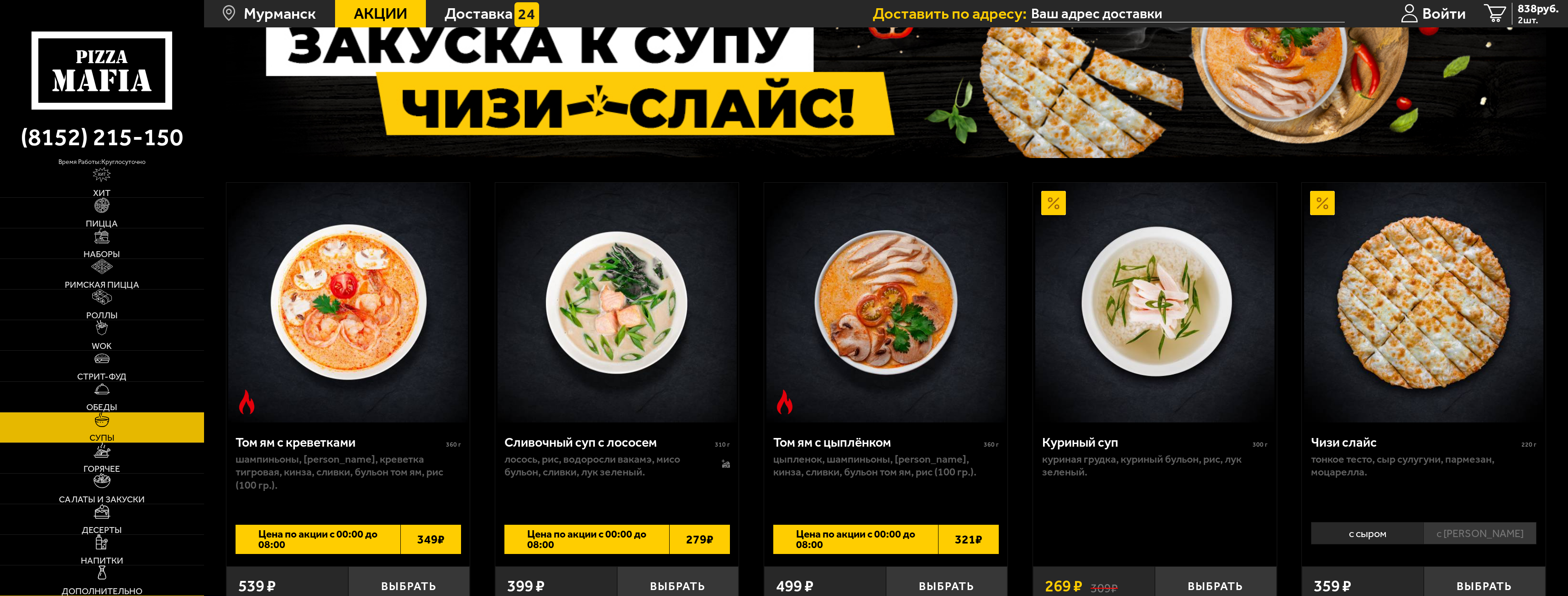
click at [117, 588] on span "Дополнительно" at bounding box center [102, 591] width 81 height 9
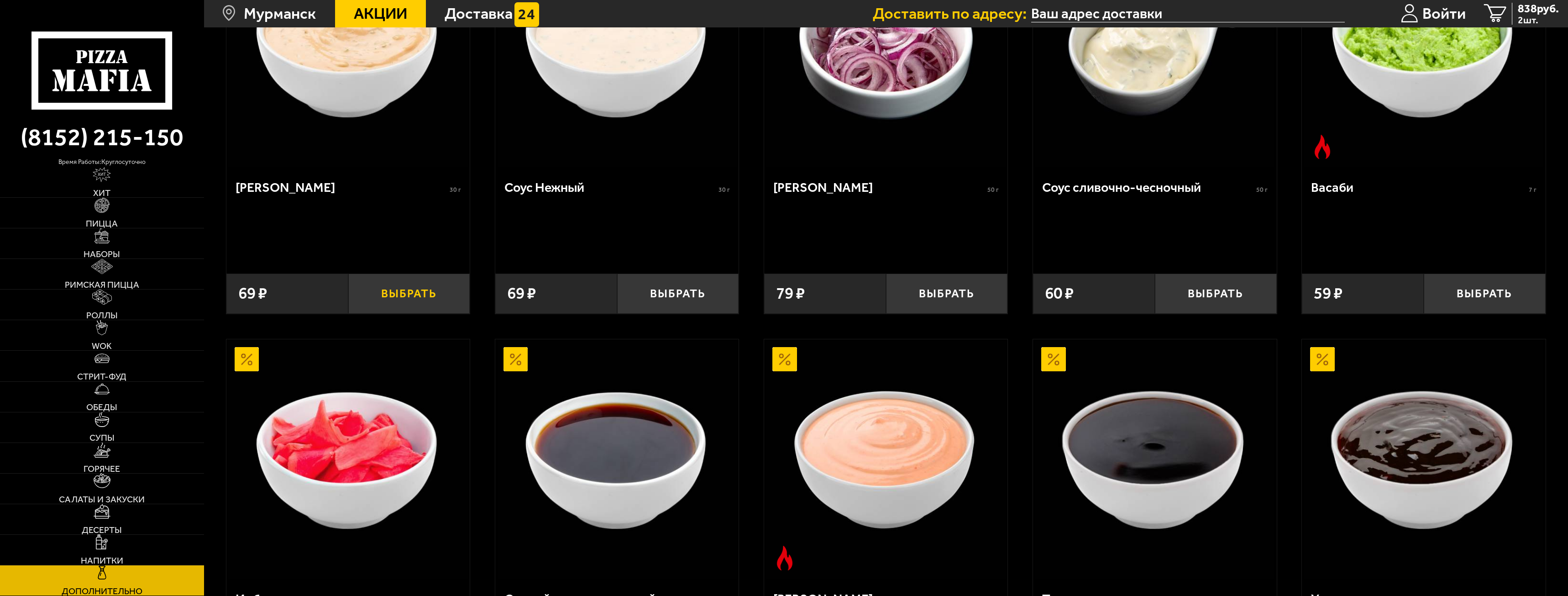
scroll to position [183, 0]
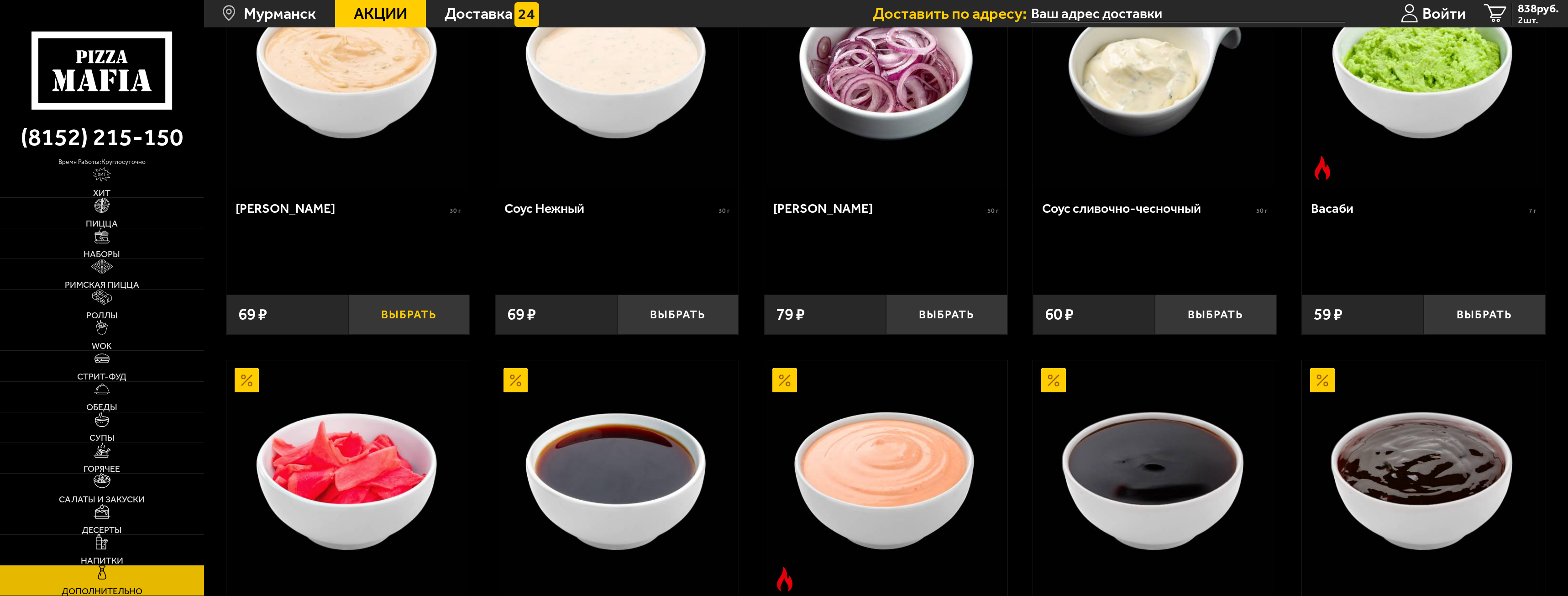
click at [418, 315] on button "Выбрать" at bounding box center [409, 315] width 122 height 40
click at [1518, 15] on span "3 шт." at bounding box center [1538, 20] width 41 height 10
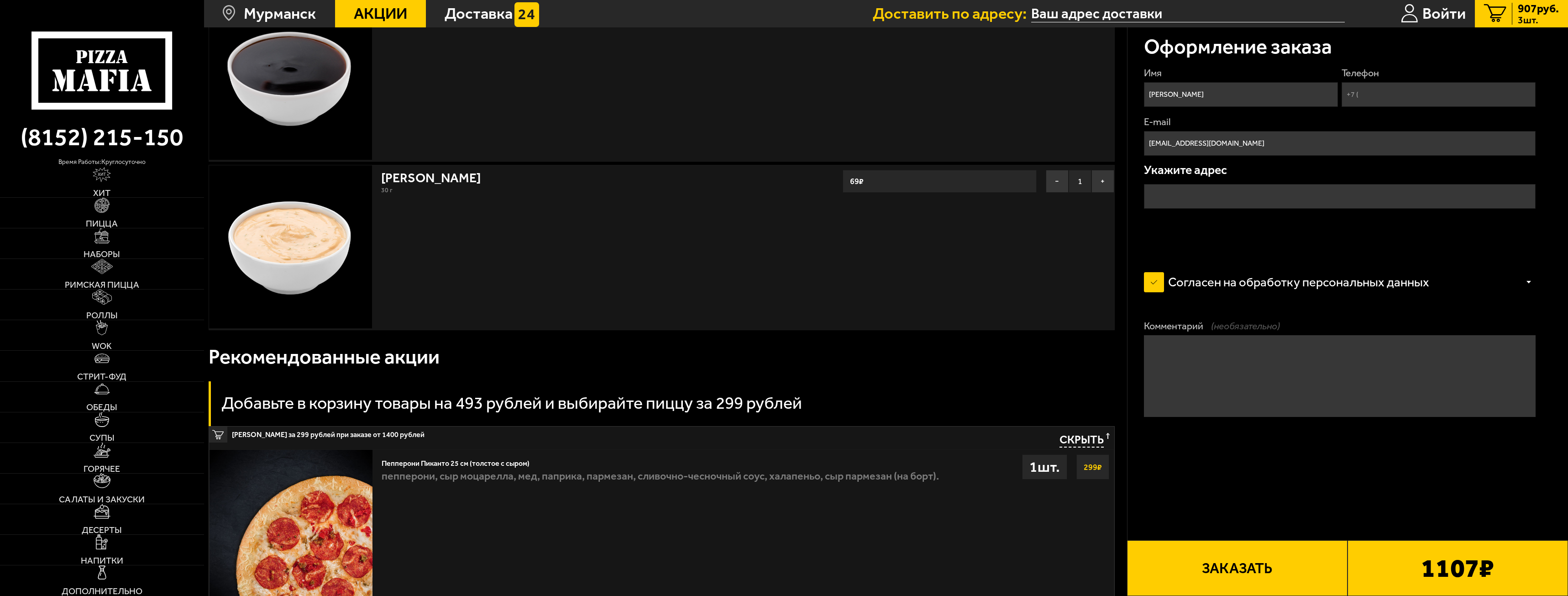
scroll to position [258, 0]
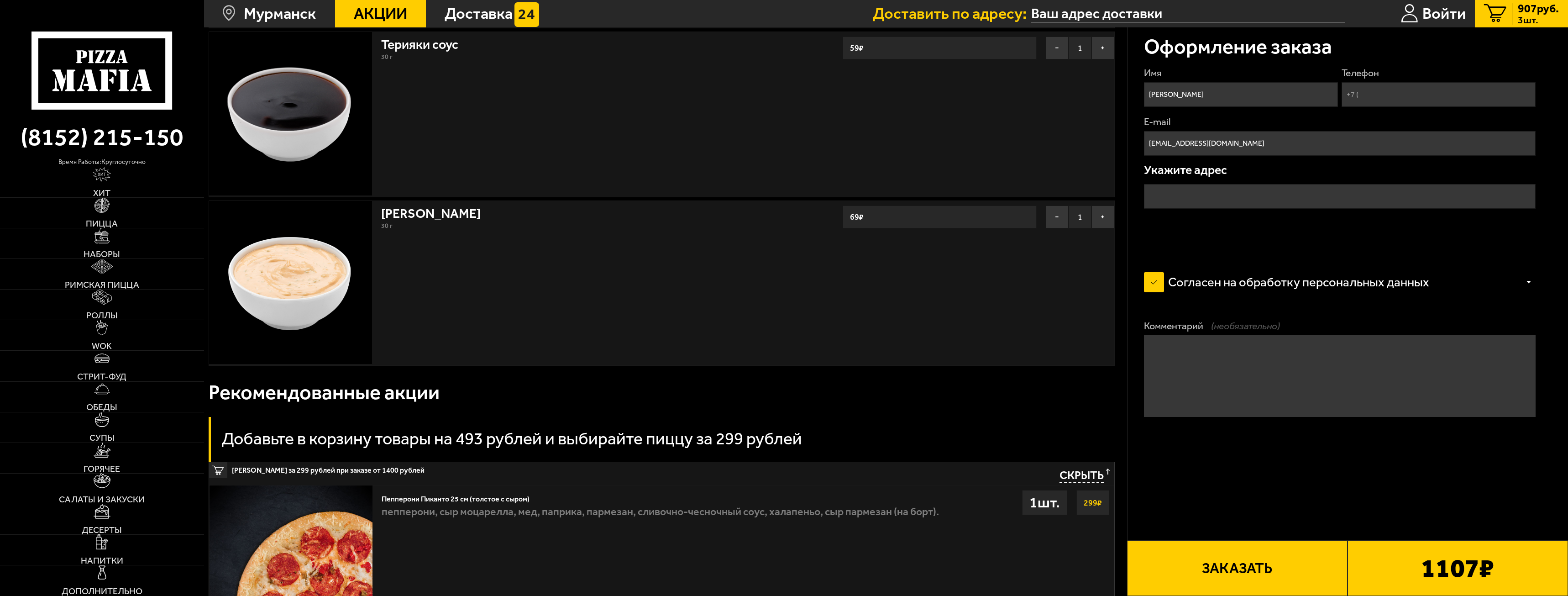
click at [1255, 190] on input "text" at bounding box center [1340, 196] width 392 height 24
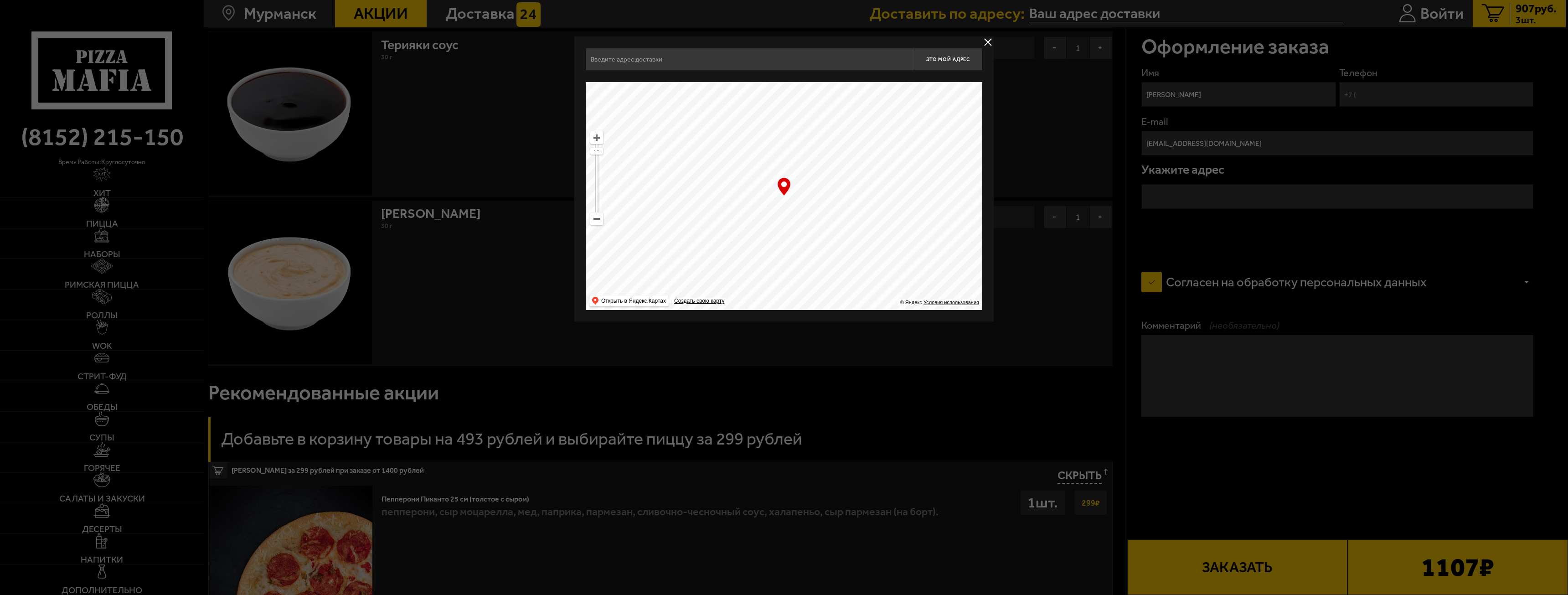
click at [811, 61] on input "text" at bounding box center [749, 59] width 328 height 23
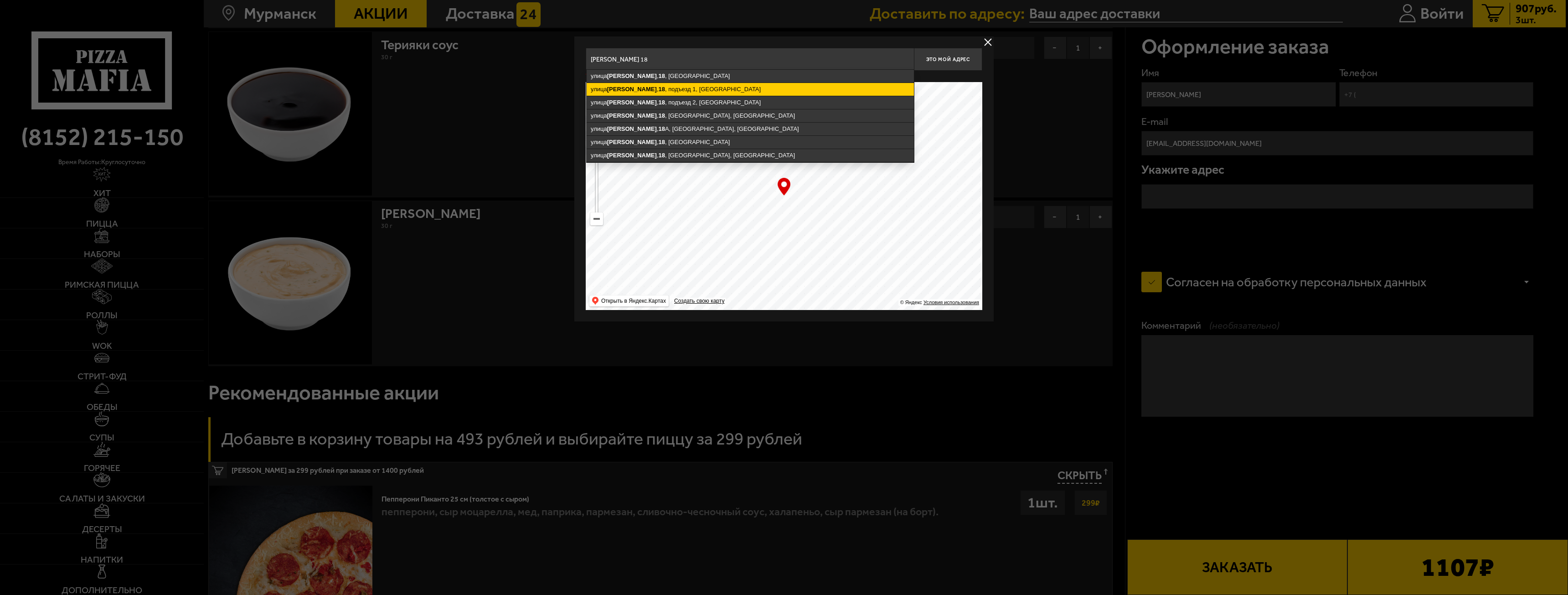
click at [791, 90] on ymaps "улица Александрова , 18 , подъезд 1, Мурманск" at bounding box center [751, 89] width 327 height 13
type input "Мурманск, улица Александрова, 18, подъезд 1"
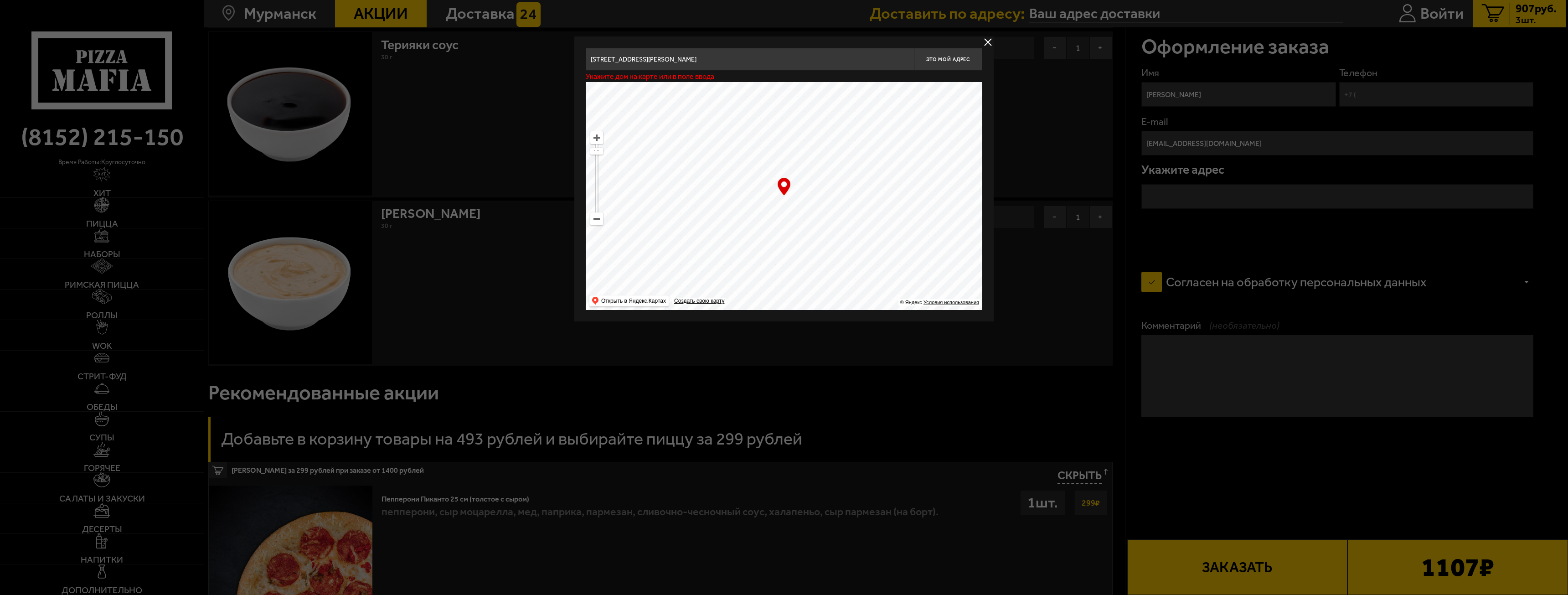
type input "улица Александрова, 18, подъезд 1"
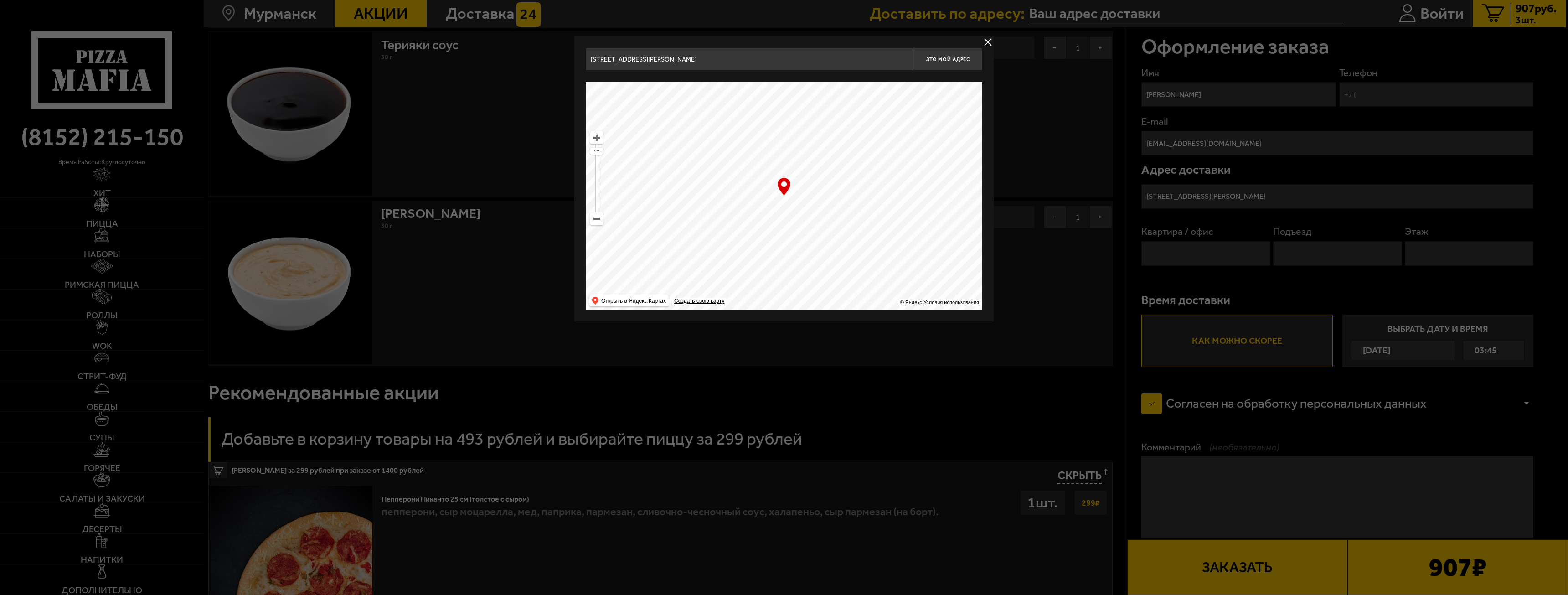
click at [1188, 289] on div at bounding box center [784, 297] width 1568 height 595
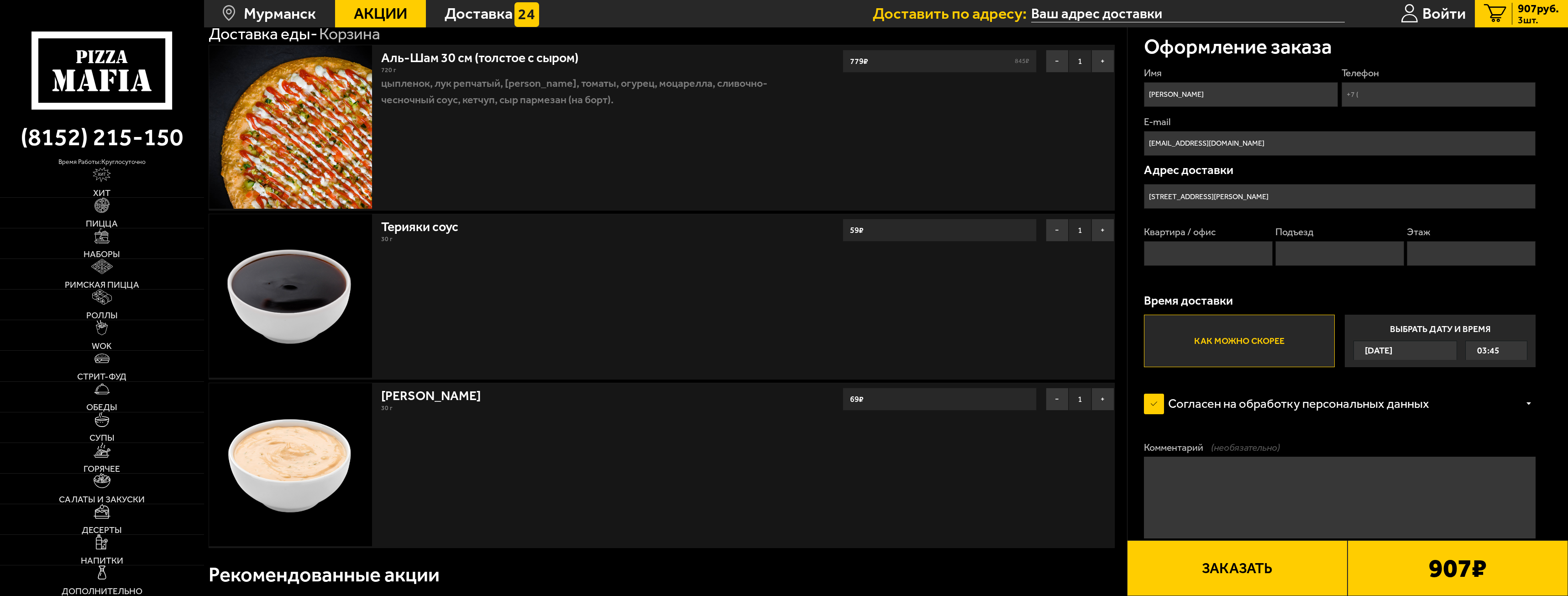
scroll to position [76, 0]
click at [1256, 245] on input "Квартира / офис" at bounding box center [1208, 253] width 129 height 24
type input "31"
click at [1372, 251] on input "Подъезд" at bounding box center [1339, 253] width 129 height 24
type input "1"
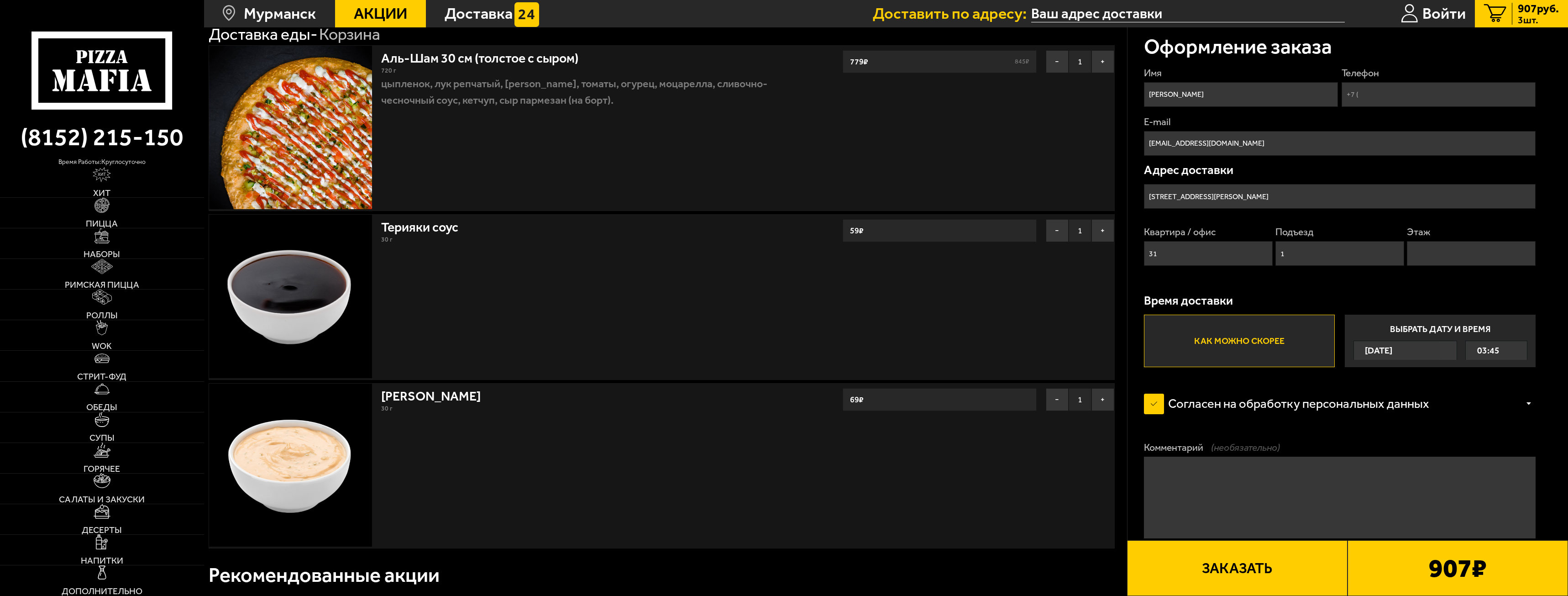
click at [1445, 250] on input "Этаж" at bounding box center [1471, 253] width 129 height 24
type input "8"
click at [1352, 404] on label "Согласен на обработку персональных данных" at bounding box center [1295, 404] width 302 height 33
click at [0, 0] on input "Согласен на обработку персональных данных" at bounding box center [0, 0] width 0 height 0
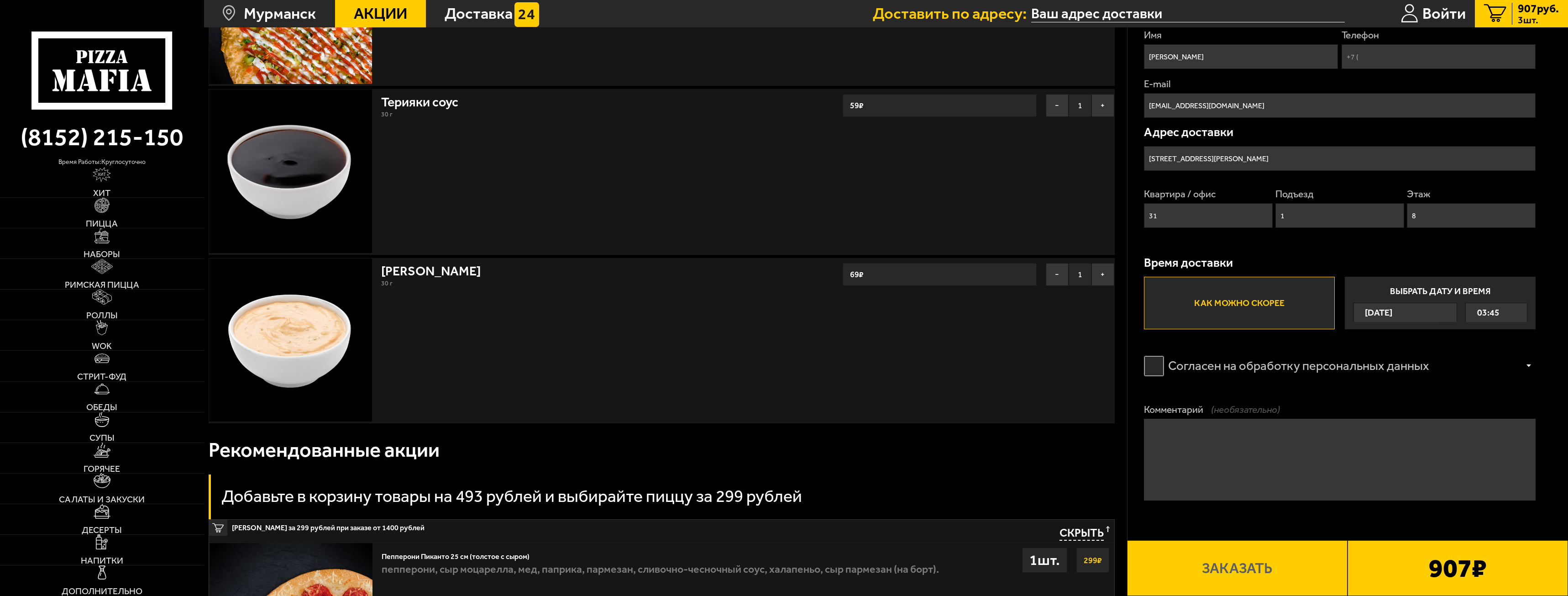
scroll to position [212, 0]
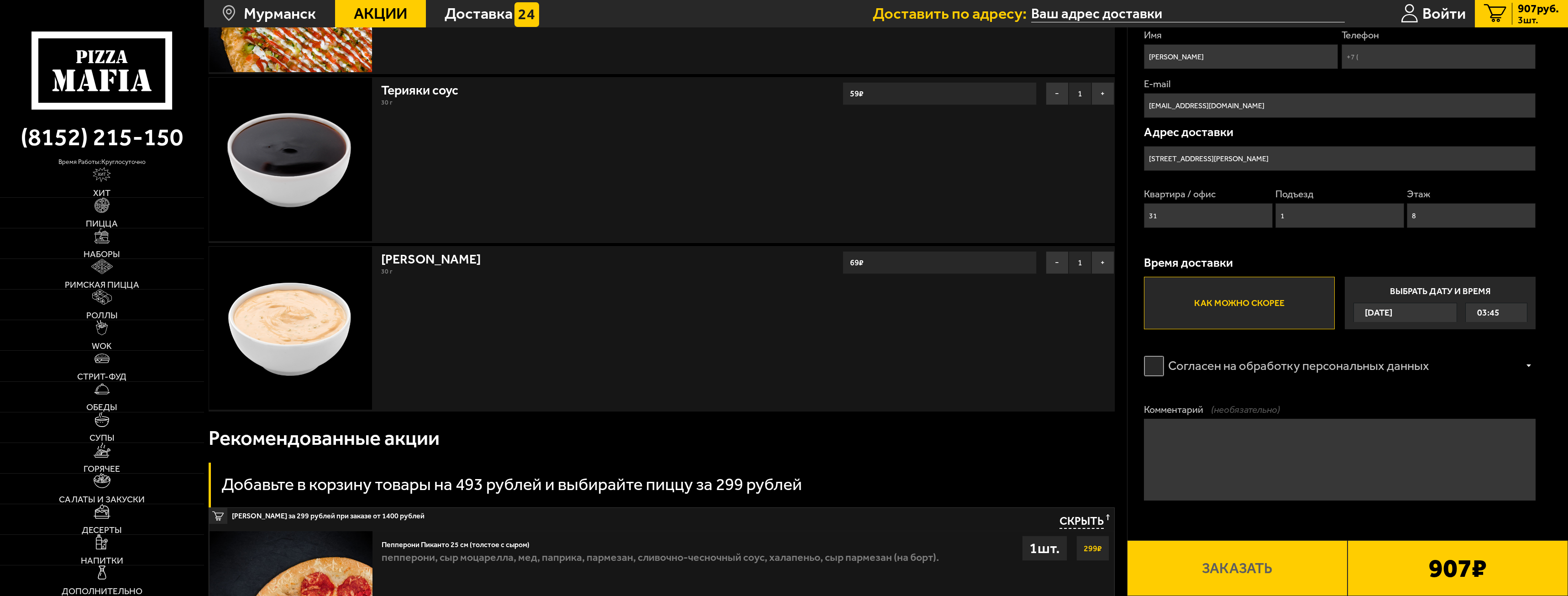
click at [1289, 367] on label "Согласен на обработку персональных данных" at bounding box center [1295, 367] width 302 height 33
click at [0, 0] on input "Согласен на обработку персональных данных" at bounding box center [0, 0] width 0 height 0
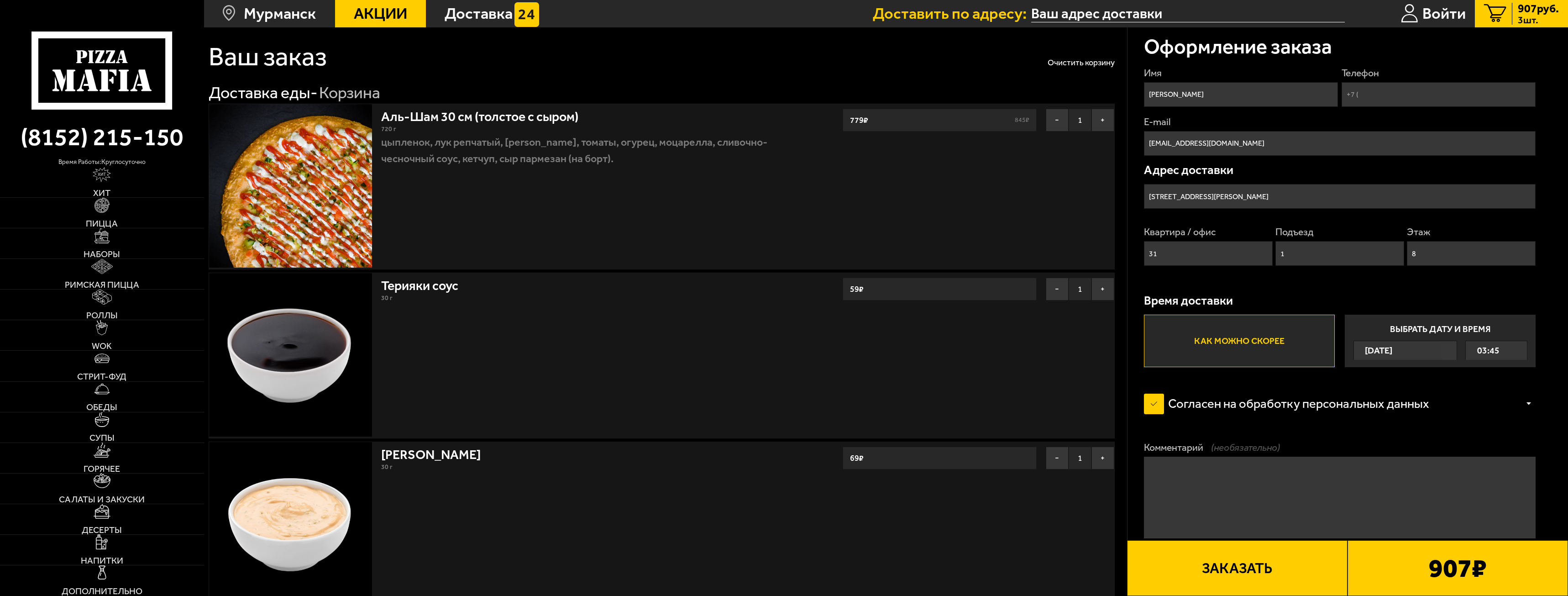
scroll to position [0, 0]
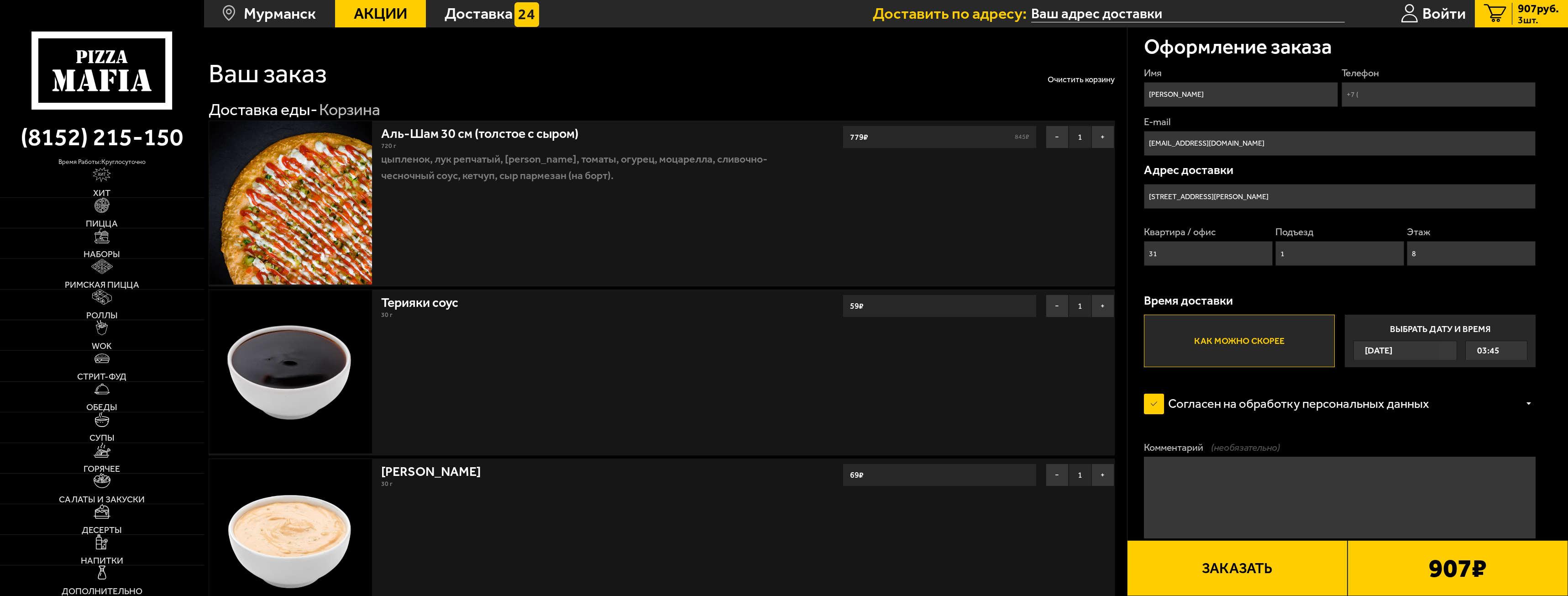
click at [1411, 104] on input "Телефон" at bounding box center [1439, 95] width 194 height 24
type input "+7 (909) 559-80-40"
drag, startPoint x: 695, startPoint y: 187, endPoint x: 701, endPoint y: 198, distance: 12.5
click at [693, 188] on div "Аль-Шам 30 см (толстое с сыром) 720 г цыпленок, лук репчатый, салат айсберг, то…" at bounding box center [580, 203] width 406 height 165
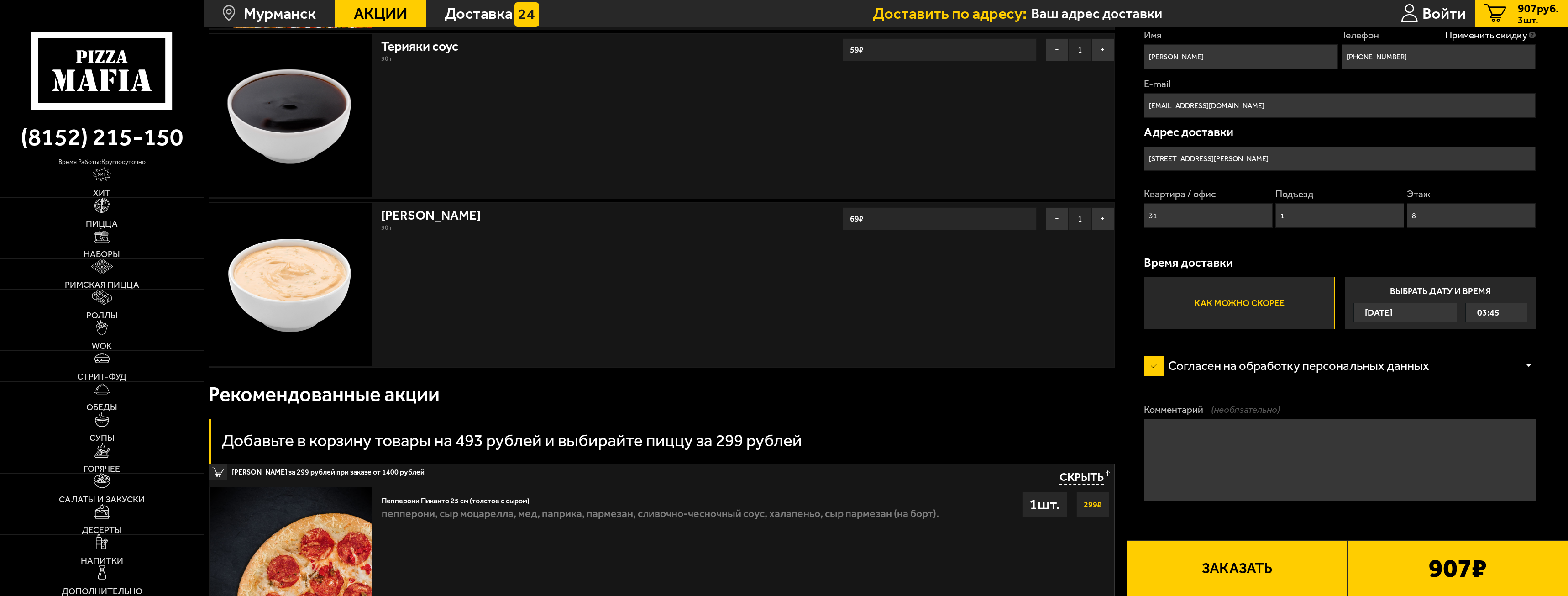
scroll to position [274, 0]
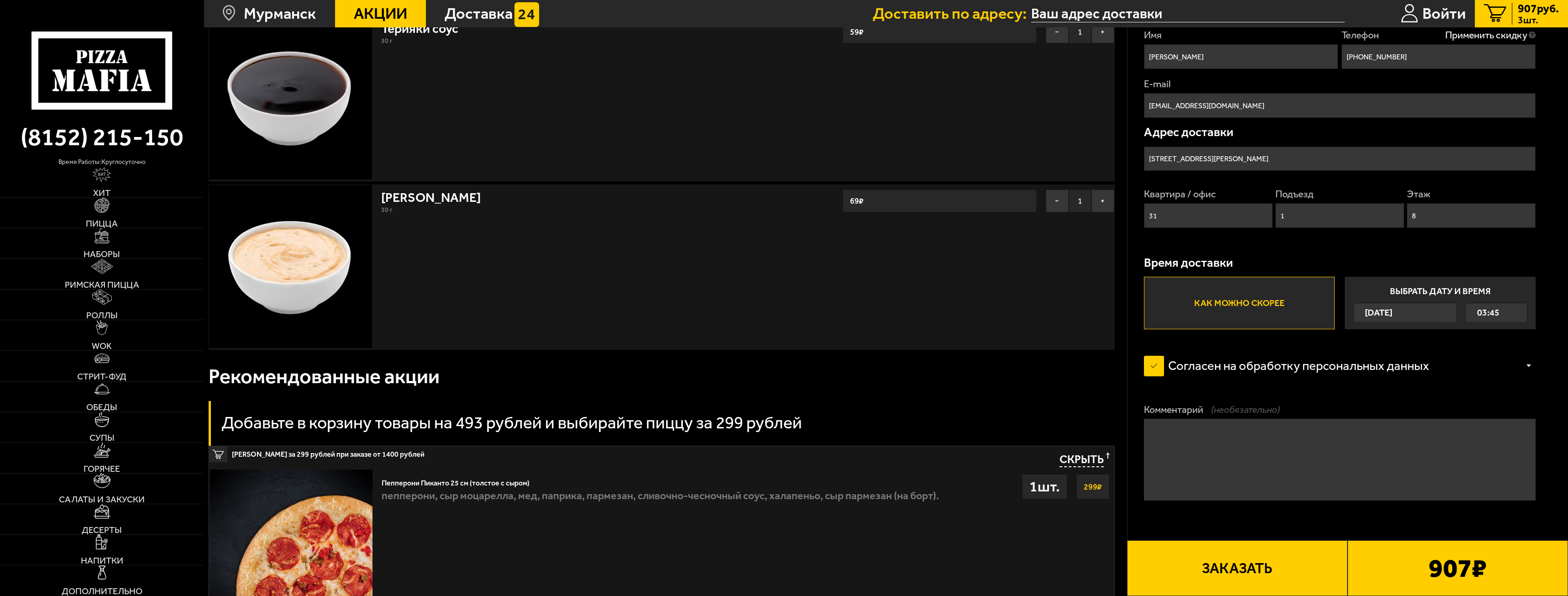
click at [991, 297] on div "Соус Деликатес 30 г − 1 + 69 ₽ − 1 + 69 ₽" at bounding box center [661, 268] width 906 height 166
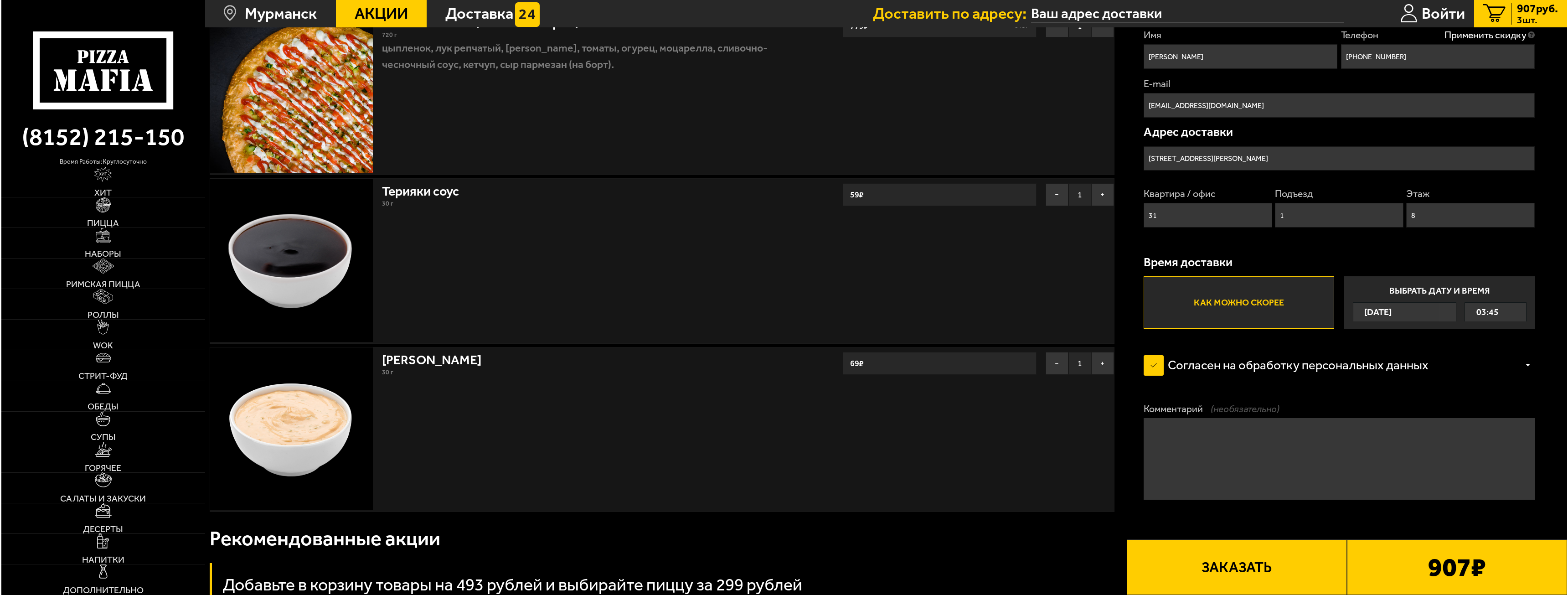
scroll to position [183, 0]
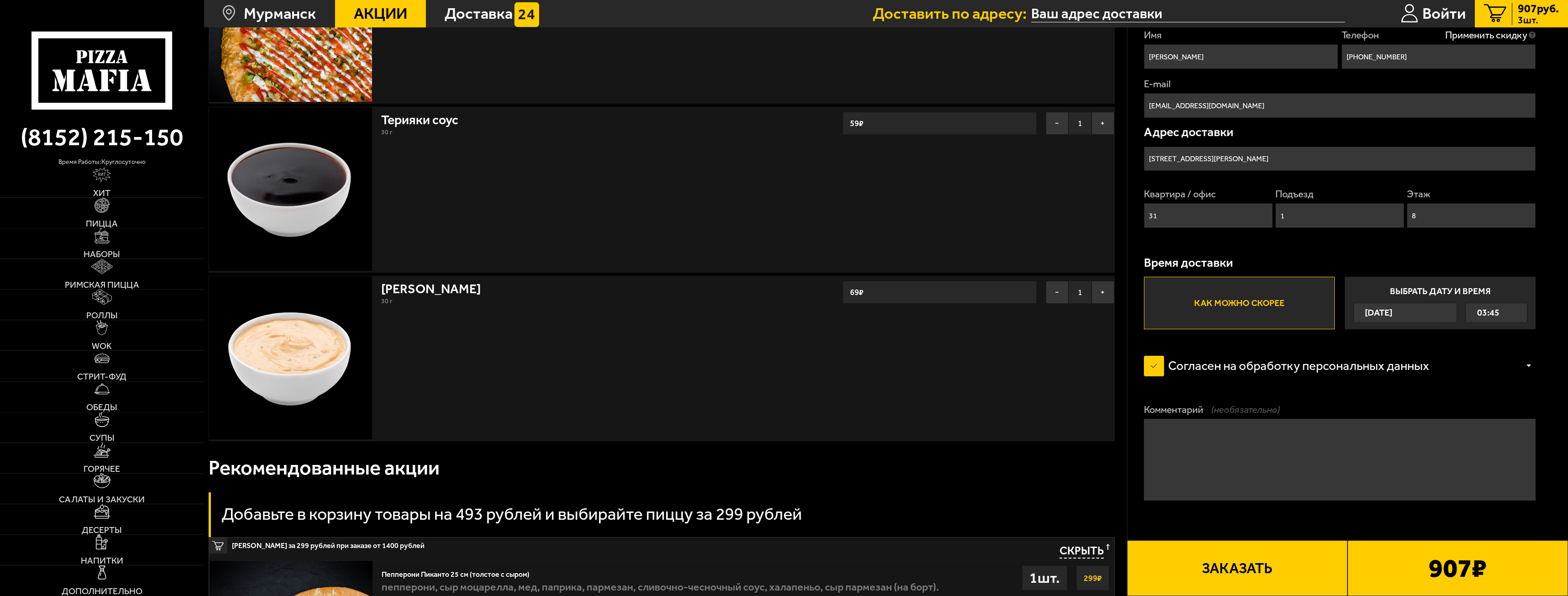
click at [1325, 552] on button "Заказать" at bounding box center [1238, 568] width 221 height 56
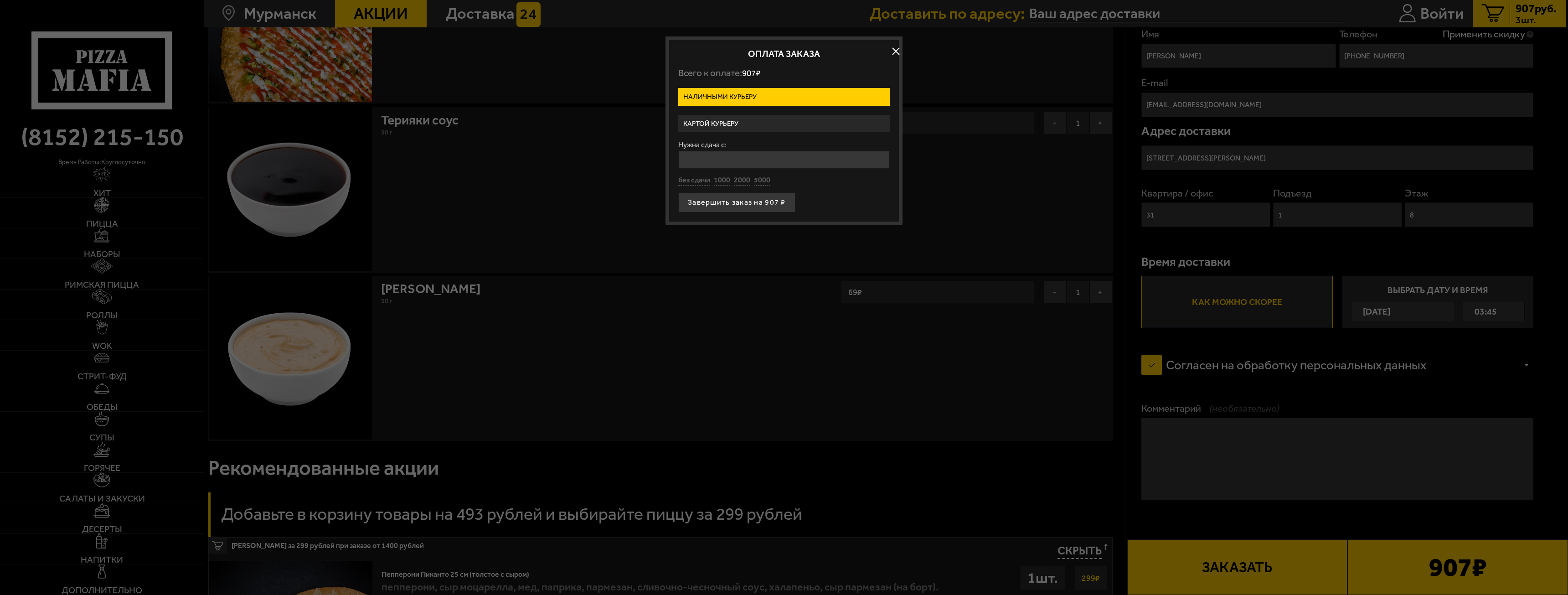
click at [735, 120] on label "Картой курьеру" at bounding box center [783, 124] width 211 height 18
click at [0, 0] on input "Картой курьеру" at bounding box center [0, 0] width 0 height 0
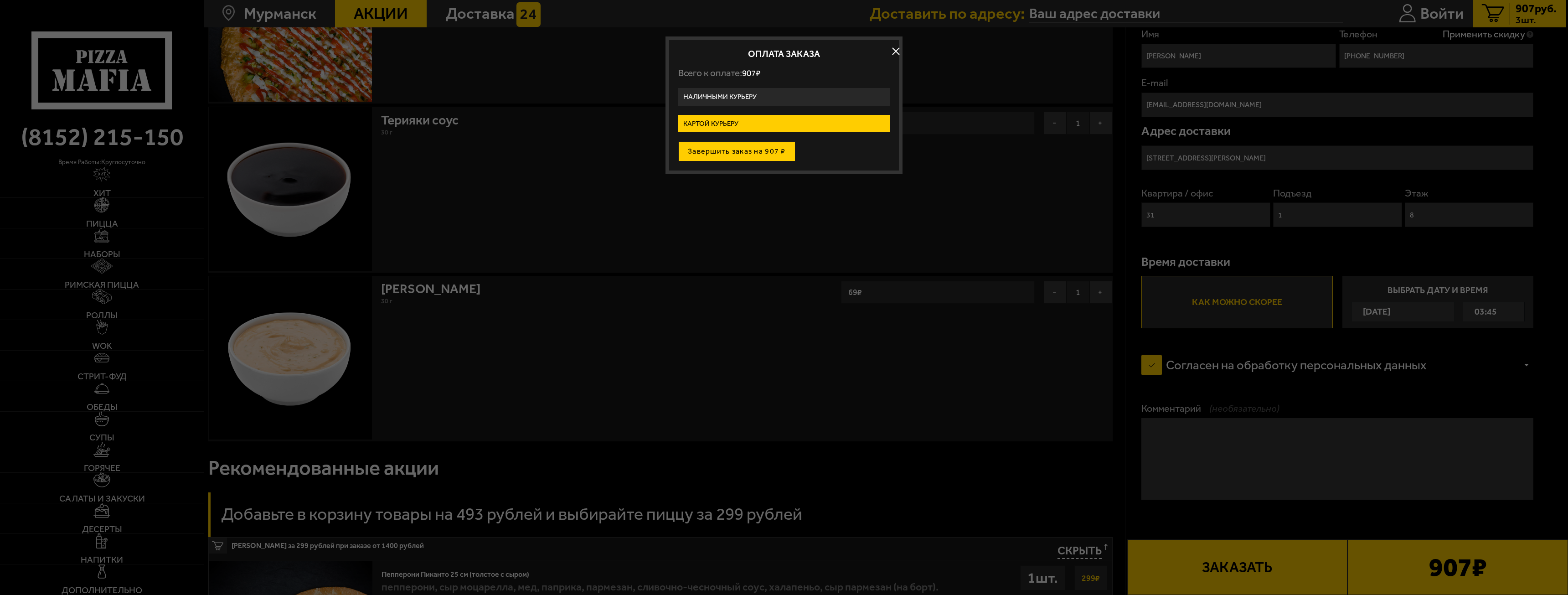
click at [749, 146] on button "Завершить заказ на 907 ₽" at bounding box center [737, 151] width 117 height 20
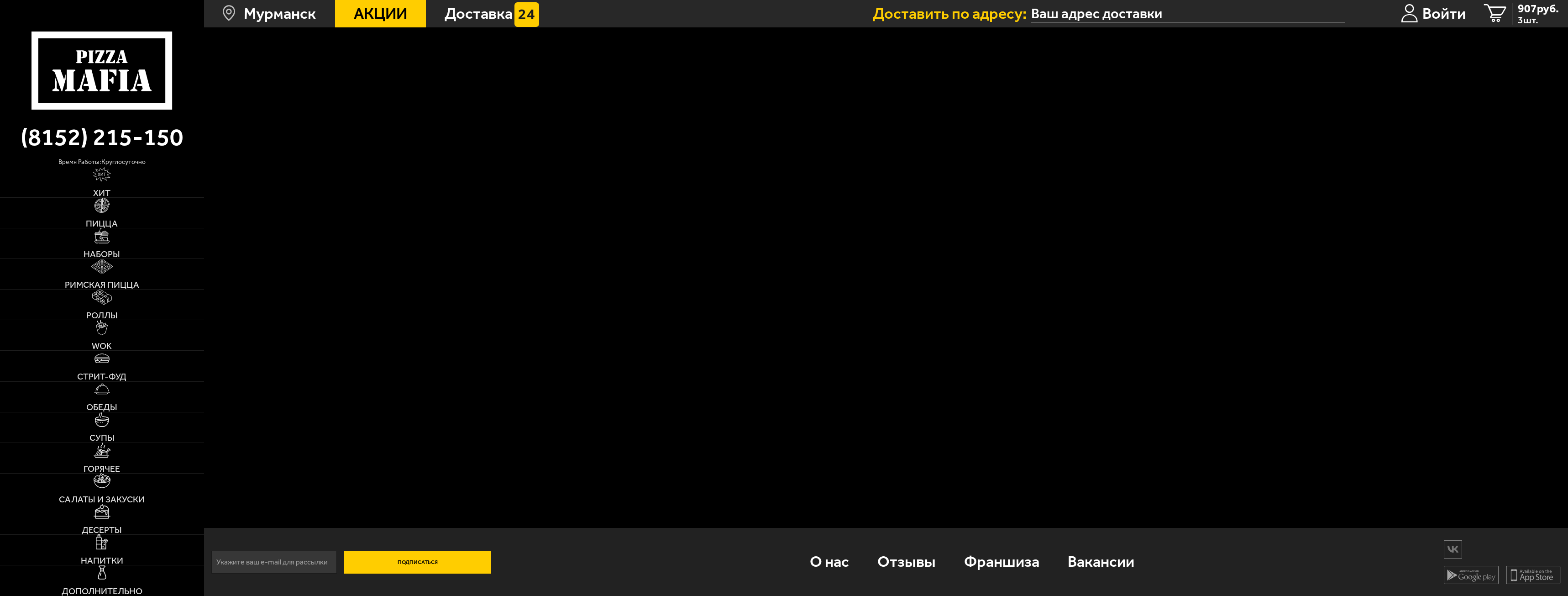
click at [110, 41] on icon at bounding box center [102, 71] width 141 height 78
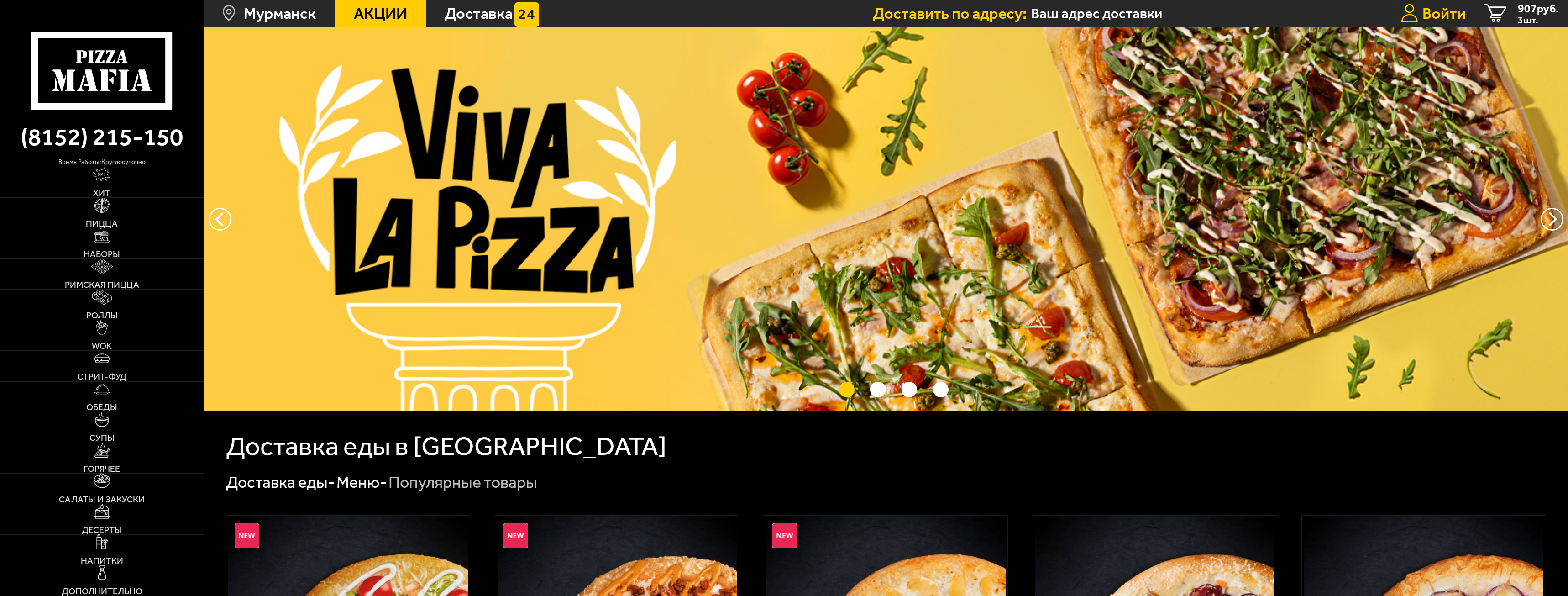
click at [1427, 8] on span "Войти" at bounding box center [1444, 13] width 43 height 15
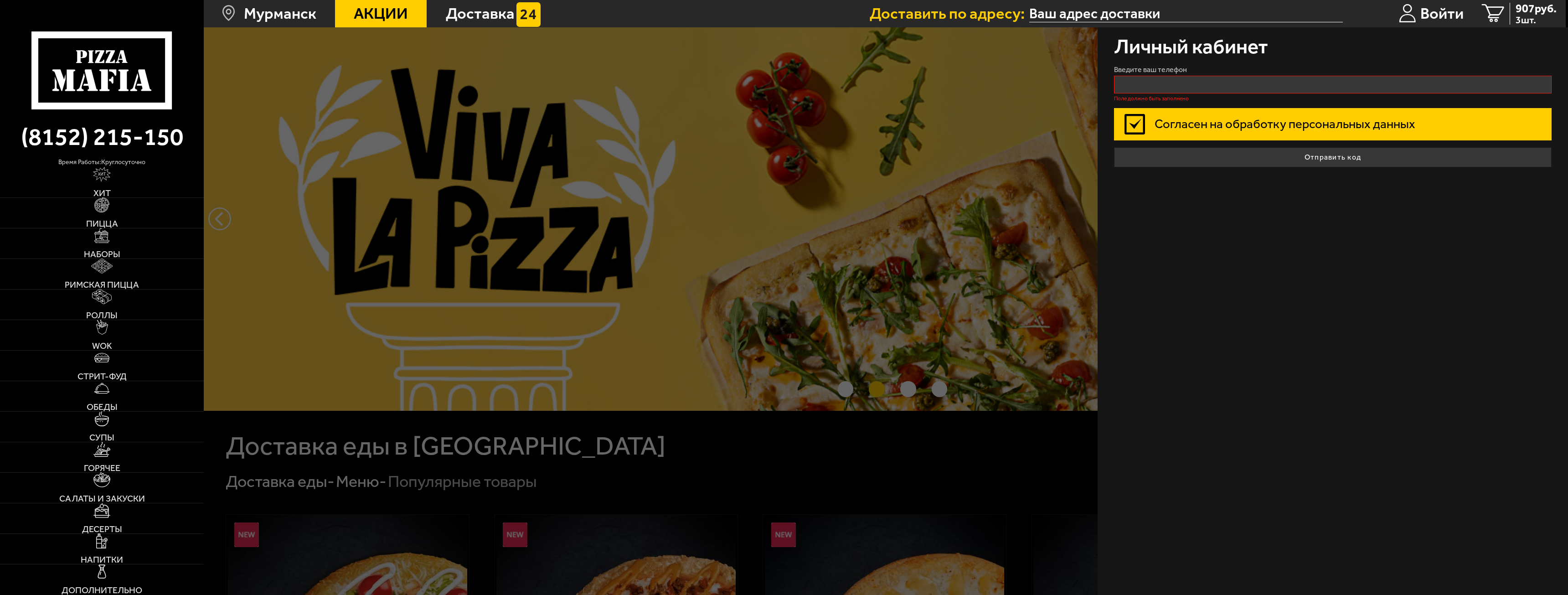
drag, startPoint x: 1468, startPoint y: 278, endPoint x: 1460, endPoint y: 273, distance: 9.4
click at [1460, 273] on div "Личный кабинет Введите ваш телефон Поле должно быть заполнено Согласен на обраб…" at bounding box center [1332, 311] width 471 height 568
click at [1241, 90] on input "+7 ( ) - -" at bounding box center [1332, 84] width 438 height 18
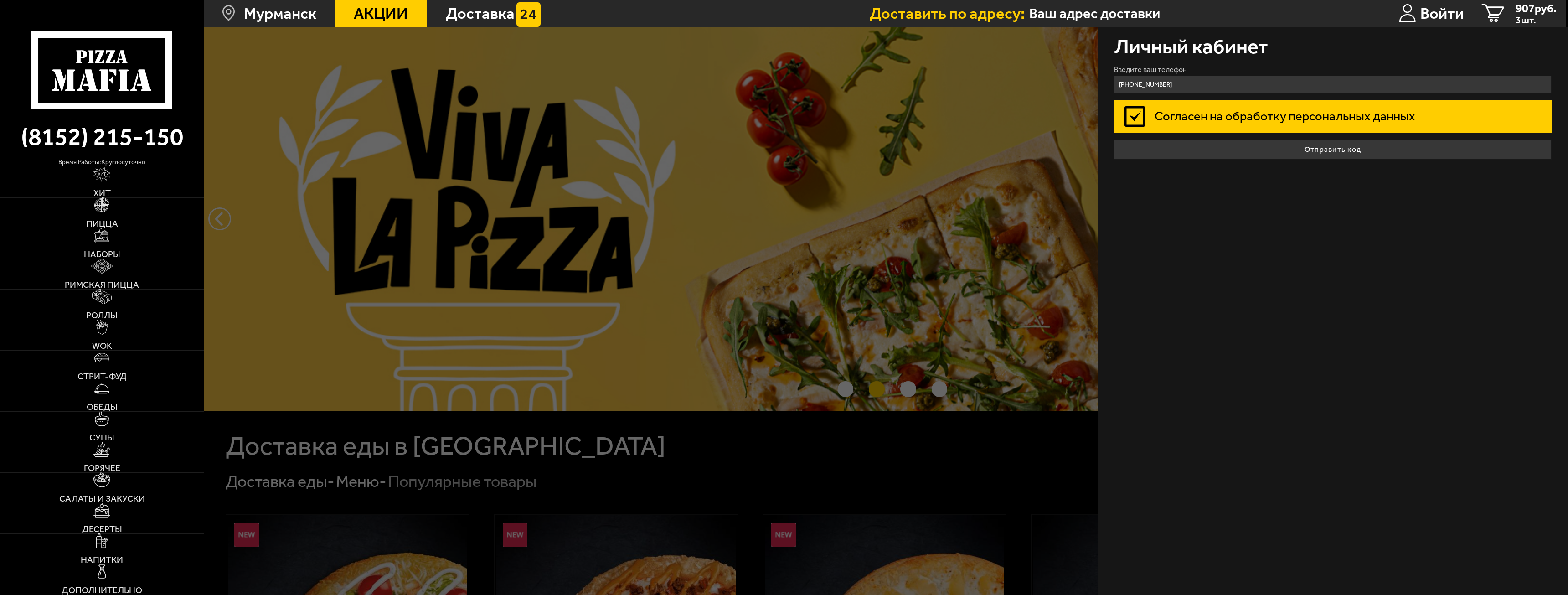
type input "+7 (909) 559-80-40"
click at [1298, 106] on label "Согласен на обработку персональных данных" at bounding box center [1332, 117] width 438 height 33
click at [0, 0] on input "Согласен на обработку персональных данных" at bounding box center [0, 0] width 0 height 0
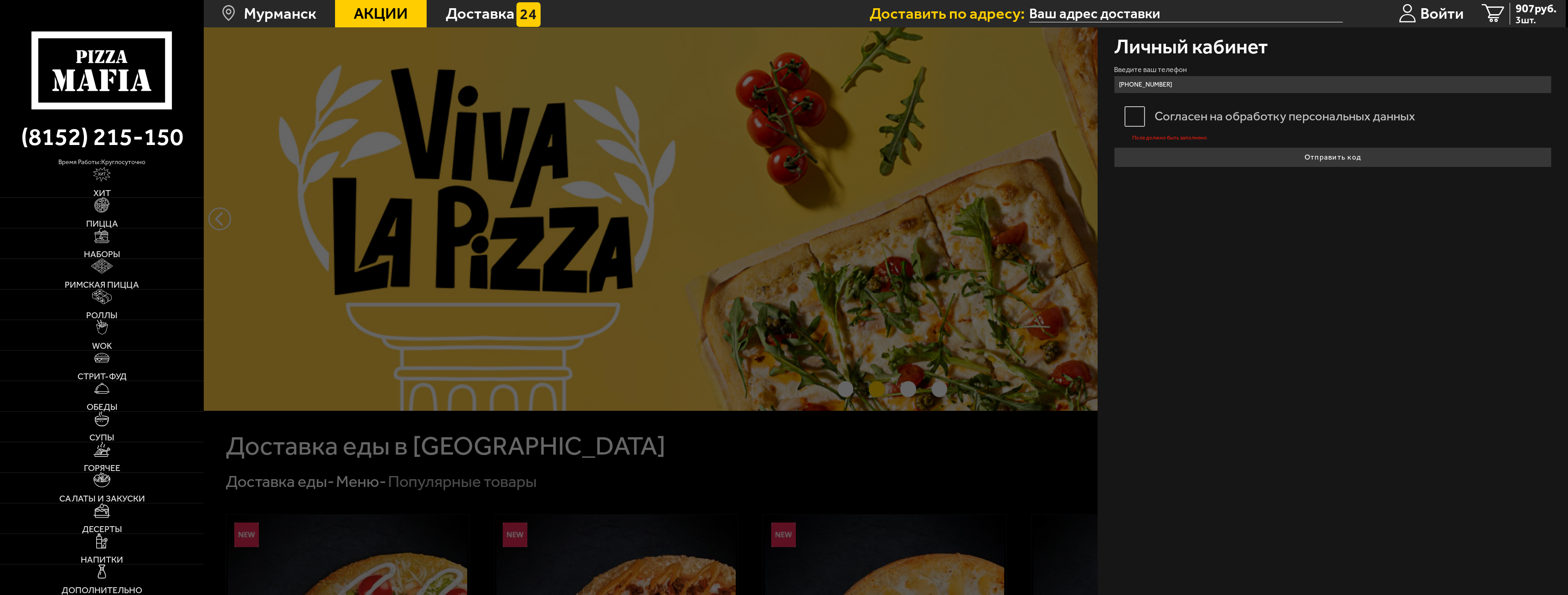
drag, startPoint x: 1218, startPoint y: 107, endPoint x: 1167, endPoint y: 106, distance: 51.0
click at [1216, 107] on label "Согласен на обработку персональных данных" at bounding box center [1332, 117] width 438 height 33
click at [0, 0] on input "Согласен на обработку персональных данных" at bounding box center [0, 0] width 0 height 0
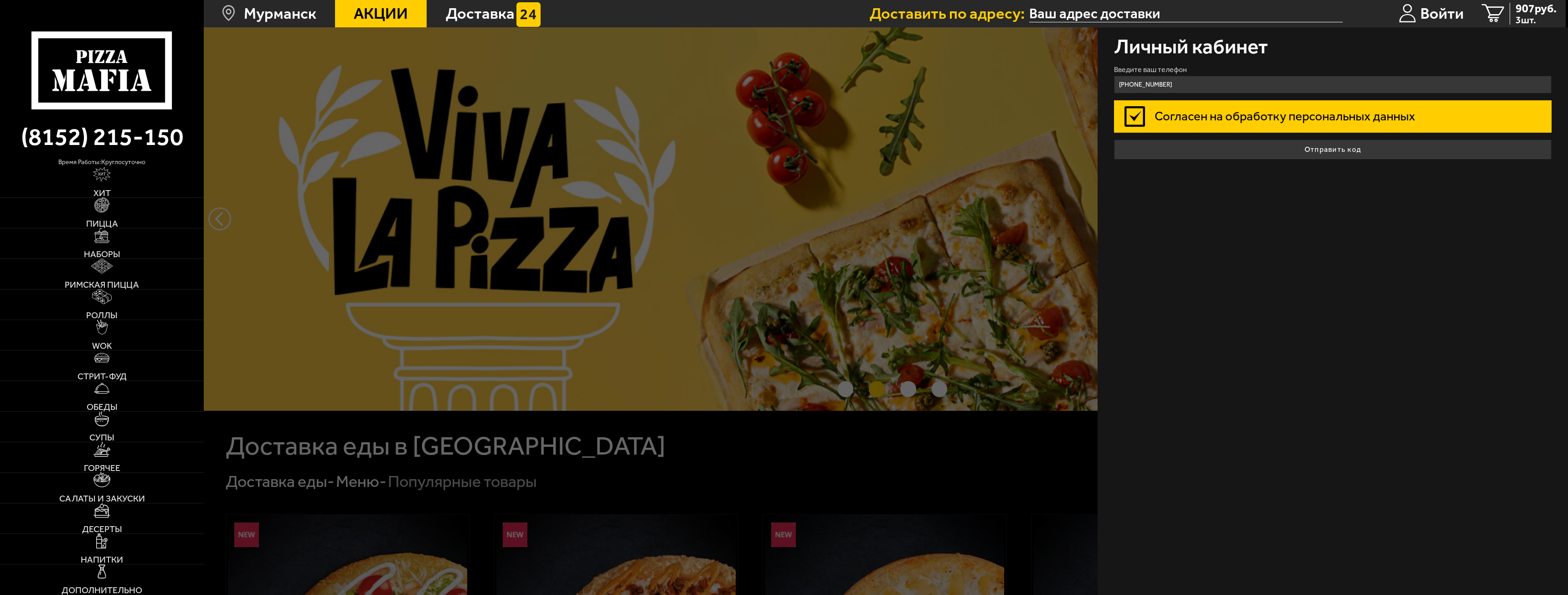
click at [1216, 145] on button "Отправить код" at bounding box center [1332, 149] width 438 height 20
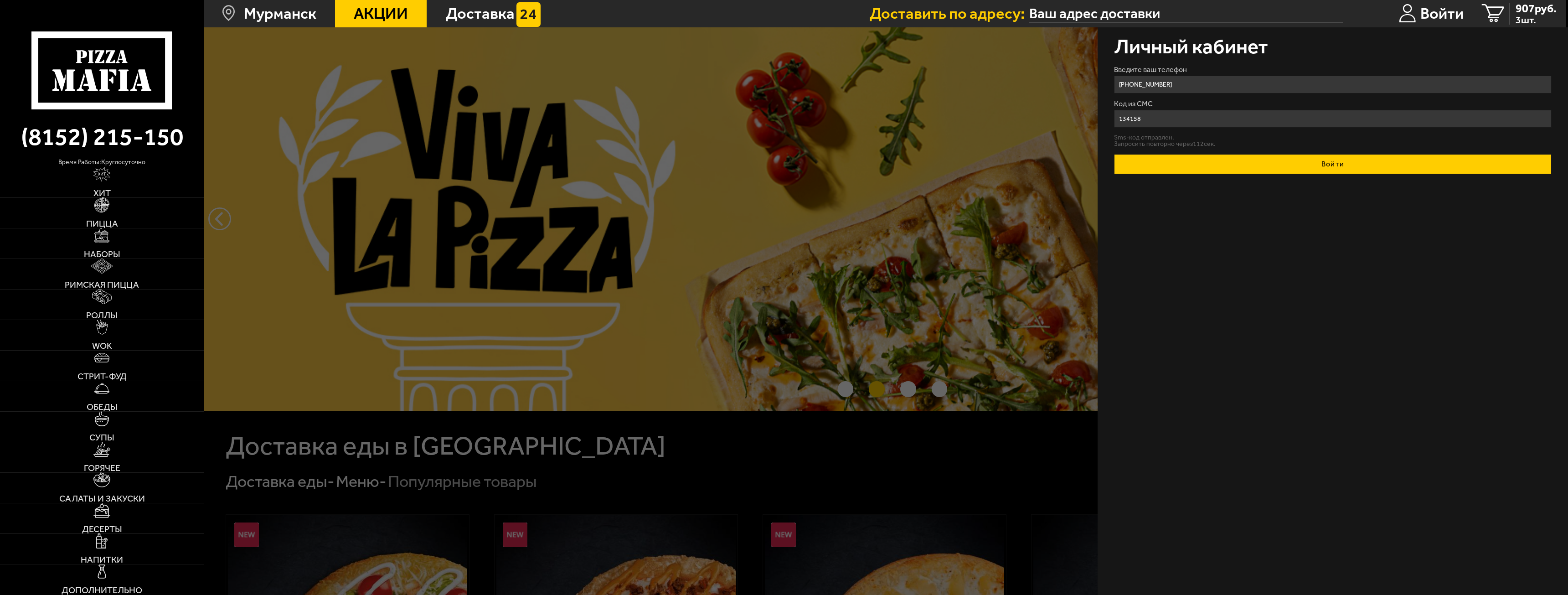
type input "134158"
click at [1220, 161] on button "Войти" at bounding box center [1332, 164] width 438 height 20
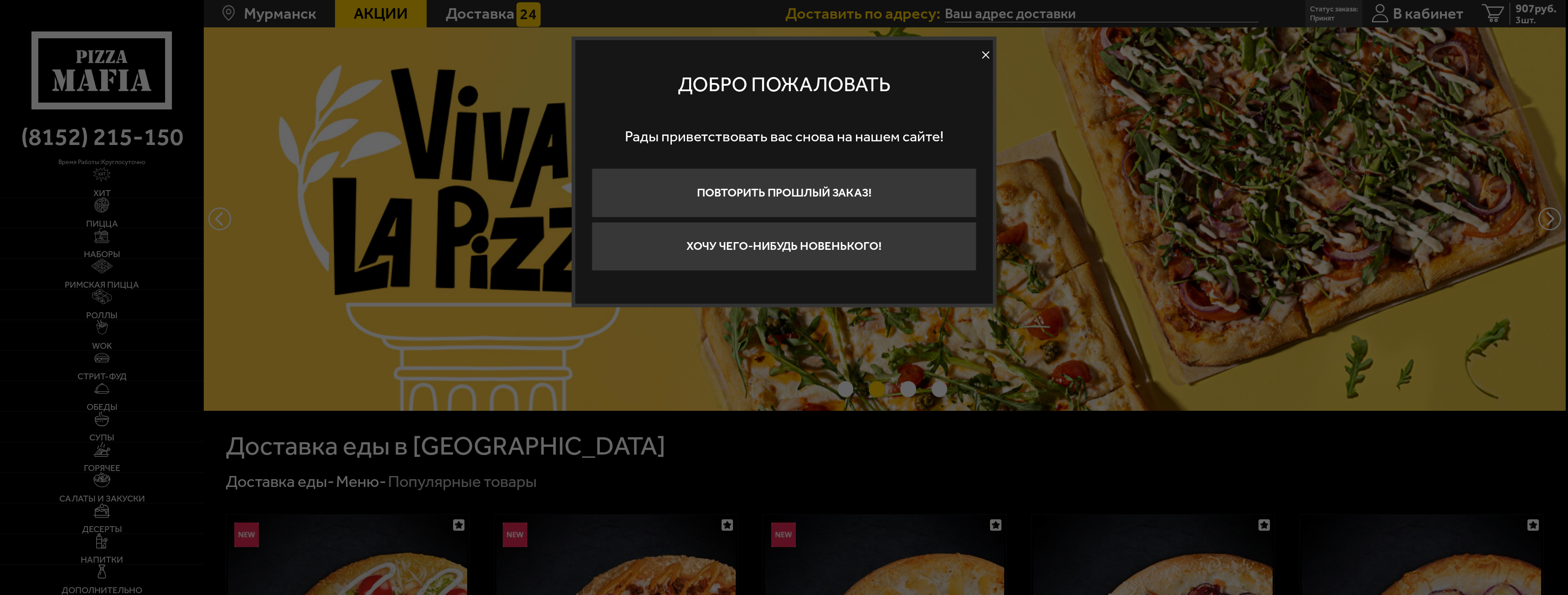
click at [1008, 48] on div at bounding box center [784, 297] width 1568 height 595
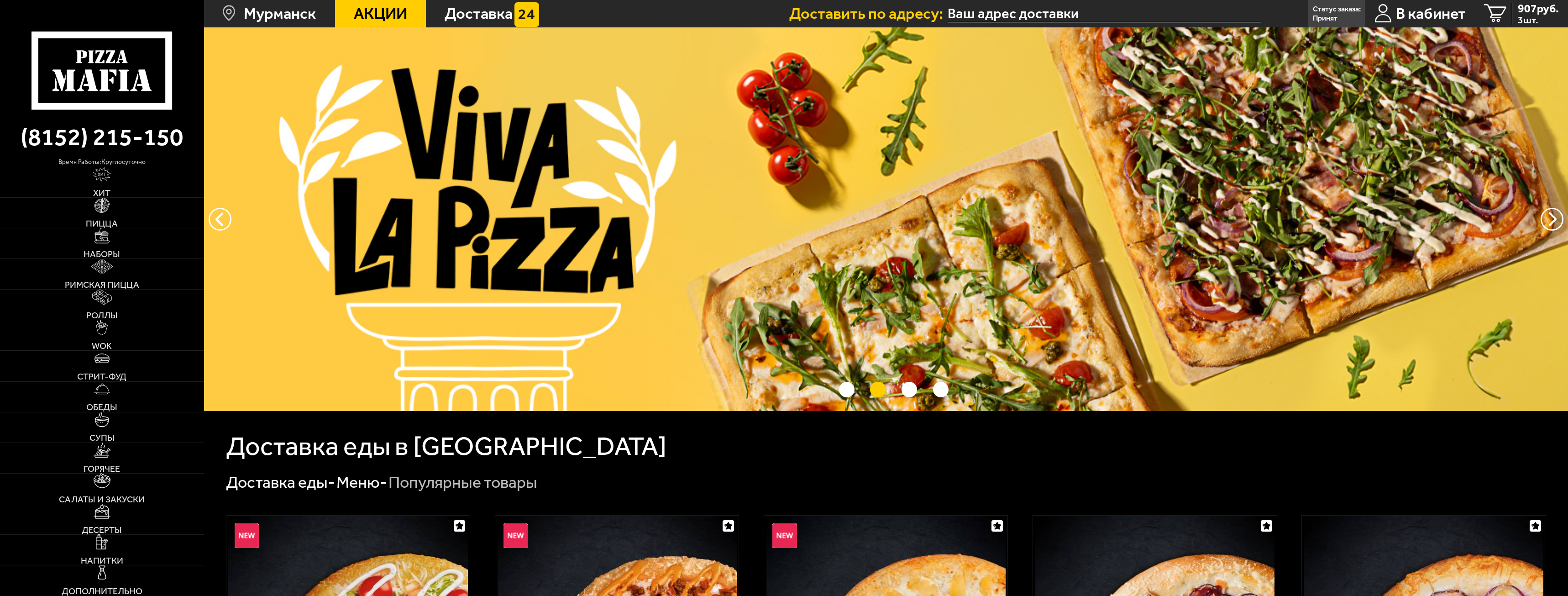
click at [1328, 7] on p "Статус заказа:" at bounding box center [1337, 9] width 48 height 7
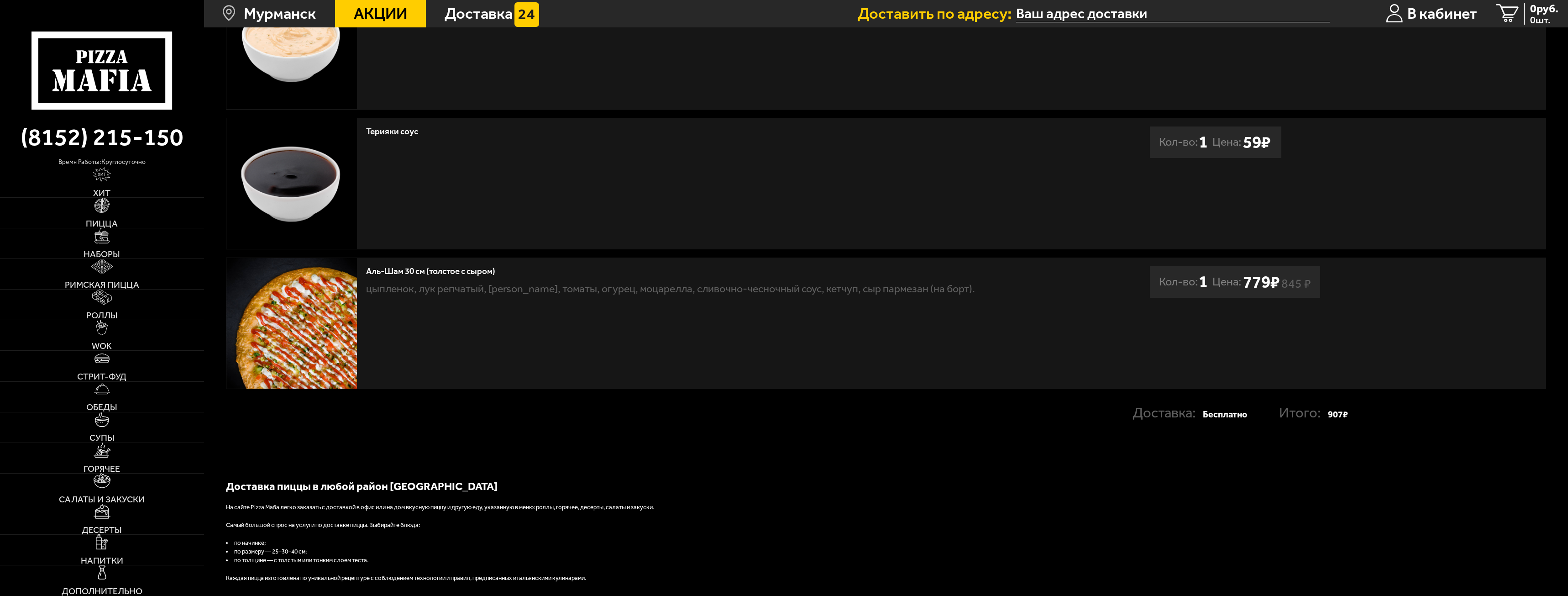
scroll to position [320, 0]
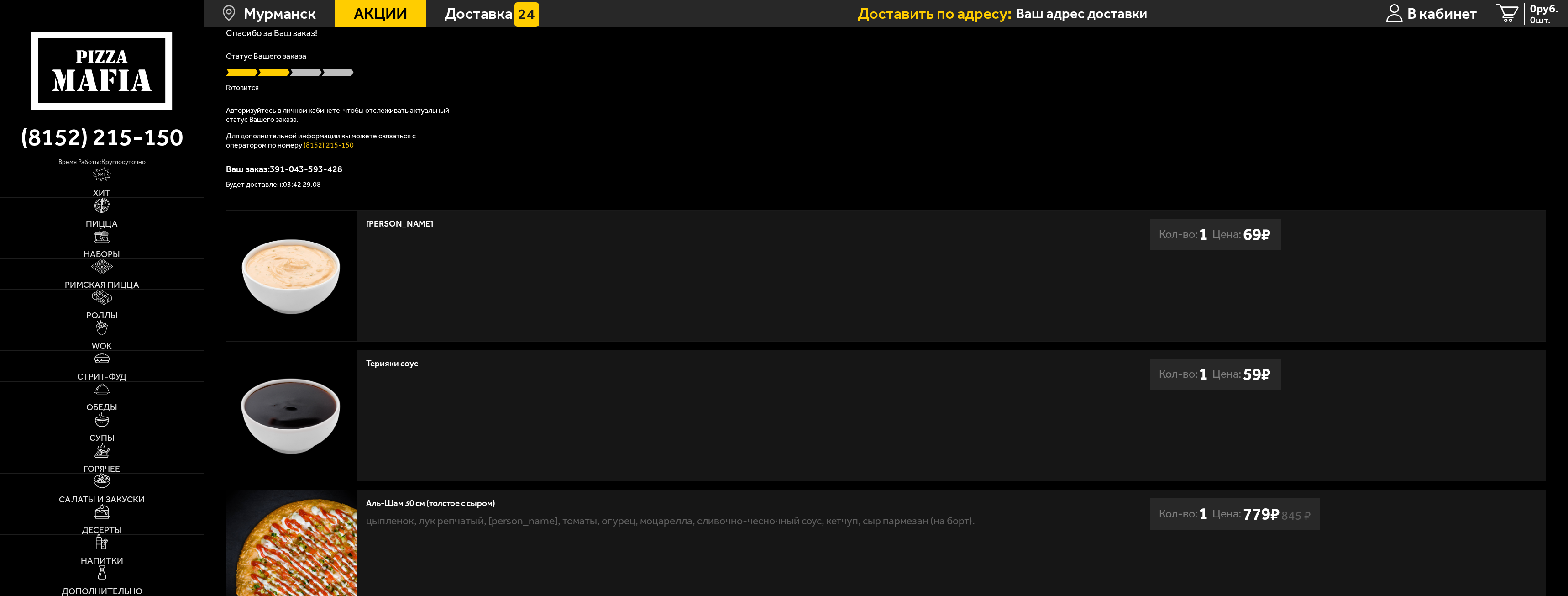
scroll to position [92, 0]
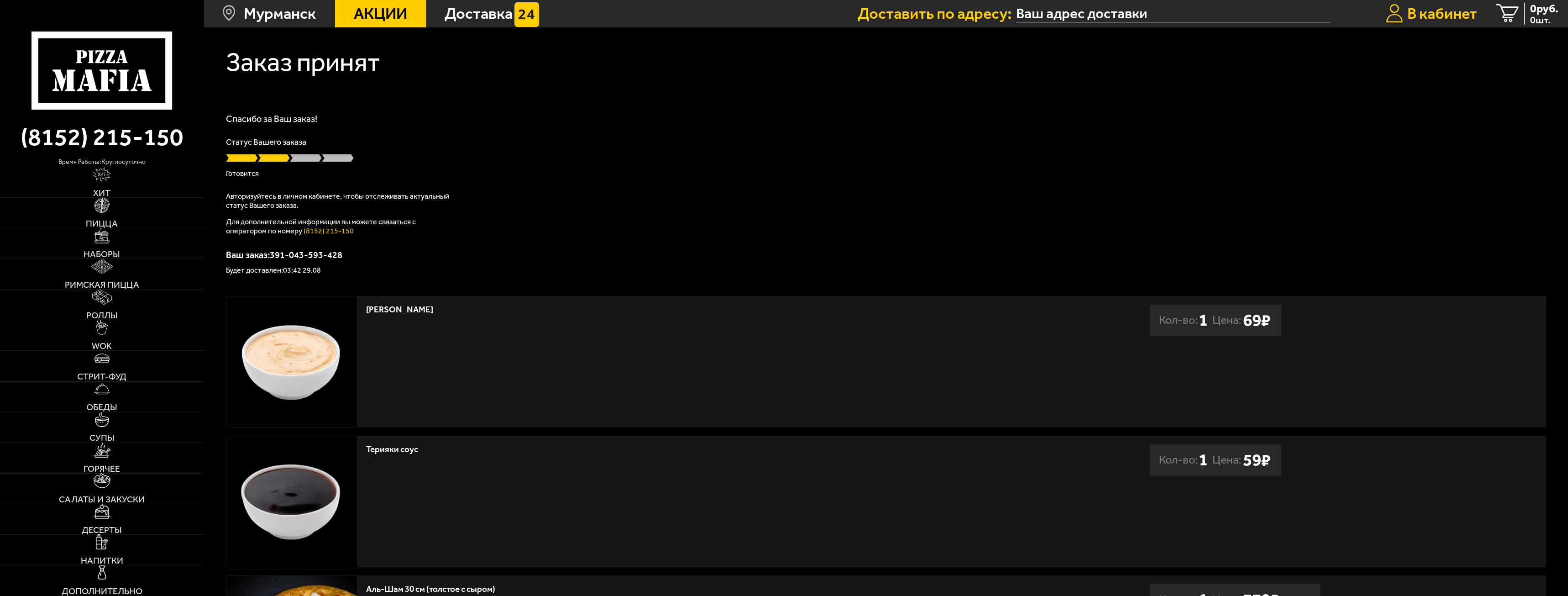
click at [1422, 8] on span "В кабинет" at bounding box center [1442, 13] width 70 height 15
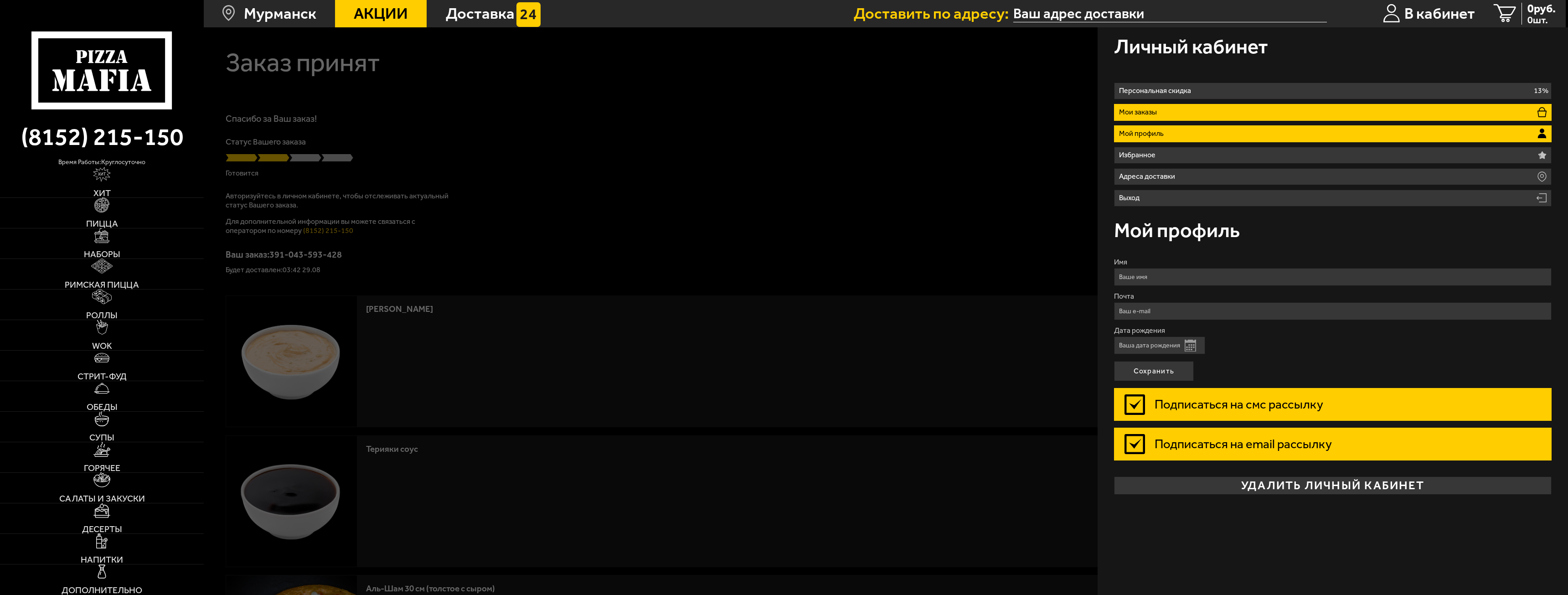
click at [1178, 117] on li "Мои заказы" at bounding box center [1332, 113] width 438 height 17
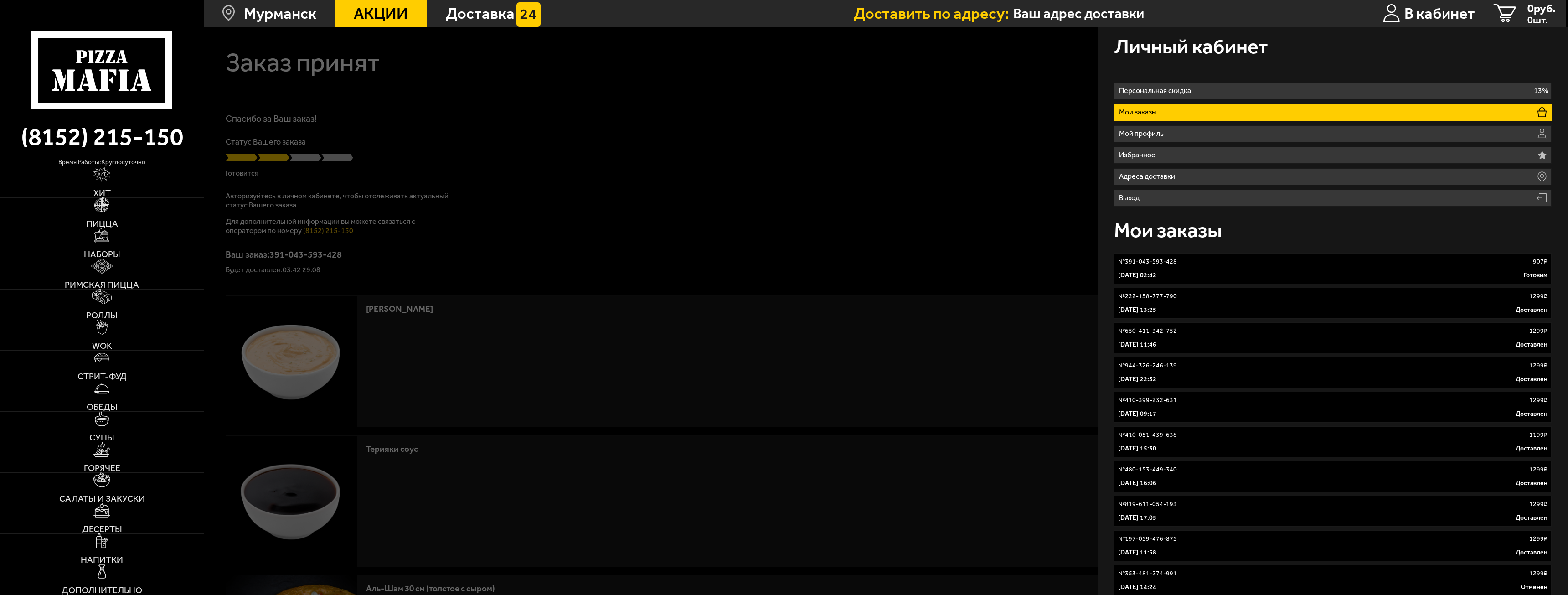
click at [1177, 261] on div "№ 391-043-593-428 907 ₽" at bounding box center [1332, 261] width 429 height 9
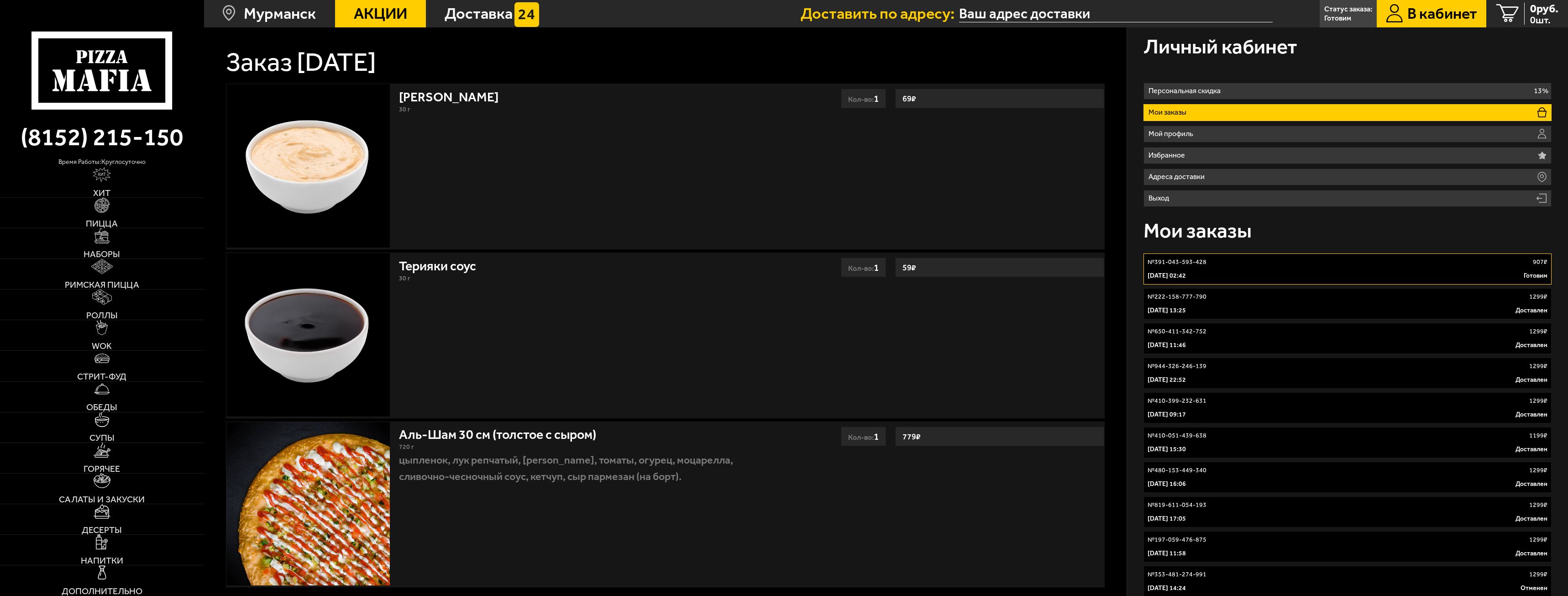
click at [932, 539] on div "Аль-Шам 30 см (толстое с сыром) 720 г цыпленок, лук репчатый, салат айсберг, то…" at bounding box center [666, 504] width 879 height 166
click at [1338, 6] on p "Статус заказа:" at bounding box center [1348, 9] width 48 height 7
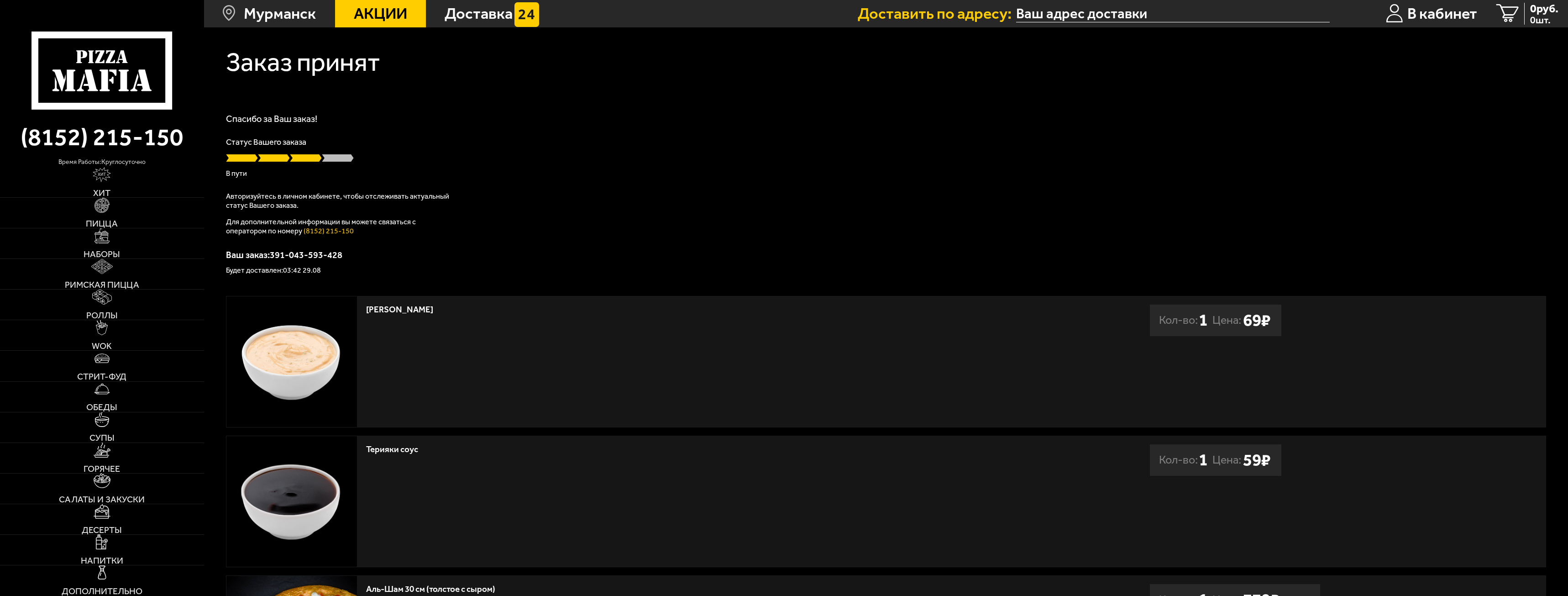
click at [774, 26] on ul "Акции Доставка" at bounding box center [596, 13] width 522 height 27
